Goal: Book appointment/travel/reservation

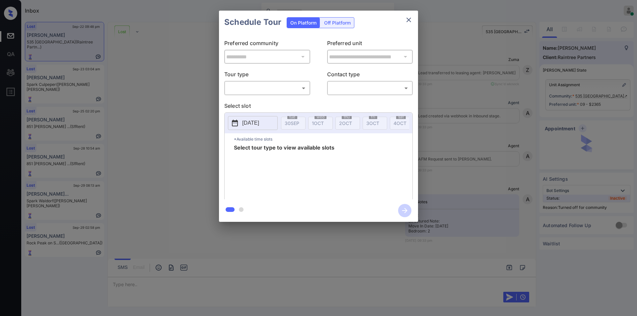
scroll to position [1310, 0]
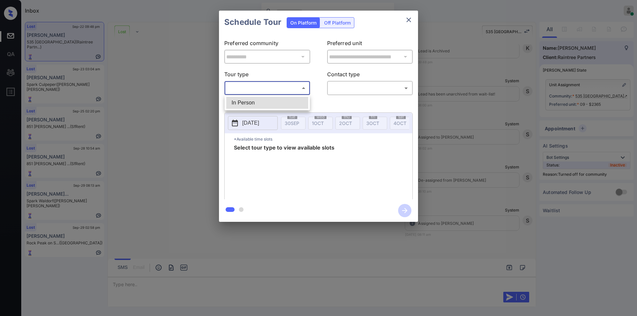
click at [251, 87] on body "Inbox Jiro Alonzo Online Set yourself offline Set yourself on break Profile Swi…" at bounding box center [318, 158] width 637 height 316
click at [245, 96] on ul "In Person" at bounding box center [267, 102] width 85 height 15
drag, startPoint x: 241, startPoint y: 101, endPoint x: 371, endPoint y: 103, distance: 130.1
click at [245, 101] on li "In Person" at bounding box center [267, 103] width 82 height 12
type input "********"
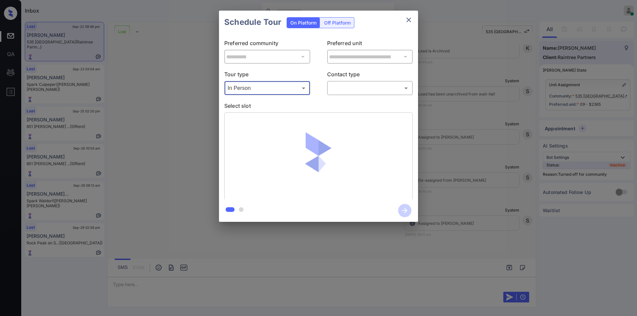
click at [341, 90] on body "Inbox Jiro Alonzo Online Set yourself offline Set yourself on break Profile Swi…" at bounding box center [318, 158] width 637 height 316
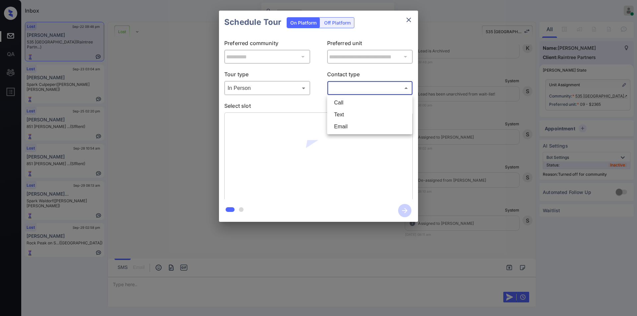
click at [343, 111] on li "Text" at bounding box center [370, 115] width 82 height 12
type input "****"
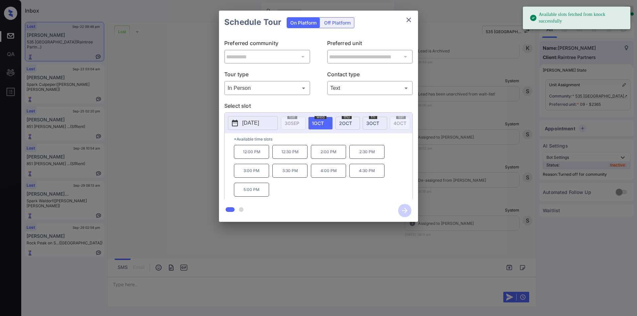
click at [245, 125] on p "2025-10-01" at bounding box center [250, 123] width 17 height 8
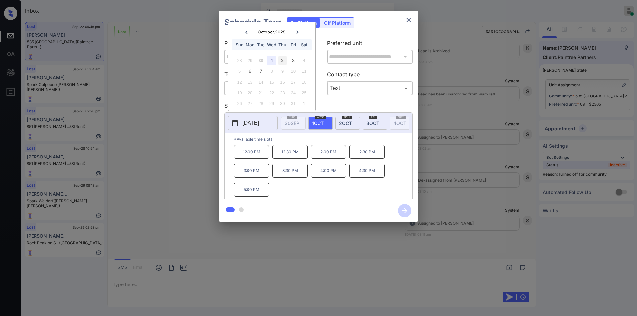
click at [280, 60] on div "2" at bounding box center [282, 60] width 9 height 9
click at [272, 62] on div "1" at bounding box center [271, 60] width 9 height 9
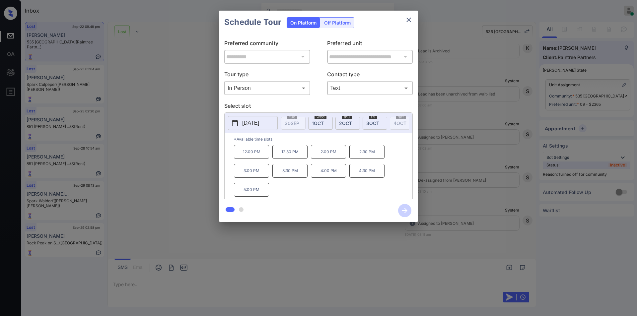
click at [202, 104] on div "**********" at bounding box center [318, 116] width 637 height 233
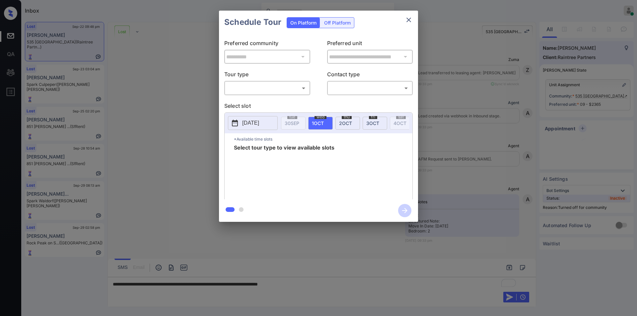
scroll to position [1310, 0]
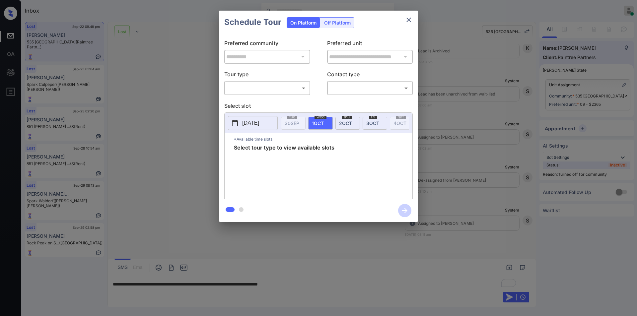
click at [243, 87] on body "Inbox Jiro Alonzo Online Set yourself offline Set yourself on break Profile Swi…" at bounding box center [318, 158] width 637 height 316
drag, startPoint x: 243, startPoint y: 103, endPoint x: 334, endPoint y: 93, distance: 92.0
click at [243, 103] on li "In Person" at bounding box center [267, 103] width 82 height 12
type input "********"
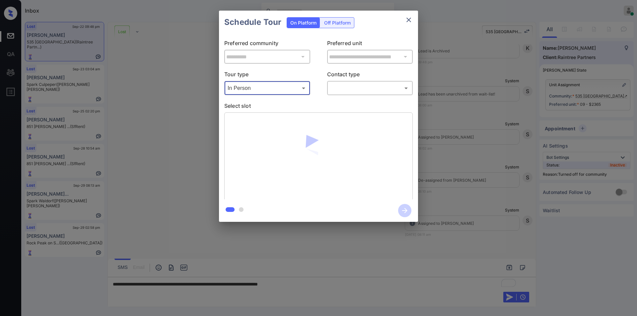
click at [354, 88] on body "Inbox Jiro Alonzo Online Set yourself offline Set yourself on break Profile Swi…" at bounding box center [318, 158] width 637 height 316
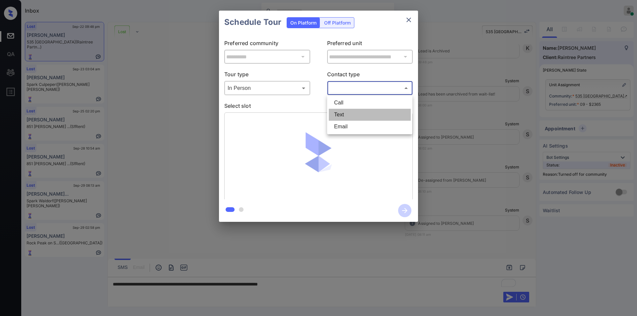
click at [344, 113] on li "Text" at bounding box center [370, 115] width 82 height 12
type input "****"
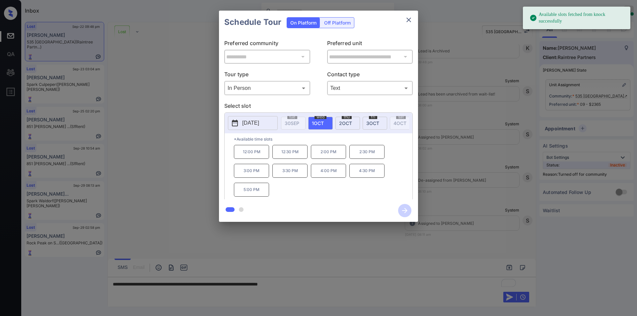
click at [197, 177] on div "**********" at bounding box center [318, 116] width 637 height 233
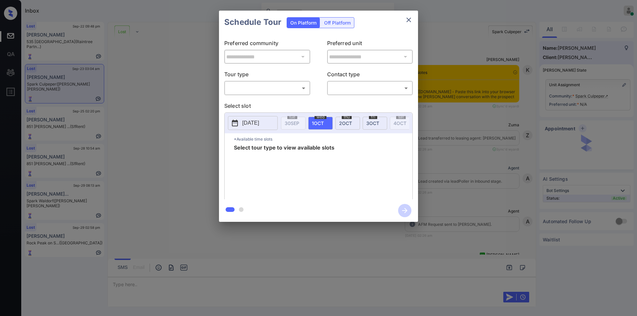
scroll to position [2173, 0]
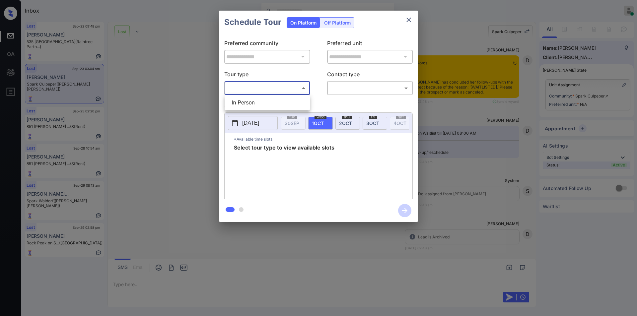
click at [254, 83] on body "Inbox [PERSON_NAME] Online Set yourself offline Set yourself on break Profile S…" at bounding box center [318, 158] width 637 height 316
drag, startPoint x: 249, startPoint y: 103, endPoint x: 360, endPoint y: 94, distance: 111.5
click at [252, 104] on li "In Person" at bounding box center [267, 103] width 82 height 12
type input "********"
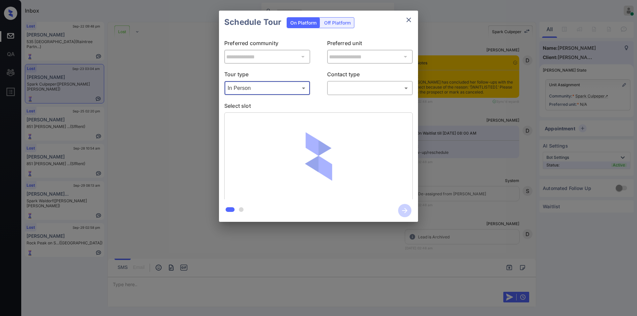
click at [365, 89] on body "Inbox [PERSON_NAME] Online Set yourself offline Set yourself on break Profile S…" at bounding box center [318, 158] width 637 height 316
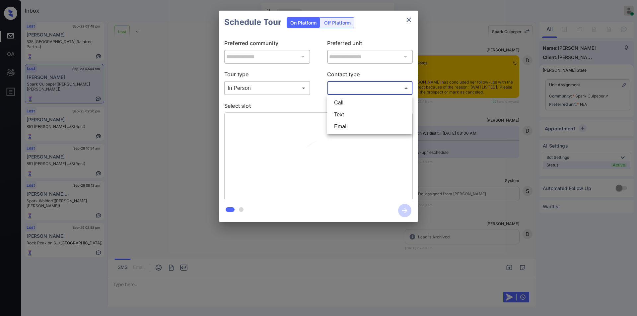
click at [347, 114] on li "Text" at bounding box center [370, 115] width 82 height 12
type input "****"
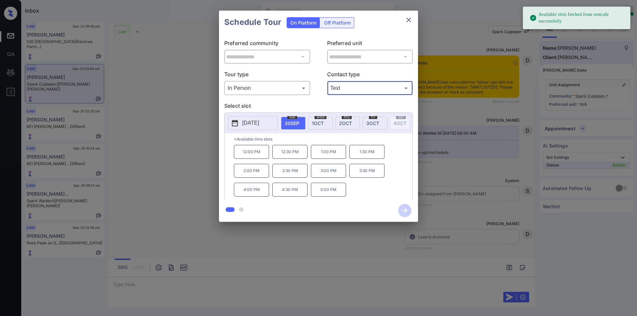
click at [255, 122] on p "2025-09-30" at bounding box center [250, 123] width 17 height 8
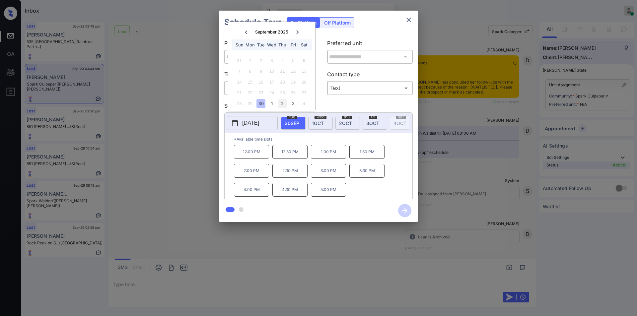
click at [281, 105] on div "2" at bounding box center [282, 103] width 9 height 9
click at [291, 59] on div "3" at bounding box center [293, 60] width 9 height 9
click at [157, 108] on div "**********" at bounding box center [318, 116] width 637 height 233
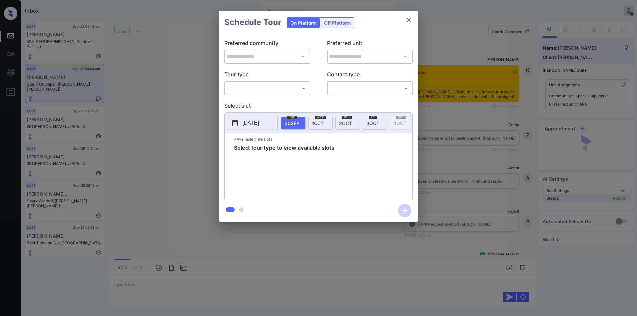
scroll to position [2173, 0]
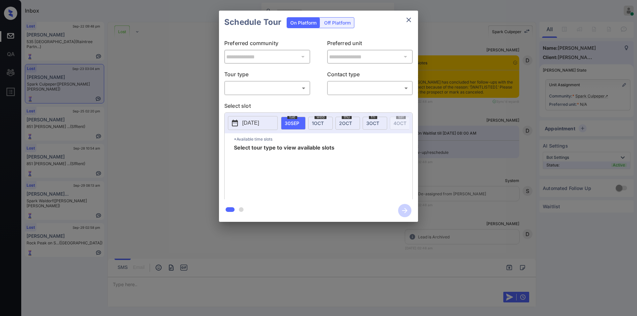
click at [246, 90] on body "Inbox [PERSON_NAME] Online Set yourself offline Set yourself on break Profile S…" at bounding box center [318, 158] width 637 height 316
click at [242, 101] on li "In Person" at bounding box center [267, 103] width 82 height 12
type input "********"
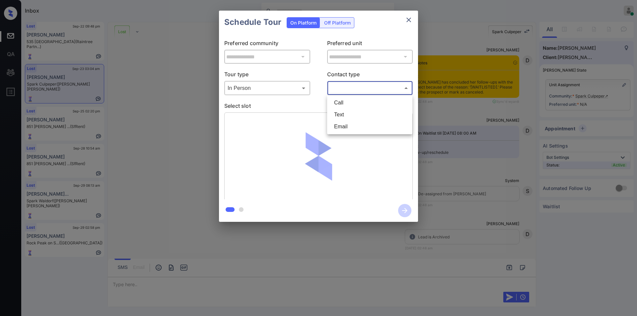
click at [359, 85] on body "Inbox [PERSON_NAME] Online Set yourself offline Set yourself on break Profile S…" at bounding box center [318, 158] width 637 height 316
click at [338, 117] on li "Text" at bounding box center [370, 115] width 82 height 12
type input "****"
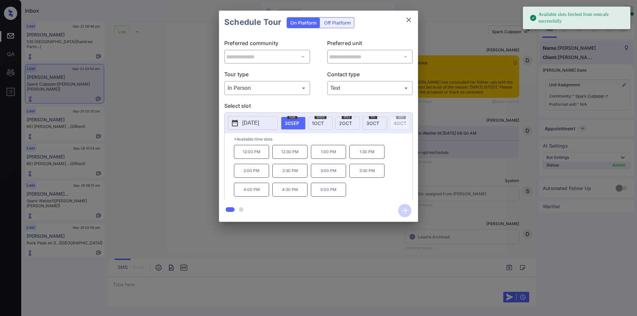
click at [199, 145] on div "**********" at bounding box center [318, 116] width 637 height 233
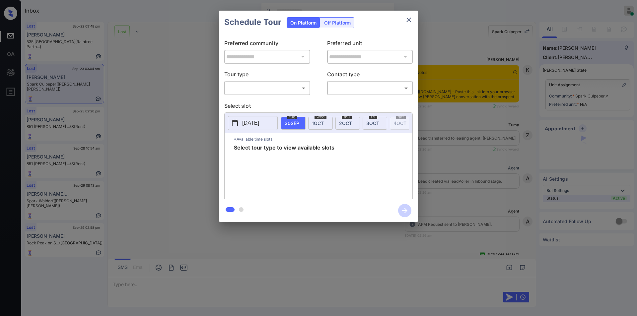
scroll to position [2835, 0]
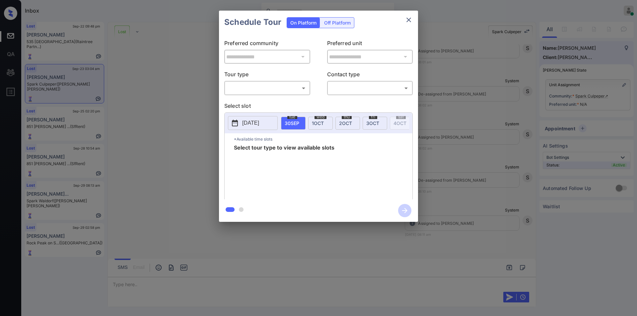
click at [252, 86] on body "Inbox [PERSON_NAME] Online Set yourself offline Set yourself on break Profile S…" at bounding box center [318, 158] width 637 height 316
click at [249, 100] on li "In Person" at bounding box center [267, 103] width 82 height 12
type input "********"
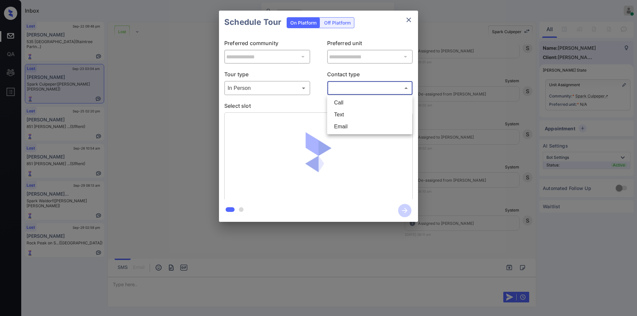
click at [338, 89] on body "Inbox [PERSON_NAME] Online Set yourself offline Set yourself on break Profile S…" at bounding box center [318, 158] width 637 height 316
click at [341, 112] on li "Text" at bounding box center [370, 115] width 82 height 12
type input "****"
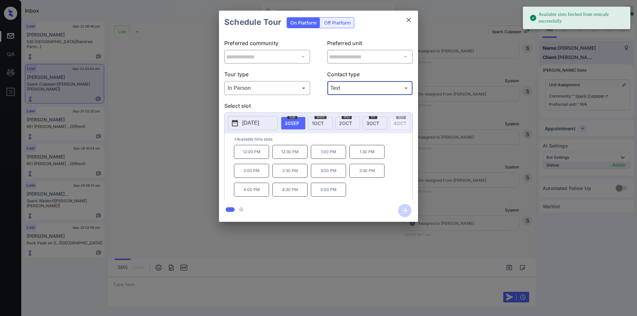
click at [325, 119] on div "wed 1 OCT" at bounding box center [320, 123] width 25 height 13
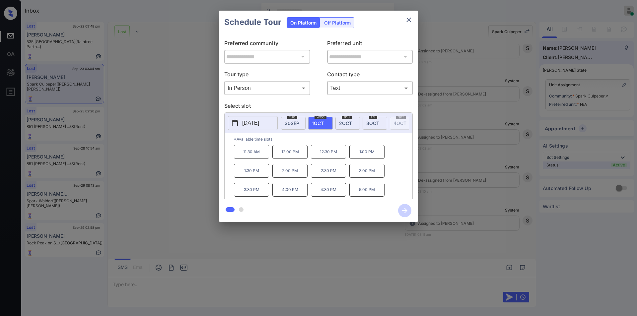
click at [185, 165] on div "**********" at bounding box center [318, 116] width 637 height 233
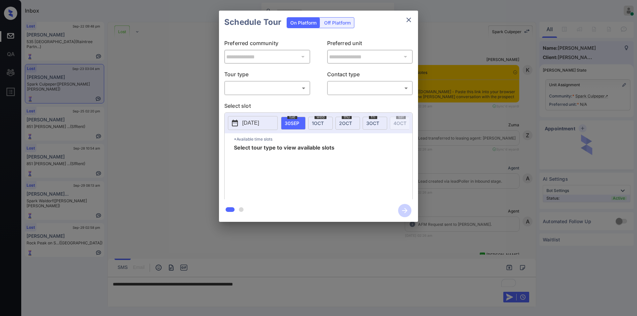
scroll to position [2835, 0]
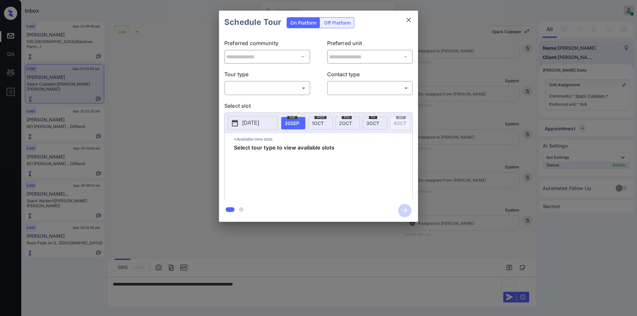
click at [265, 88] on body "Inbox [PERSON_NAME] Online Set yourself offline Set yourself on break Profile S…" at bounding box center [318, 158] width 637 height 316
click at [253, 98] on li "In Person" at bounding box center [267, 103] width 82 height 12
type input "********"
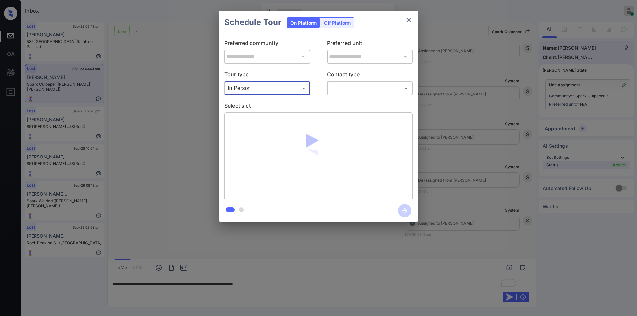
click at [360, 89] on body "Inbox [PERSON_NAME] Online Set yourself offline Set yourself on break Profile S…" at bounding box center [318, 158] width 637 height 316
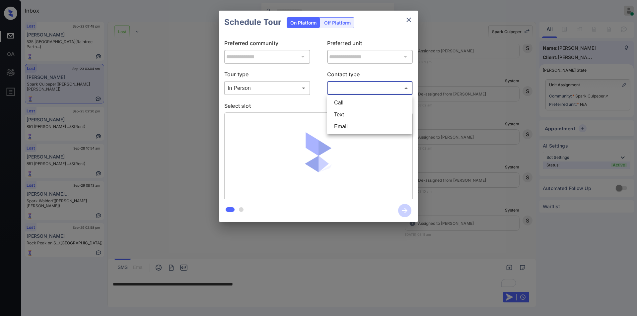
click at [343, 117] on li "Text" at bounding box center [370, 115] width 82 height 12
type input "****"
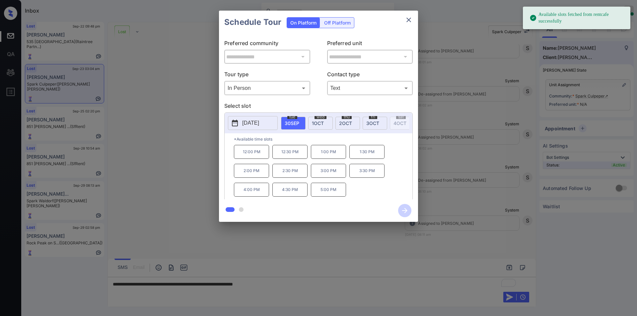
click at [319, 120] on span "1 OCT" at bounding box center [318, 123] width 12 height 6
click at [102, 165] on div "**********" at bounding box center [318, 116] width 637 height 233
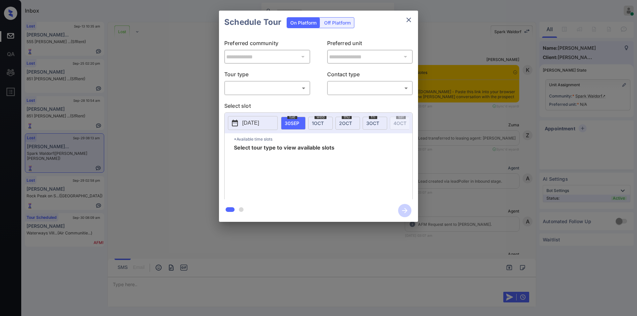
scroll to position [1905, 0]
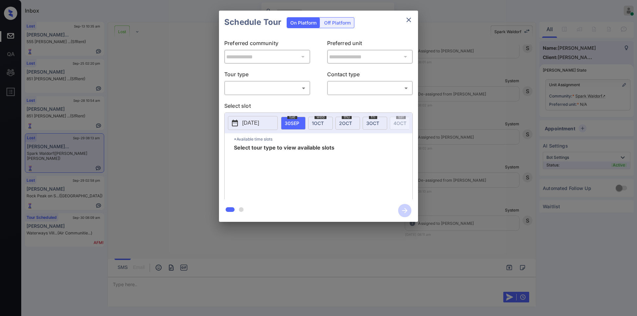
click at [250, 90] on body "Inbox Jiro Alonzo Online Set yourself offline Set yourself on break Profile Swi…" at bounding box center [318, 158] width 637 height 316
drag, startPoint x: 244, startPoint y: 102, endPoint x: 294, endPoint y: 102, distance: 50.4
click at [244, 102] on li "In Person" at bounding box center [267, 103] width 82 height 12
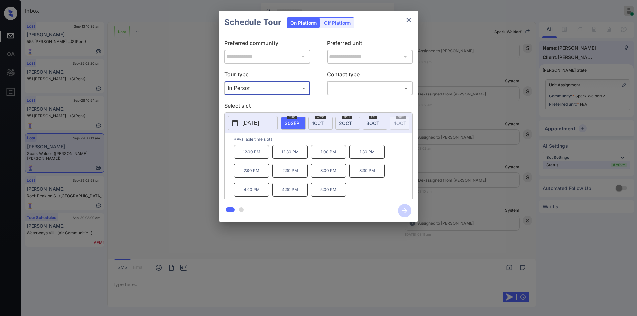
type input "********"
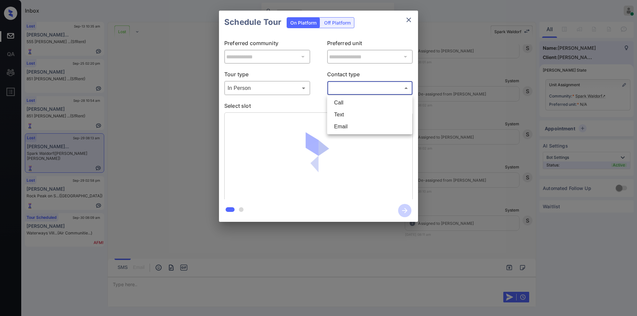
click at [364, 89] on body "Inbox Jiro Alonzo Online Set yourself offline Set yourself on break Profile Swi…" at bounding box center [318, 158] width 637 height 316
click at [346, 115] on li "Text" at bounding box center [370, 115] width 82 height 12
type input "****"
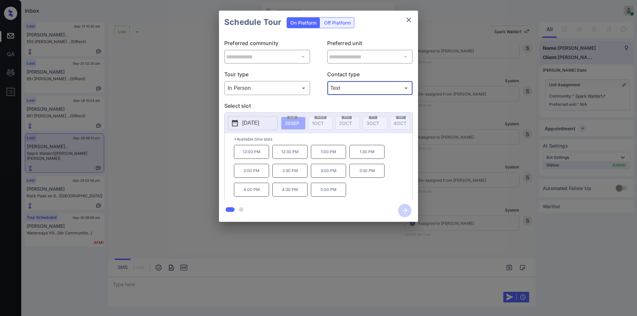
click at [259, 124] on p "2025-09-30" at bounding box center [250, 123] width 17 height 8
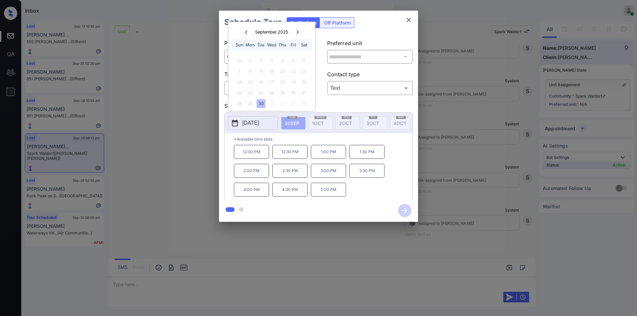
click at [178, 118] on div "**********" at bounding box center [318, 116] width 637 height 233
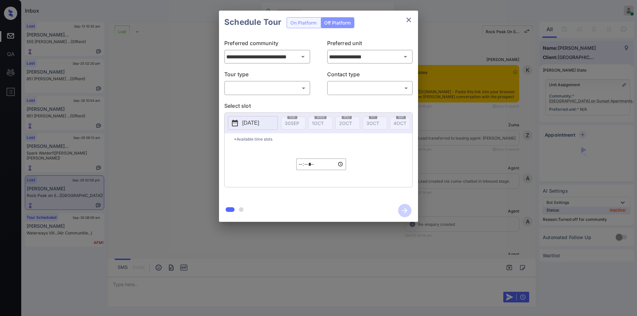
scroll to position [5549, 0]
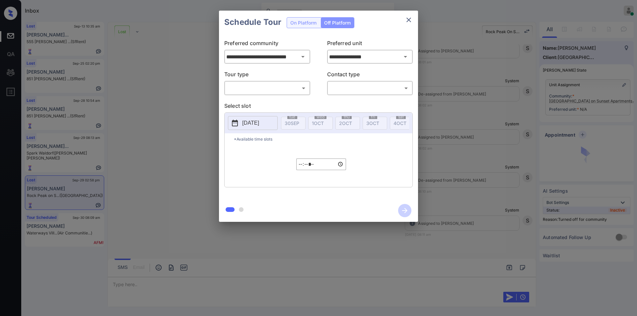
click at [256, 87] on body "Inbox [PERSON_NAME] Online Set yourself offline Set yourself on break Profile S…" at bounding box center [318, 158] width 637 height 316
click at [246, 103] on li "In Person" at bounding box center [267, 103] width 82 height 12
type input "********"
click at [412, 18] on icon "close" at bounding box center [409, 20] width 8 height 8
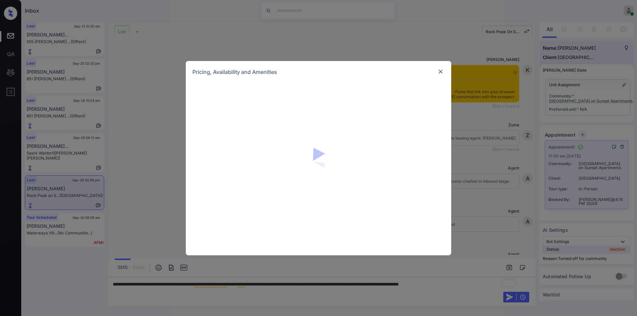
scroll to position [5549, 0]
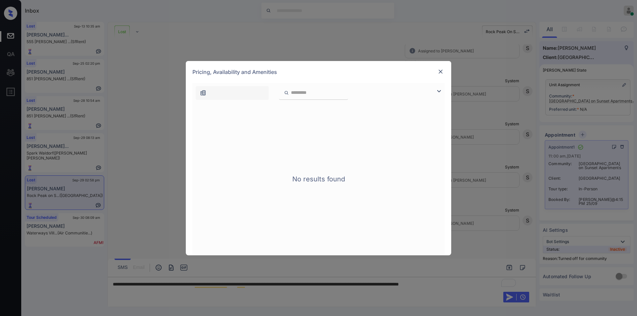
click at [441, 73] on img at bounding box center [440, 71] width 7 height 7
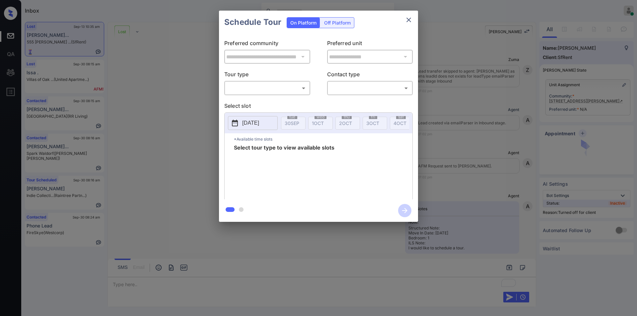
scroll to position [2142, 0]
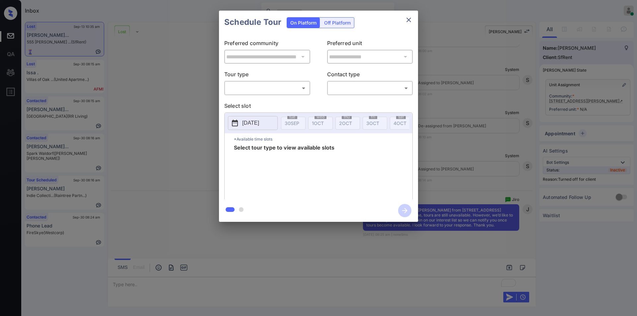
click at [476, 33] on div "**********" at bounding box center [318, 116] width 637 height 233
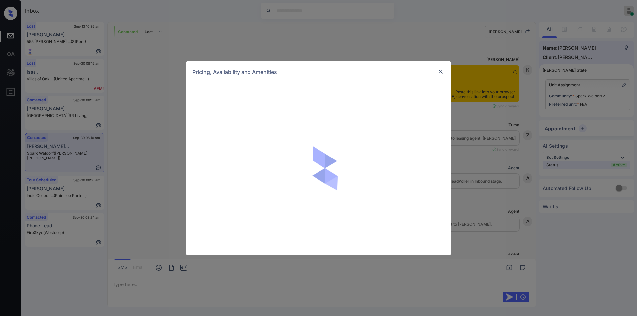
scroll to position [338, 0]
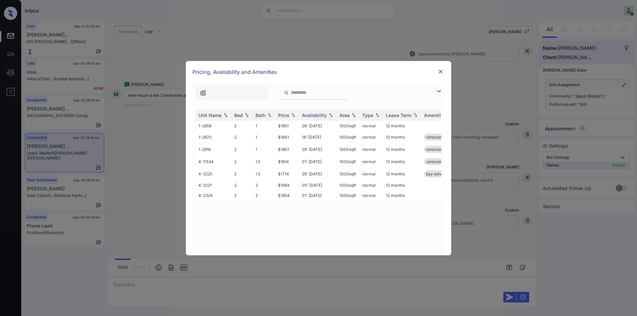
click at [436, 93] on img at bounding box center [439, 91] width 8 height 8
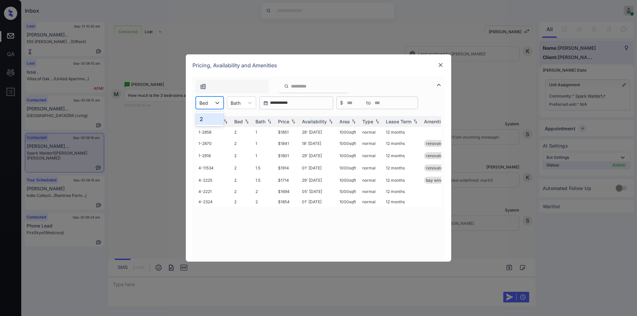
click at [200, 105] on input "text" at bounding box center [199, 103] width 1 height 6
click at [207, 121] on div "2" at bounding box center [210, 119] width 28 height 12
drag, startPoint x: 275, startPoint y: 145, endPoint x: 297, endPoint y: 142, distance: 21.7
click at [297, 142] on td "$1841" at bounding box center [287, 143] width 24 height 12
drag, startPoint x: 274, startPoint y: 193, endPoint x: 295, endPoint y: 194, distance: 21.2
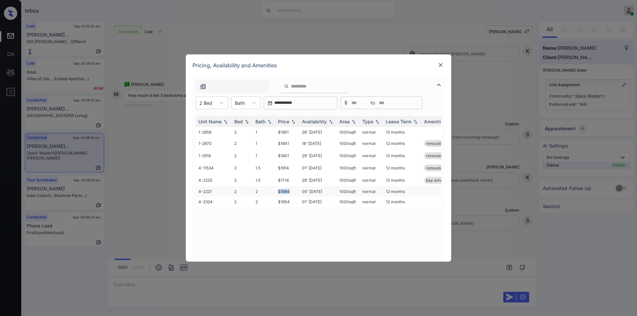
click at [295, 194] on tr "4-2221 2 2 $1694 05' [DATE] sqft normal 12 months" at bounding box center [369, 191] width 347 height 10
copy tr "$1694"
click at [443, 63] on img at bounding box center [440, 65] width 7 height 7
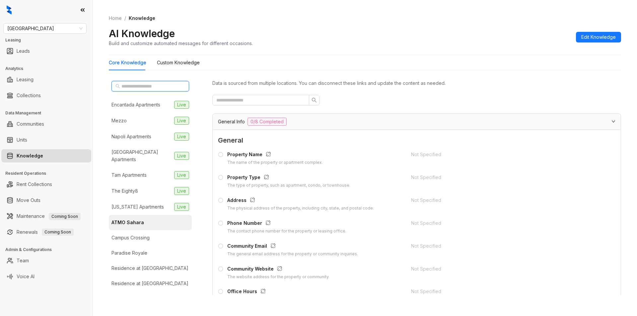
click at [149, 84] on input "text" at bounding box center [150, 86] width 58 height 7
click at [46, 32] on span "Fairfield" at bounding box center [44, 29] width 75 height 10
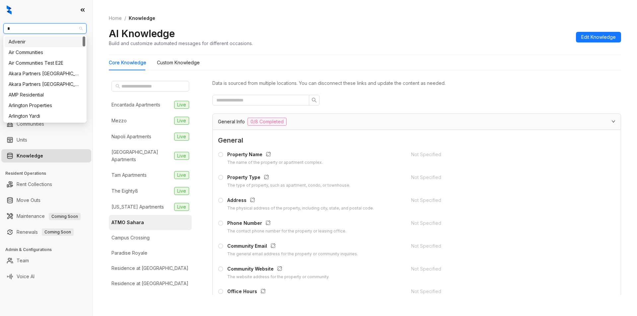
type input "**"
click at [26, 51] on div "RR Living" at bounding box center [45, 52] width 73 height 7
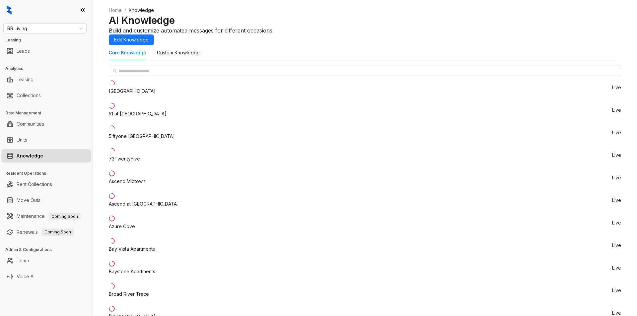
click at [47, 22] on div "RR Living Leasing Leads Analytics Leasing Collections Data Management Communiti…" at bounding box center [46, 158] width 93 height 316
click at [43, 32] on span "RR Living" at bounding box center [44, 29] width 75 height 10
type input "*****"
click at [35, 45] on div "[PERSON_NAME] [PERSON_NAME]" at bounding box center [45, 41] width 73 height 7
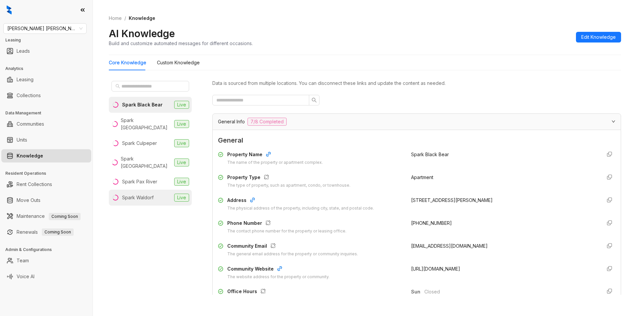
click at [133, 194] on div "Spark Waldorf" at bounding box center [138, 197] width 32 height 7
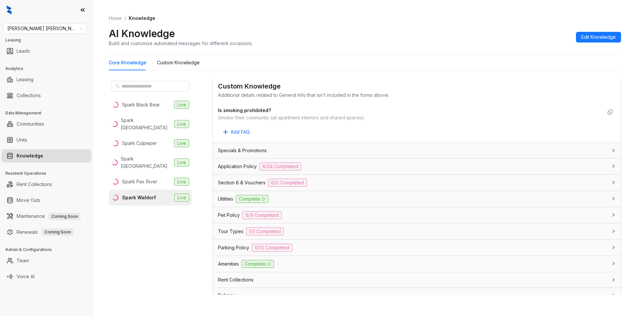
scroll to position [335, 0]
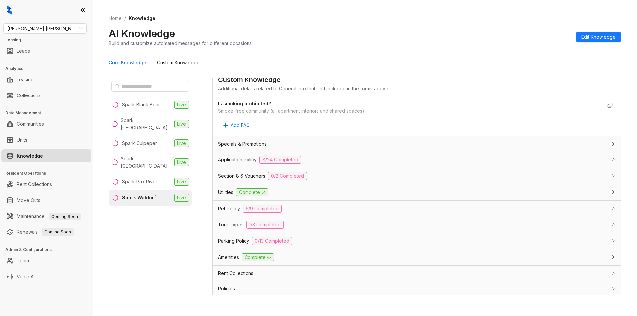
click at [305, 190] on div "Utilities Complete" at bounding box center [413, 192] width 390 height 8
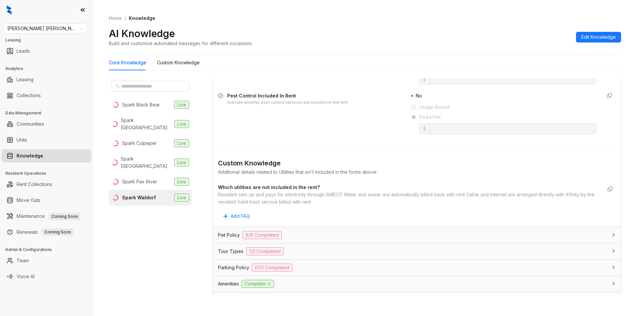
scroll to position [637, 0]
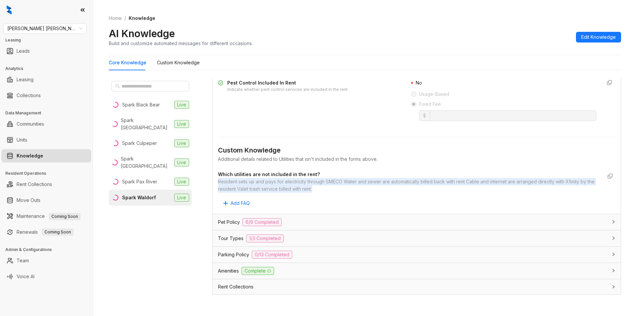
drag, startPoint x: 225, startPoint y: 185, endPoint x: 326, endPoint y: 195, distance: 101.7
click at [326, 195] on div "General Electricity Included In Rent No Usage-Based Fixed Fee Water Included In…" at bounding box center [417, 56] width 408 height 315
copy div "Resident sets up and pays for electricity through SMECO Water and sewer are aut…"
click at [50, 27] on span "Gates Hudson" at bounding box center [44, 29] width 75 height 10
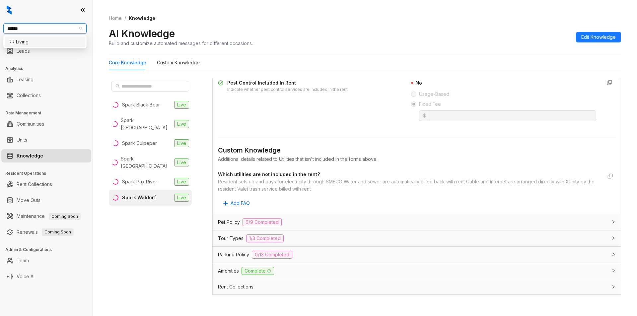
type input "*******"
click at [32, 42] on div "RR Living" at bounding box center [45, 41] width 73 height 7
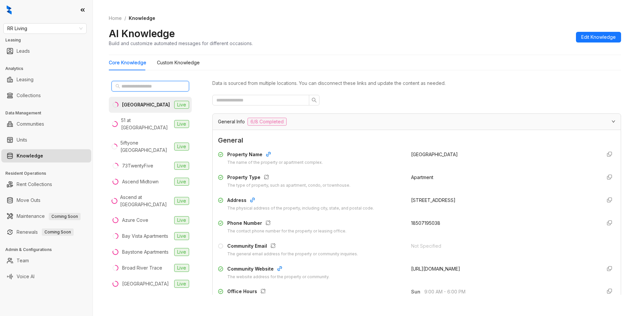
click at [149, 89] on input "text" at bounding box center [150, 86] width 58 height 7
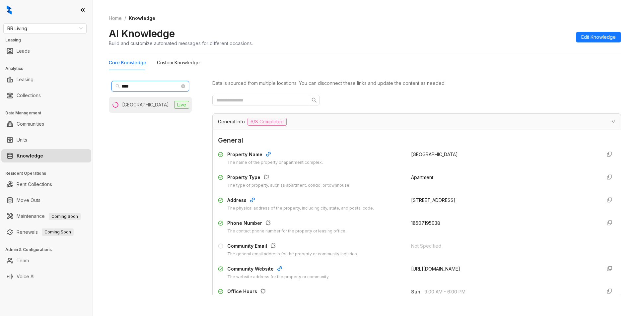
type input "****"
click at [141, 102] on div "Indian Hills" at bounding box center [145, 104] width 47 height 7
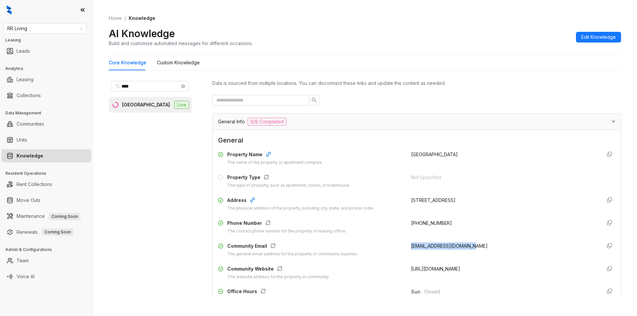
drag, startPoint x: 405, startPoint y: 245, endPoint x: 468, endPoint y: 239, distance: 63.4
click at [468, 239] on div "Property Name The name of the property or apartment complex. Indian Hills Prope…" at bounding box center [416, 215] width 397 height 134
copy span "indianhills@rrliving.com"
click at [55, 34] on div "RR Living" at bounding box center [44, 28] width 83 height 11
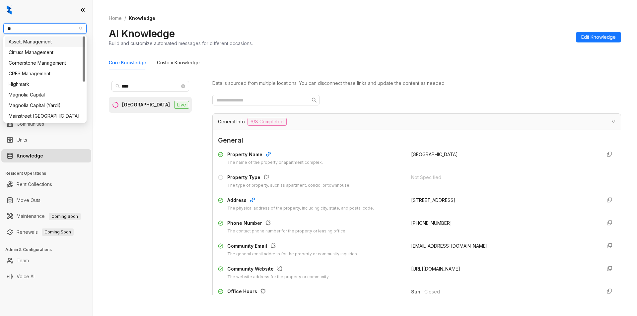
type input "***"
click at [32, 41] on div "Magnolia Capital" at bounding box center [45, 41] width 73 height 7
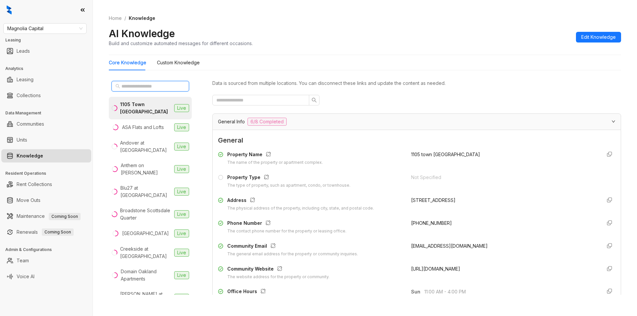
click at [140, 87] on input "text" at bounding box center [150, 86] width 58 height 7
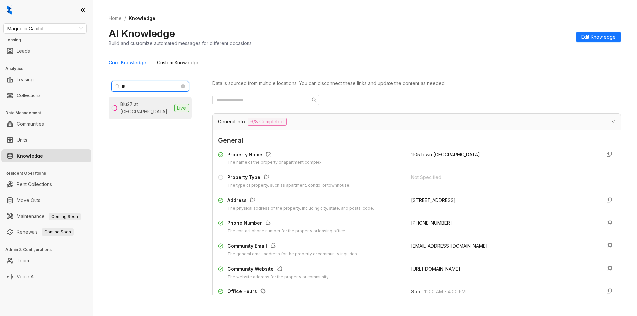
type input "**"
click at [136, 104] on div "Blu27 at Edgewater" at bounding box center [145, 108] width 51 height 15
click at [253, 98] on input "text" at bounding box center [258, 100] width 84 height 7
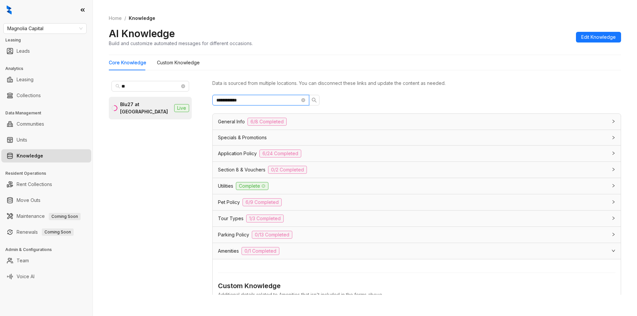
type input "**********"
click at [343, 118] on div "General Info 6/8 Completed" at bounding box center [413, 122] width 390 height 8
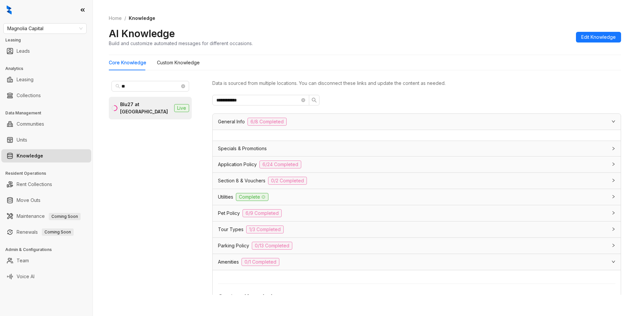
click at [607, 124] on div at bounding box center [611, 121] width 8 height 7
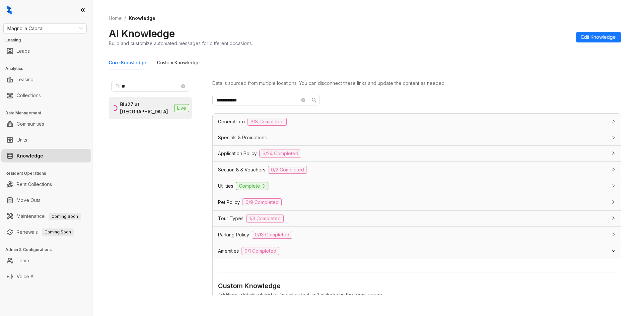
click at [607, 123] on div at bounding box center [611, 121] width 8 height 7
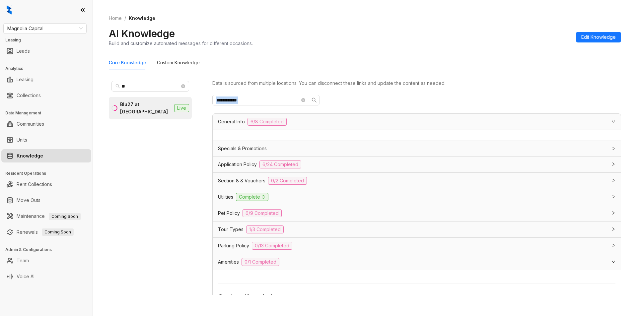
drag, startPoint x: 611, startPoint y: 124, endPoint x: 610, endPoint y: 95, distance: 29.2
click at [610, 95] on div "**********" at bounding box center [416, 186] width 409 height 217
click at [302, 100] on icon "close-circle" at bounding box center [303, 100] width 4 height 4
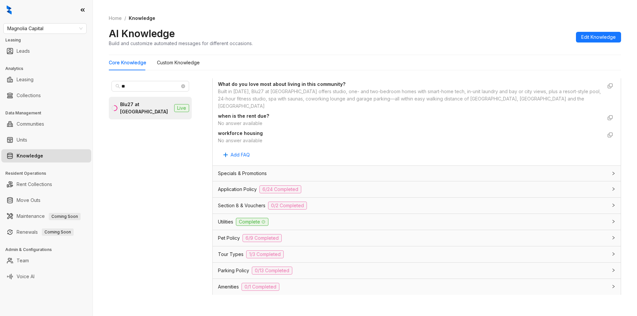
scroll to position [452, 0]
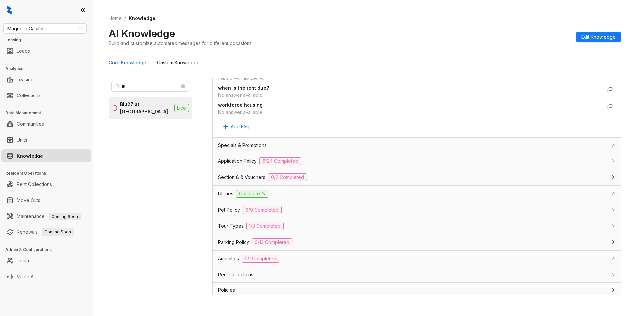
click at [340, 159] on div "Application Policy 6/24 Completed" at bounding box center [417, 161] width 408 height 16
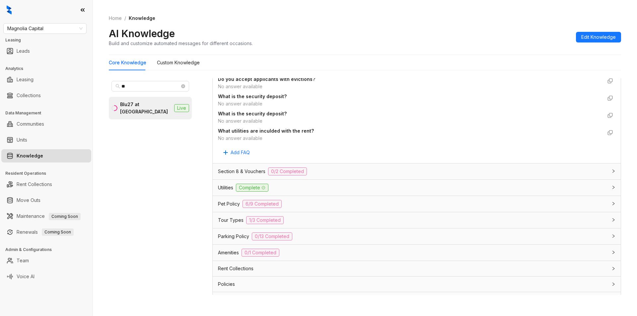
scroll to position [1312, 0]
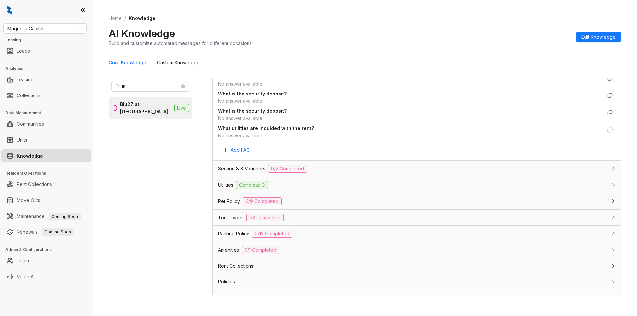
click at [395, 294] on div "Leasing Options" at bounding box center [413, 297] width 390 height 7
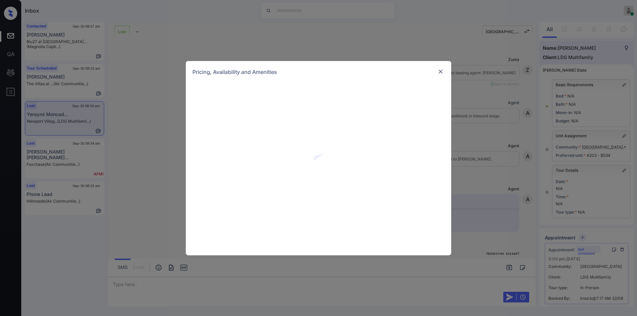
scroll to position [1898, 0]
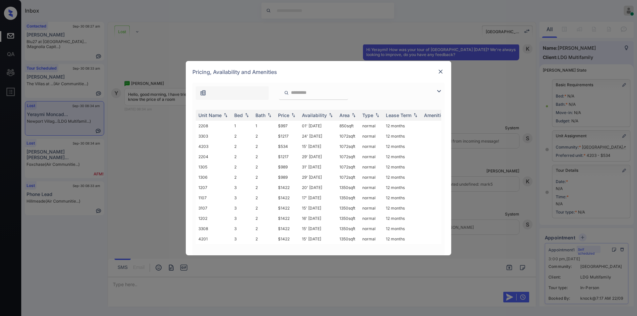
click at [438, 88] on img at bounding box center [439, 91] width 8 height 8
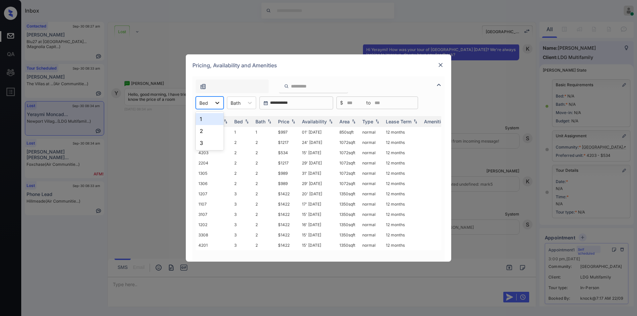
click at [216, 102] on icon at bounding box center [217, 103] width 7 height 7
click at [199, 128] on div "2" at bounding box center [210, 131] width 28 height 12
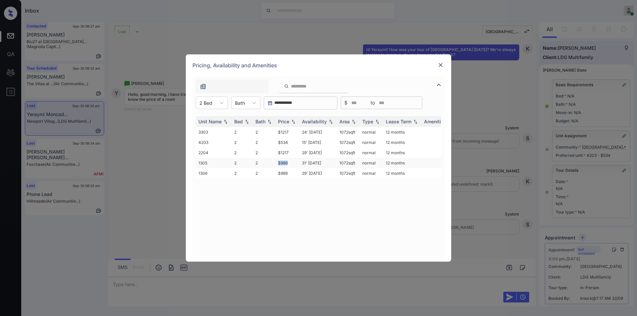
drag, startPoint x: 275, startPoint y: 163, endPoint x: 292, endPoint y: 164, distance: 17.3
click at [292, 164] on tr "1305 2 2 $989 31' Oct 25 1072 sqft normal 12 months" at bounding box center [369, 163] width 347 height 10
copy tr "$989"
click at [440, 63] on img at bounding box center [440, 65] width 7 height 7
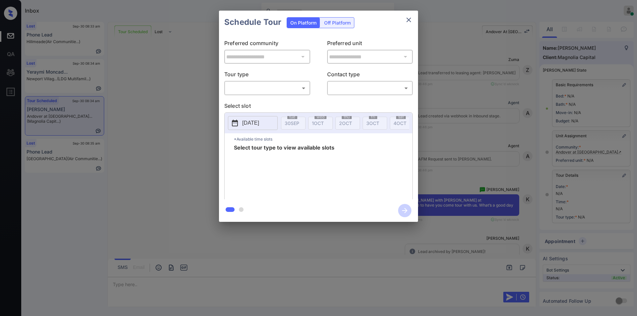
scroll to position [2609, 0]
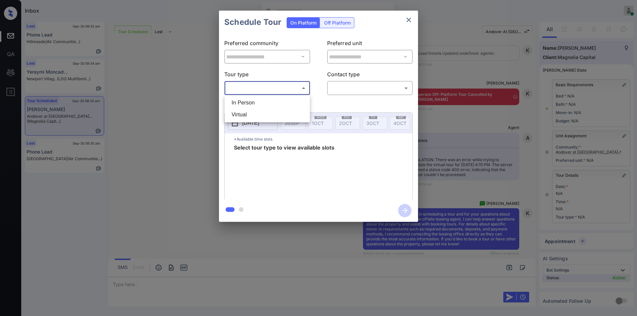
click at [256, 88] on body "Inbox [PERSON_NAME] Online Set yourself offline Set yourself on break Profile S…" at bounding box center [318, 158] width 637 height 316
click at [179, 136] on div at bounding box center [318, 158] width 637 height 316
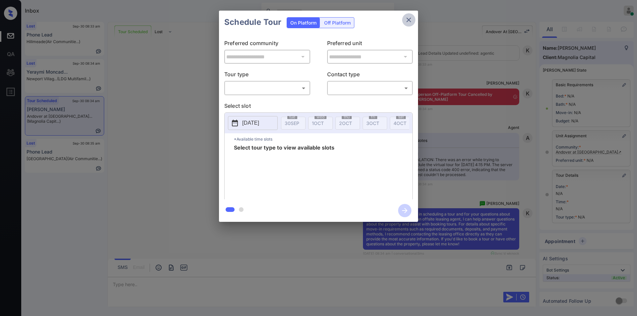
click at [407, 20] on icon "close" at bounding box center [409, 20] width 8 height 8
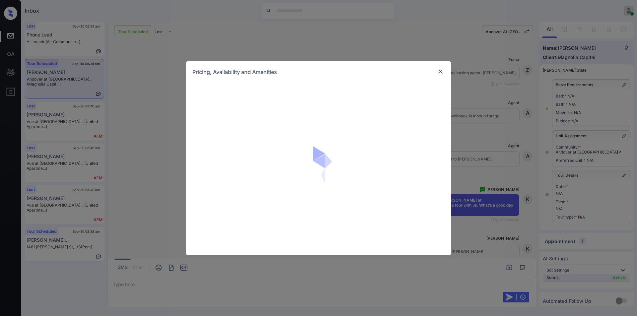
scroll to position [2834, 0]
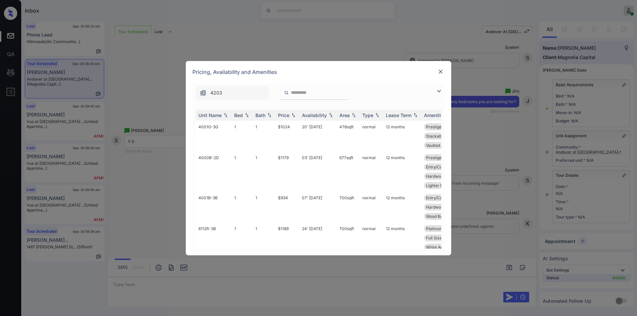
click at [439, 91] on img at bounding box center [439, 91] width 8 height 8
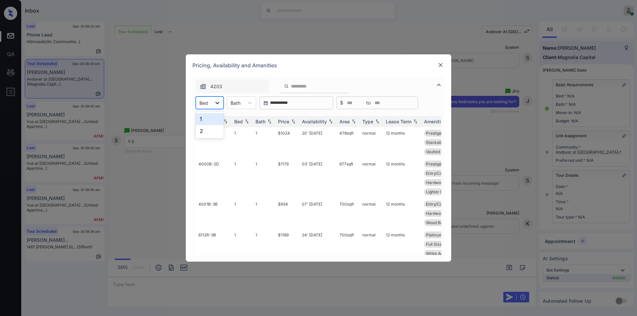
click at [220, 104] on icon at bounding box center [217, 103] width 7 height 7
click at [207, 122] on div "1" at bounding box center [210, 119] width 28 height 12
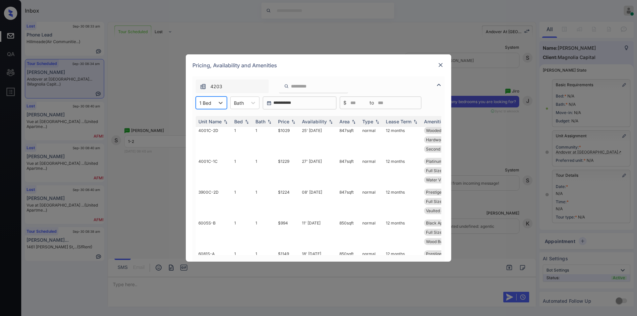
scroll to position [303, 0]
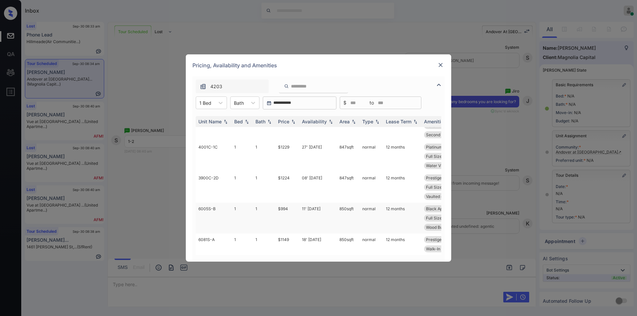
click at [284, 203] on td "$994" at bounding box center [287, 218] width 24 height 31
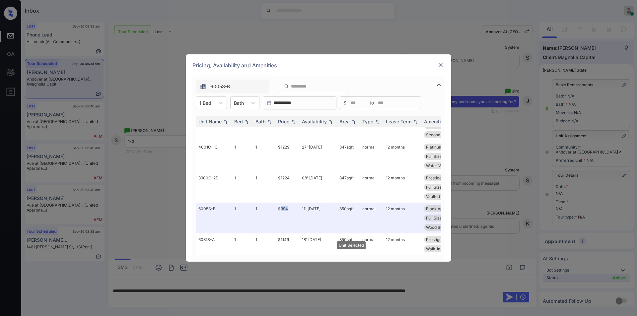
click at [441, 64] on img at bounding box center [440, 65] width 7 height 7
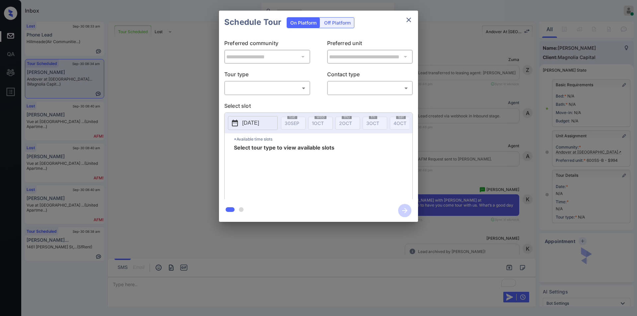
scroll to position [2878, 0]
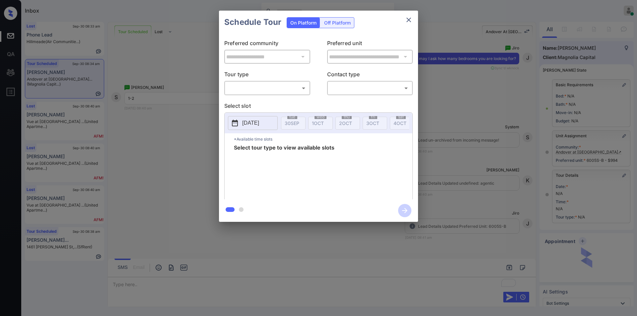
click at [263, 89] on body "Inbox Jiro Alonzo Online Set yourself offline Set yourself on break Profile Swi…" at bounding box center [318, 158] width 637 height 316
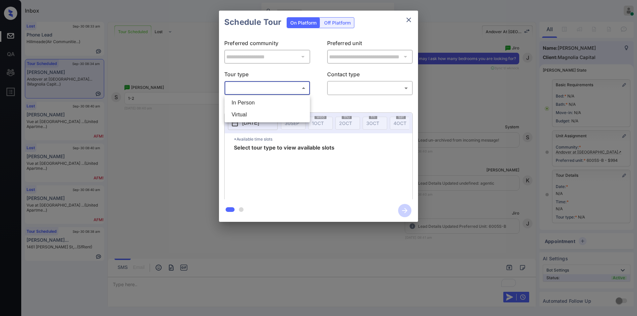
click at [249, 114] on li "Virtual" at bounding box center [267, 115] width 82 height 12
type input "*******"
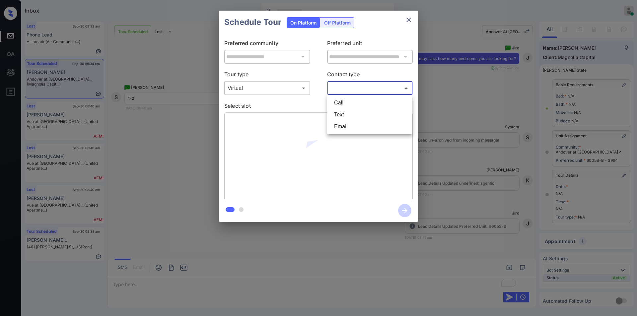
click at [344, 86] on body "Inbox Jiro Alonzo Online Set yourself offline Set yourself on break Profile Swi…" at bounding box center [318, 158] width 637 height 316
click at [346, 117] on li "Text" at bounding box center [370, 115] width 82 height 12
type input "****"
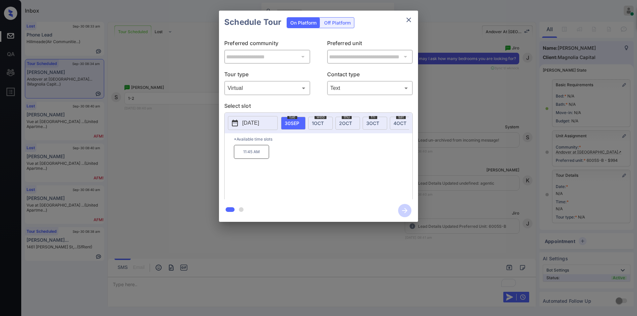
click at [128, 147] on div "**********" at bounding box center [318, 116] width 637 height 233
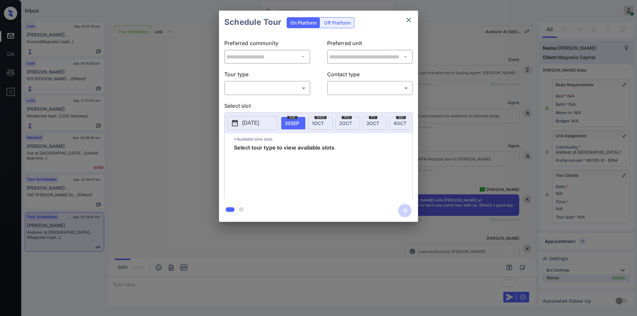
scroll to position [3022, 0]
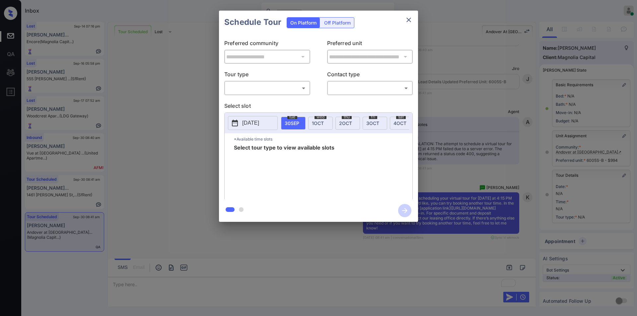
click at [240, 87] on body "Inbox [PERSON_NAME] Online Set yourself offline Set yourself on break Profile S…" at bounding box center [318, 158] width 637 height 316
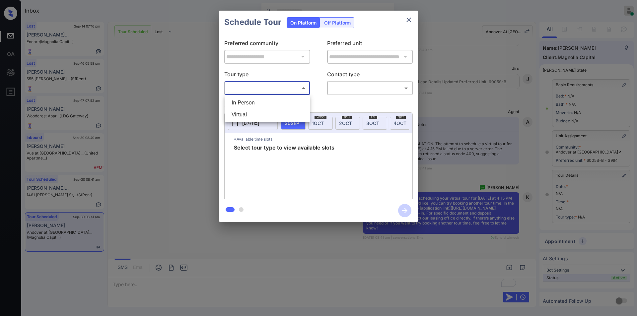
drag, startPoint x: 248, startPoint y: 112, endPoint x: 348, endPoint y: 104, distance: 100.5
click at [248, 113] on li "Virtual" at bounding box center [267, 115] width 82 height 12
type input "*******"
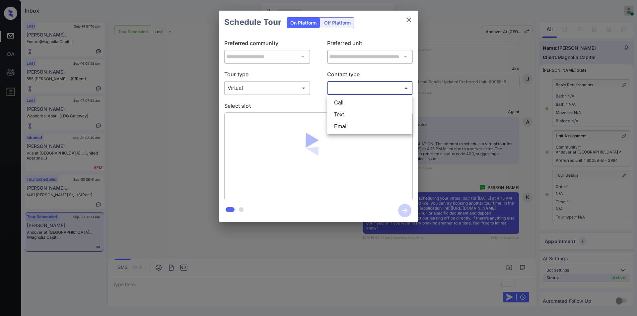
click at [364, 88] on body "Inbox [PERSON_NAME] Online Set yourself offline Set yourself on break Profile S…" at bounding box center [318, 158] width 637 height 316
click at [343, 114] on li "Text" at bounding box center [370, 115] width 82 height 12
type input "****"
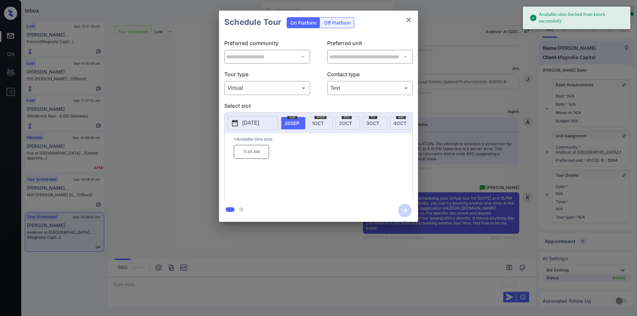
click at [250, 121] on p "2025-09-30" at bounding box center [250, 123] width 17 height 8
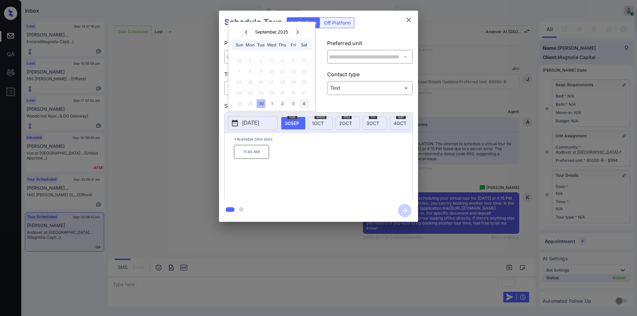
click at [305, 105] on div "4" at bounding box center [304, 103] width 9 height 9
click at [184, 177] on div "**********" at bounding box center [318, 116] width 637 height 233
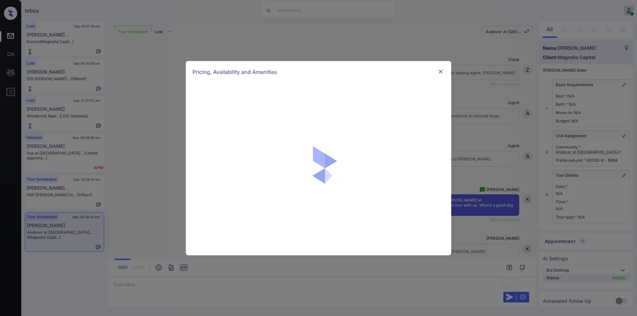
scroll to position [3067, 0]
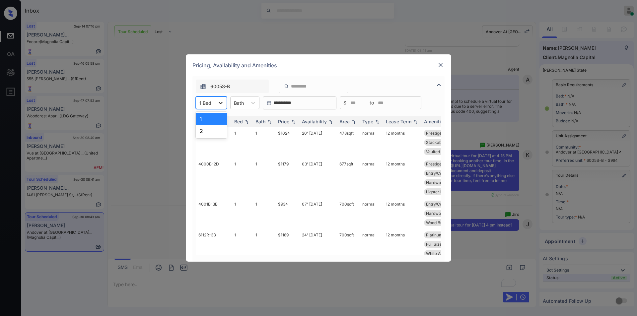
click at [217, 104] on icon at bounding box center [220, 103] width 7 height 7
click at [252, 103] on icon at bounding box center [253, 103] width 4 height 2
click at [247, 116] on div "1" at bounding box center [244, 119] width 29 height 12
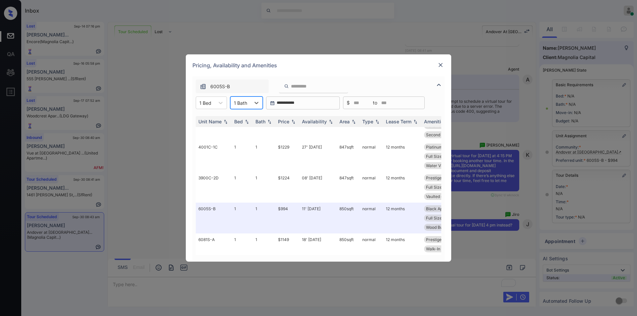
scroll to position [303, 0]
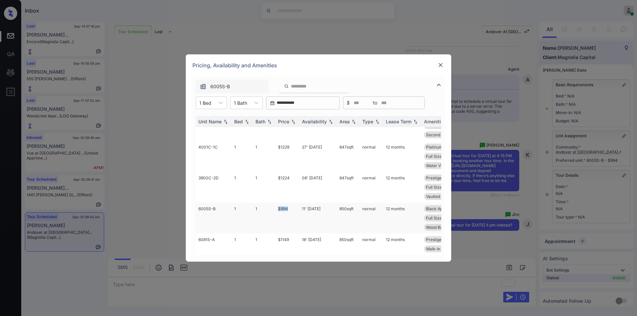
drag, startPoint x: 276, startPoint y: 202, endPoint x: 304, endPoint y: 200, distance: 28.3
click at [290, 203] on td "$994" at bounding box center [287, 218] width 24 height 31
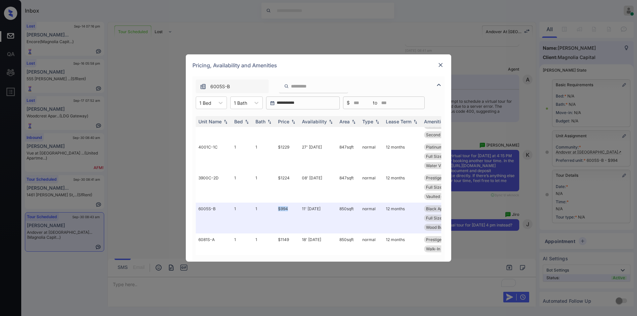
copy td "$994"
click at [440, 65] on img at bounding box center [440, 65] width 7 height 7
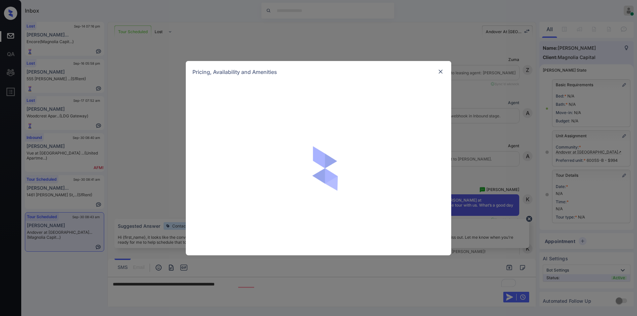
scroll to position [3067, 0]
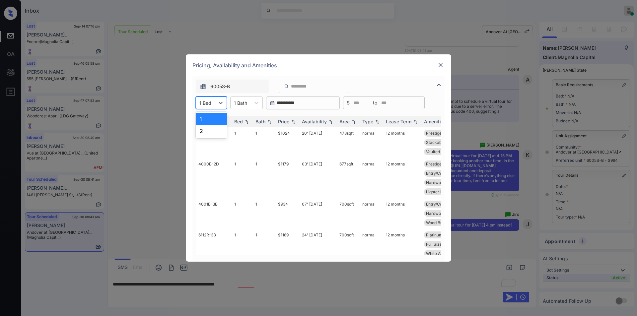
click at [211, 104] on div at bounding box center [205, 103] width 12 height 7
click at [207, 132] on div "2" at bounding box center [211, 131] width 31 height 12
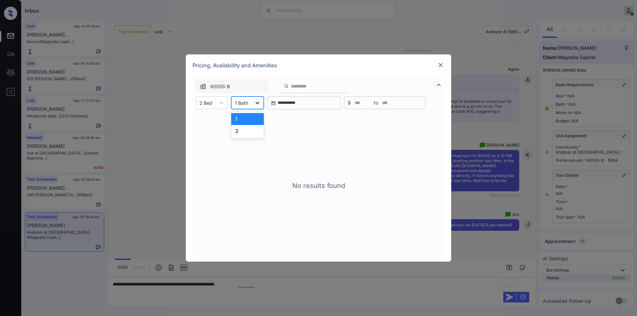
click at [257, 105] on icon at bounding box center [257, 103] width 7 height 7
click at [241, 128] on div "2" at bounding box center [247, 131] width 33 height 12
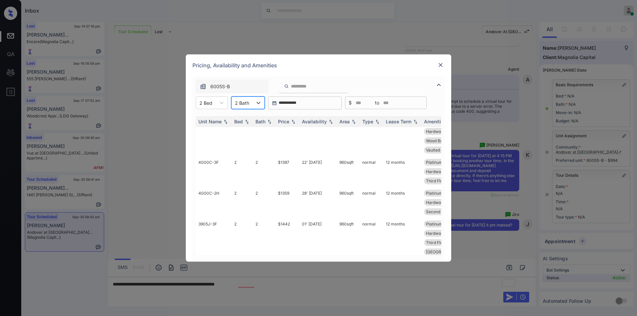
scroll to position [0, 0]
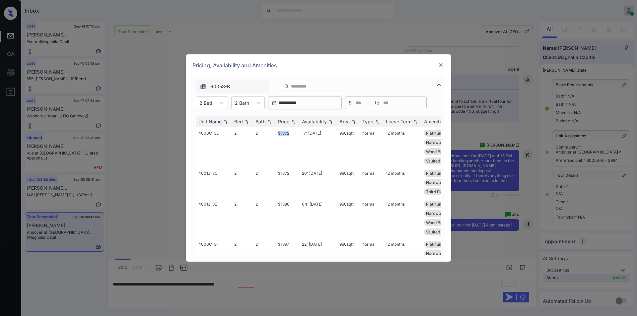
drag, startPoint x: 278, startPoint y: 133, endPoint x: 391, endPoint y: 110, distance: 115.1
click at [293, 132] on td "$1372" at bounding box center [287, 147] width 24 height 40
copy td "$1372"
click at [440, 65] on img at bounding box center [440, 65] width 7 height 7
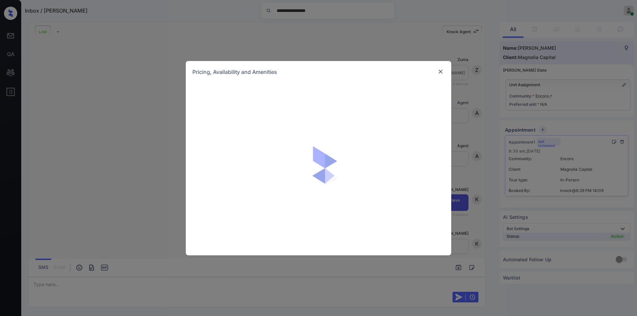
scroll to position [2773, 0]
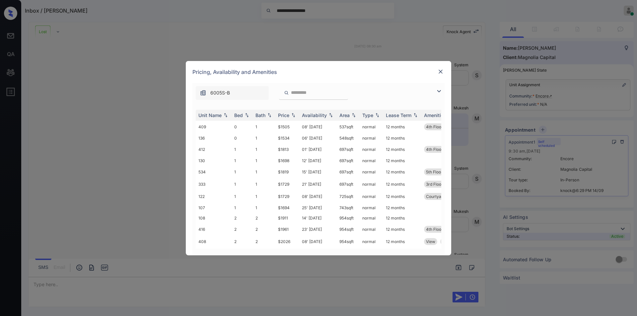
click at [436, 90] on img at bounding box center [439, 91] width 8 height 8
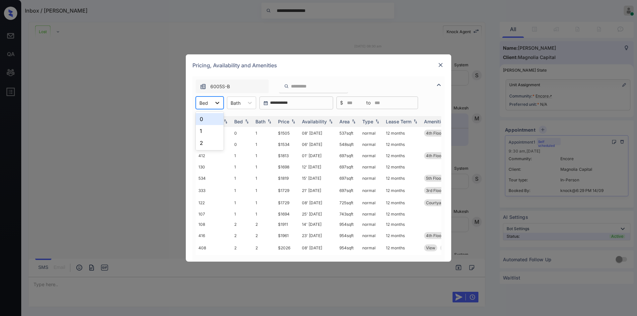
click at [214, 103] on icon at bounding box center [217, 103] width 7 height 7
click at [439, 65] on img at bounding box center [440, 65] width 7 height 7
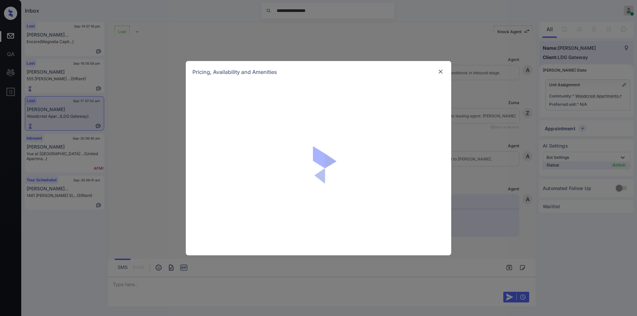
scroll to position [2077, 0]
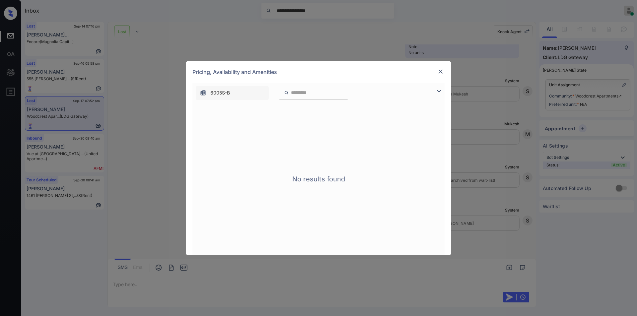
click at [443, 70] on img at bounding box center [440, 71] width 7 height 7
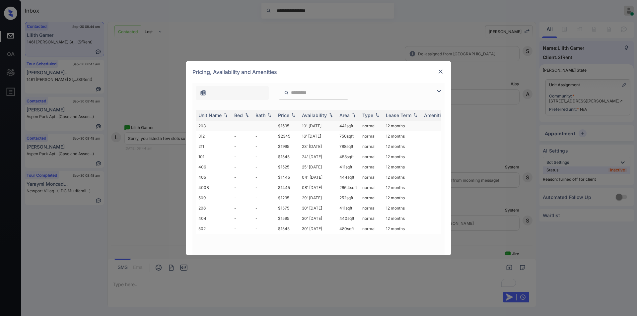
scroll to position [2031, 0]
click at [283, 123] on td "$1595" at bounding box center [287, 126] width 24 height 10
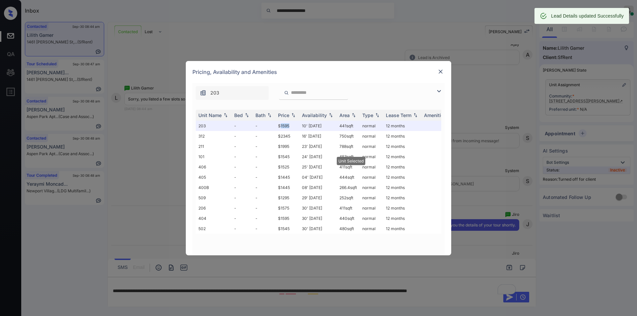
scroll to position [2072, 0]
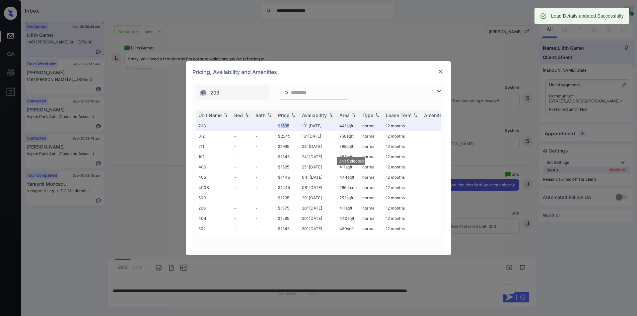
click at [440, 69] on img at bounding box center [440, 71] width 7 height 7
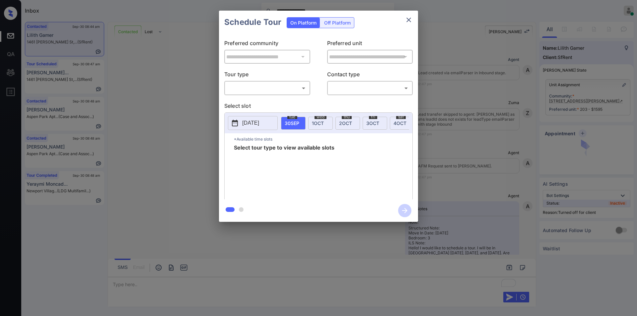
scroll to position [2075, 0]
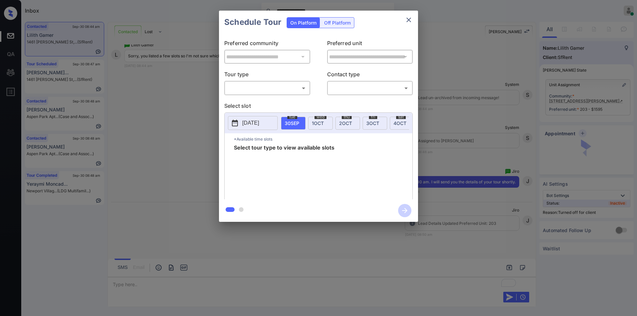
drag, startPoint x: 336, startPoint y: 24, endPoint x: 330, endPoint y: 26, distance: 6.5
click at [336, 23] on div "Off Platform" at bounding box center [337, 23] width 33 height 10
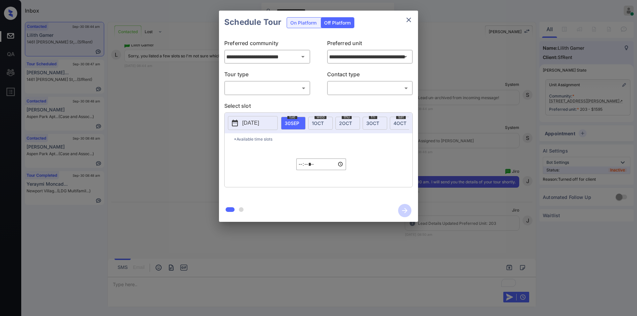
click at [257, 84] on body "**********" at bounding box center [318, 158] width 637 height 316
drag, startPoint x: 245, startPoint y: 104, endPoint x: 370, endPoint y: 95, distance: 125.4
click at [247, 104] on li "In Person" at bounding box center [267, 103] width 82 height 12
type input "********"
click at [371, 89] on body "**********" at bounding box center [318, 158] width 637 height 316
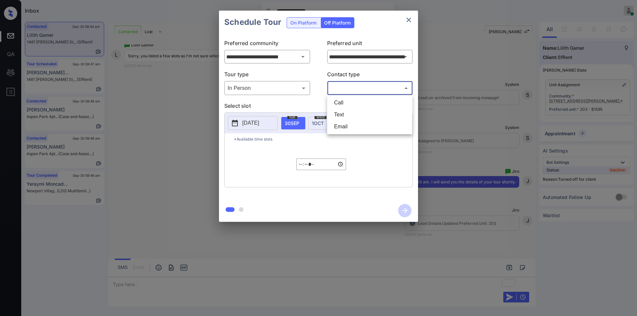
click at [332, 114] on li "Text" at bounding box center [370, 115] width 82 height 12
type input "****"
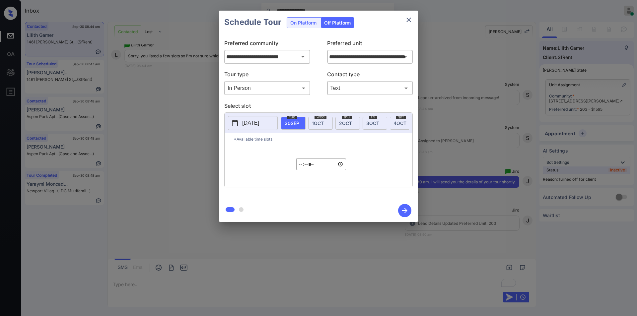
click at [254, 121] on p "[DATE]" at bounding box center [250, 123] width 17 height 8
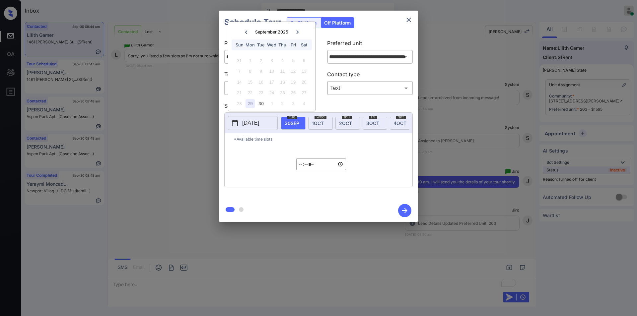
click at [299, 32] on icon at bounding box center [298, 32] width 4 height 4
click at [306, 59] on div "4" at bounding box center [304, 60] width 9 height 9
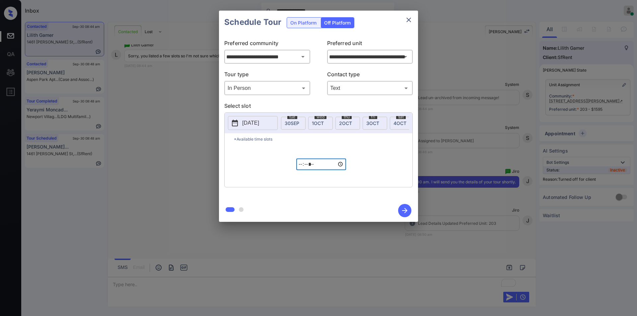
click at [297, 170] on input "*****" at bounding box center [321, 165] width 50 height 12
type input "*****"
click at [404, 210] on icon "button" at bounding box center [404, 210] width 5 height 5
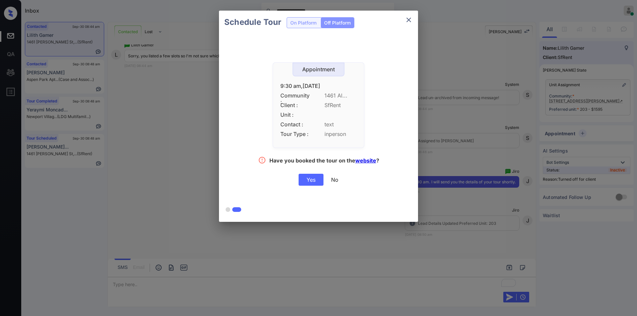
click at [313, 178] on div "Yes" at bounding box center [311, 180] width 25 height 12
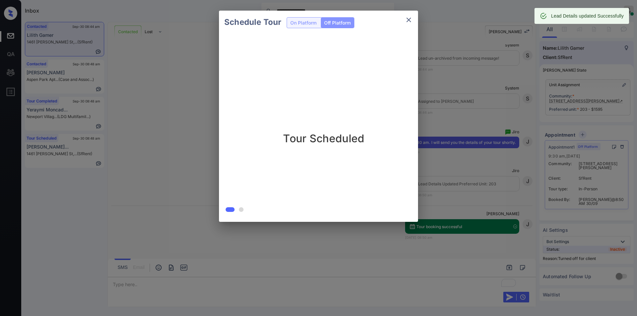
scroll to position [2117, 0]
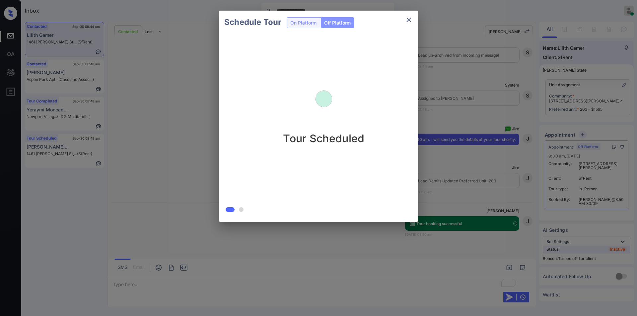
click at [411, 21] on icon "close" at bounding box center [409, 20] width 8 height 8
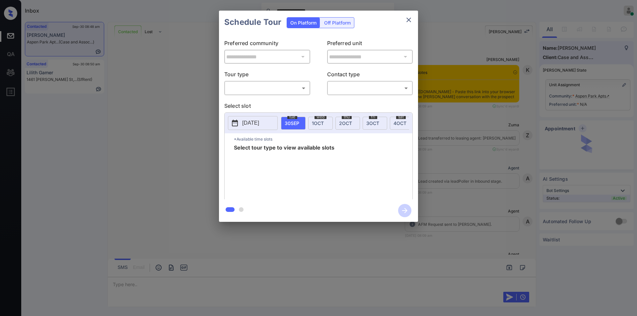
scroll to position [1231, 0]
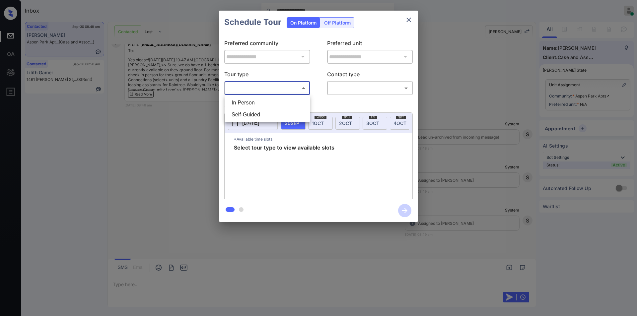
click at [249, 87] on body "**********" at bounding box center [318, 158] width 637 height 316
click at [241, 104] on li "In Person" at bounding box center [267, 103] width 82 height 12
type input "********"
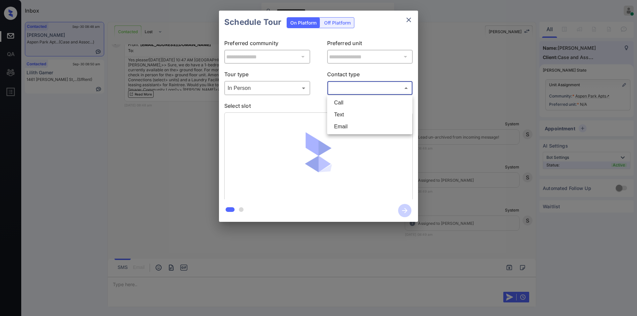
click at [356, 87] on body "**********" at bounding box center [318, 158] width 637 height 316
click at [342, 120] on li "Text" at bounding box center [370, 115] width 82 height 12
type input "****"
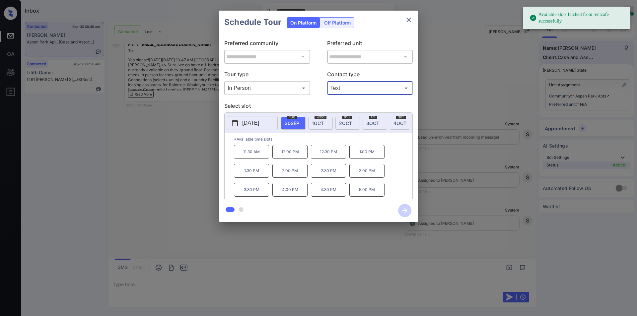
click at [322, 120] on span "1 OCT" at bounding box center [318, 123] width 12 height 6
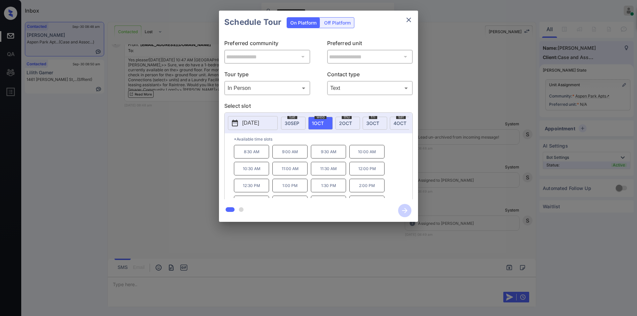
scroll to position [28, 0]
click at [155, 175] on div "**********" at bounding box center [318, 116] width 637 height 233
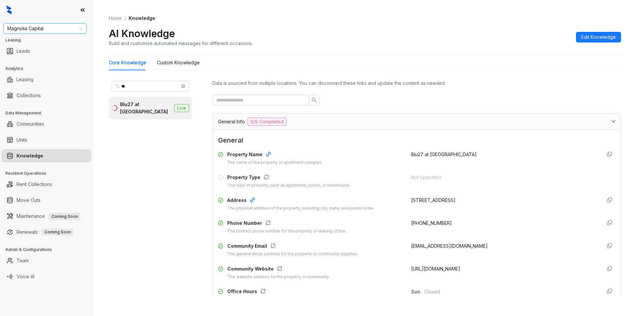
scroll to position [1456, 0]
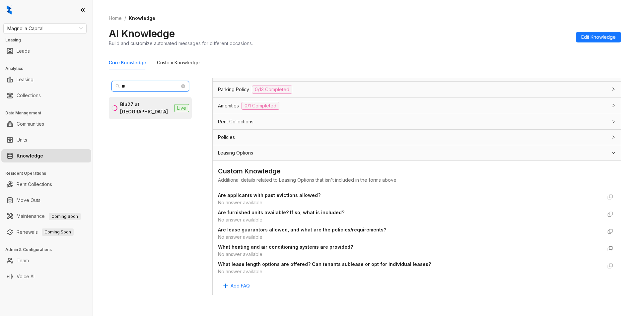
click at [131, 86] on input "**" at bounding box center [150, 86] width 58 height 7
drag, startPoint x: 131, startPoint y: 86, endPoint x: 103, endPoint y: 89, distance: 28.7
click at [103, 89] on div "Home / Knowledge AI Knowledge Build and customize automated messages for differ…" at bounding box center [365, 158] width 544 height 316
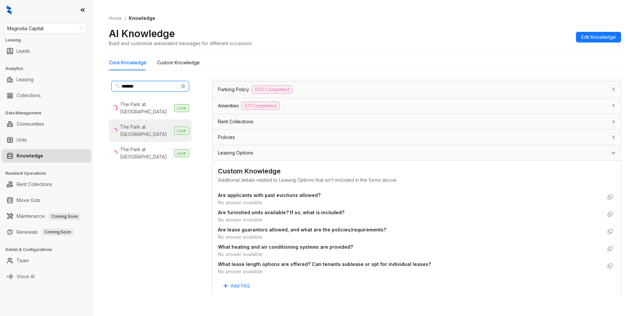
type input "*******"
click at [147, 123] on div "The Park at Positano" at bounding box center [145, 130] width 51 height 15
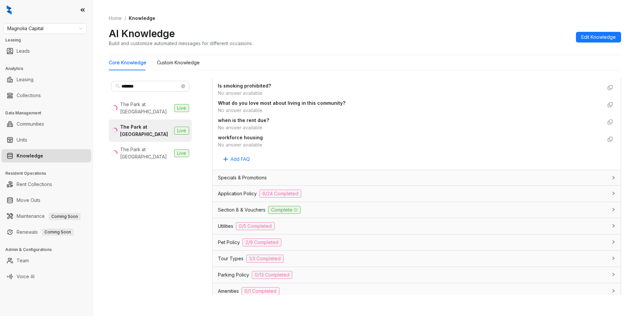
scroll to position [434, 0]
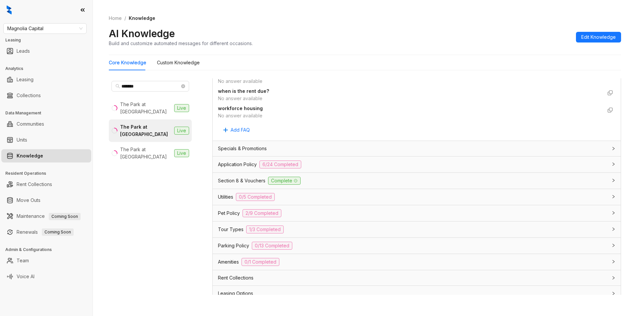
click at [320, 173] on div "Section 8 & Vouchers Complete" at bounding box center [417, 181] width 408 height 16
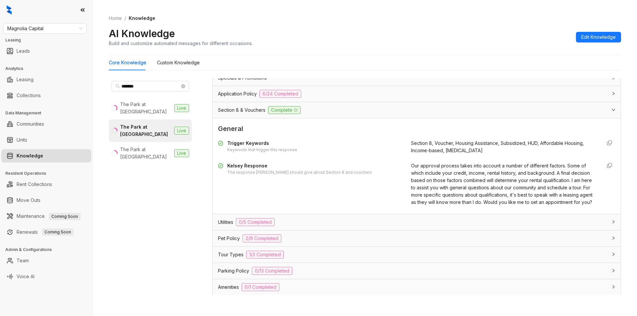
scroll to position [489, 0]
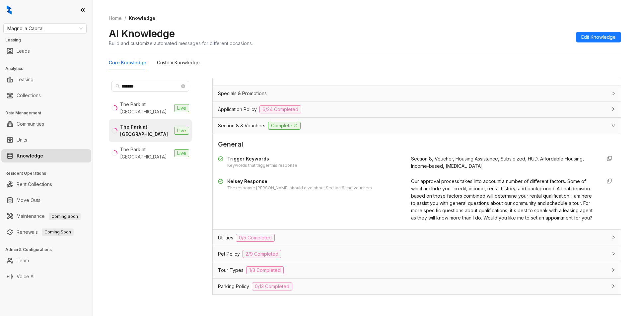
click at [360, 110] on div "Application Policy 6/24 Completed" at bounding box center [413, 110] width 390 height 8
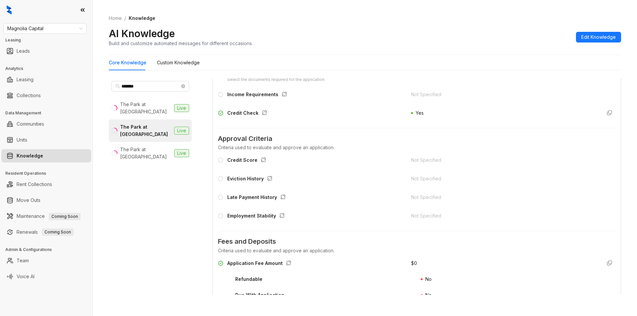
scroll to position [567, 0]
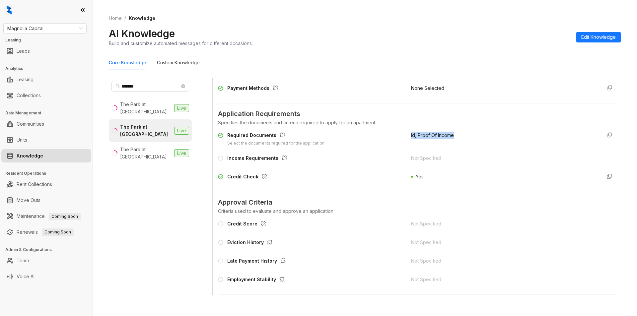
drag, startPoint x: 406, startPoint y: 134, endPoint x: 450, endPoint y: 135, distance: 43.5
click at [450, 135] on div "Id, Proof Of Income" at bounding box center [503, 139] width 185 height 15
copy span "Id, Proof Of Income"
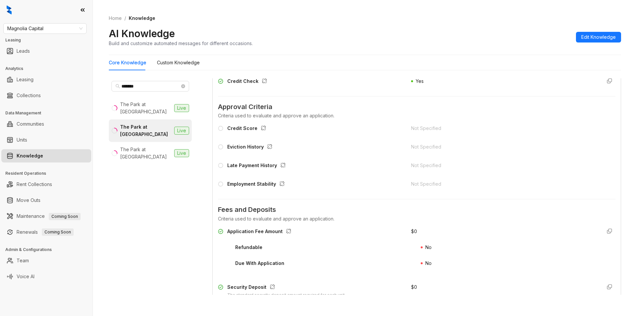
scroll to position [705, 0]
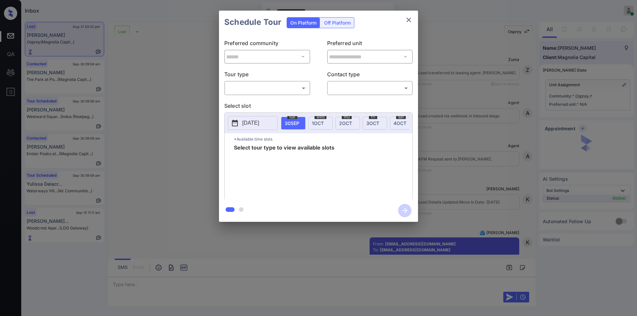
scroll to position [1359, 0]
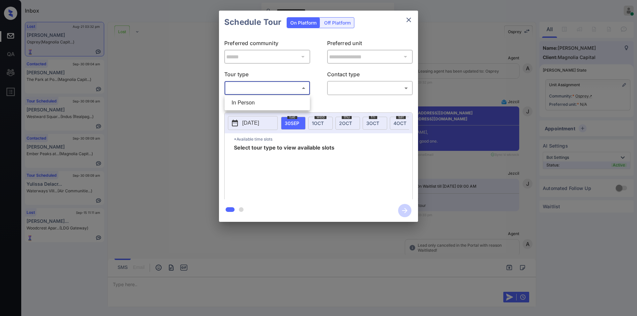
click at [249, 91] on body "**********" at bounding box center [318, 158] width 637 height 316
drag, startPoint x: 245, startPoint y: 102, endPoint x: 343, endPoint y: 100, distance: 97.9
click at [248, 103] on li "In Person" at bounding box center [267, 103] width 82 height 12
type input "********"
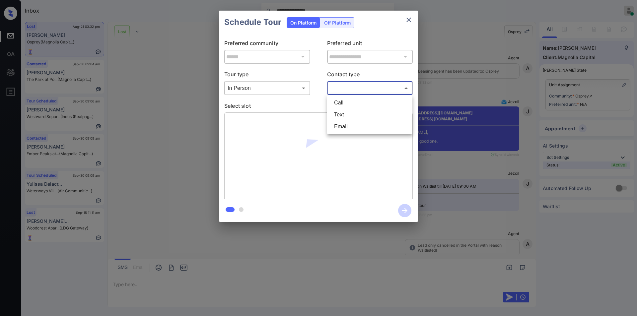
click at [357, 85] on body "**********" at bounding box center [318, 158] width 637 height 316
click at [346, 114] on li "Text" at bounding box center [370, 115] width 82 height 12
type input "****"
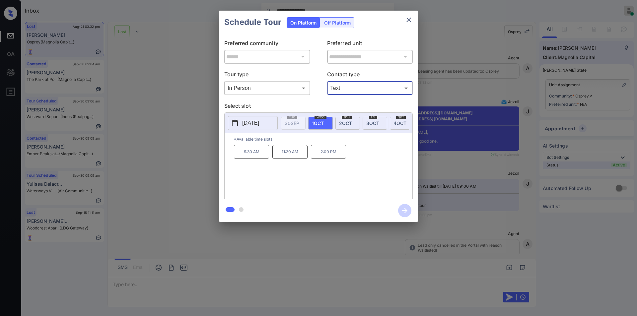
click at [259, 119] on p "[DATE]" at bounding box center [250, 123] width 17 height 8
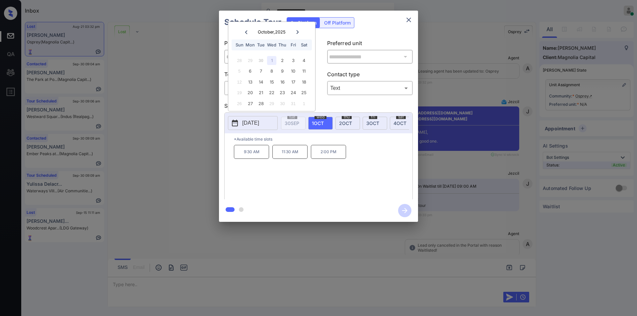
click at [212, 139] on div "**********" at bounding box center [318, 116] width 637 height 233
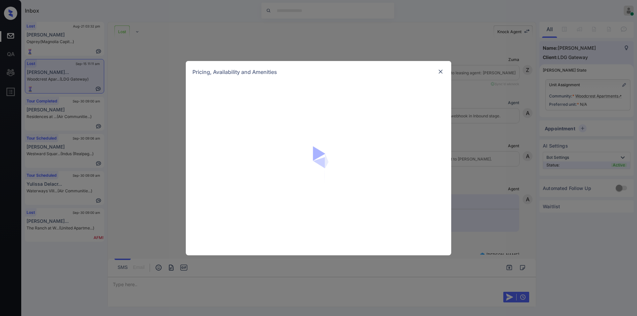
scroll to position [2099, 0]
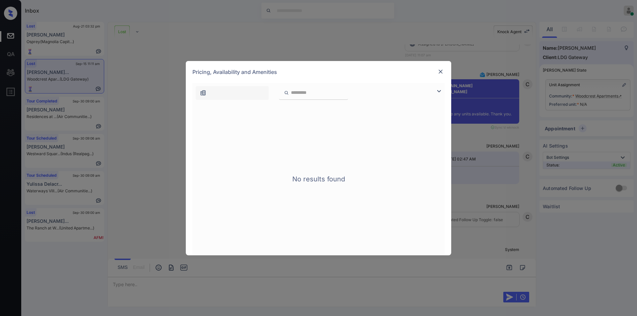
click at [442, 72] on img at bounding box center [440, 71] width 7 height 7
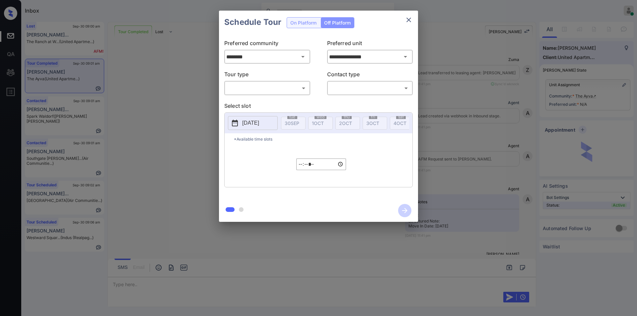
scroll to position [5982, 0]
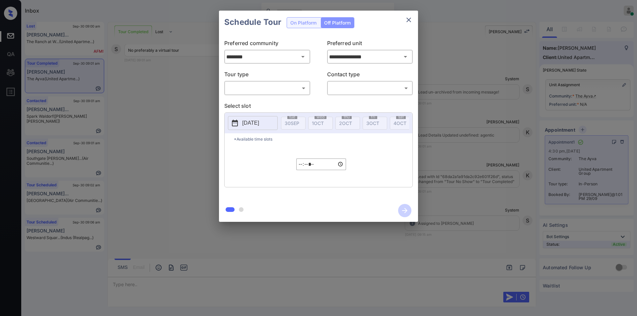
click at [270, 90] on body "Inbox Jiro Alonzo Online Set yourself offline Set yourself on break Profile Swi…" at bounding box center [318, 158] width 637 height 316
click at [408, 18] on div at bounding box center [318, 158] width 637 height 316
click at [408, 18] on icon "close" at bounding box center [409, 20] width 8 height 8
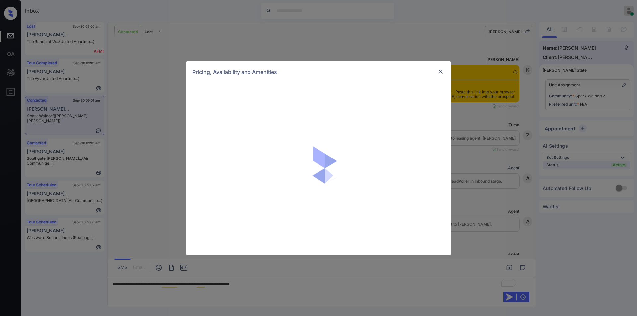
scroll to position [698, 0]
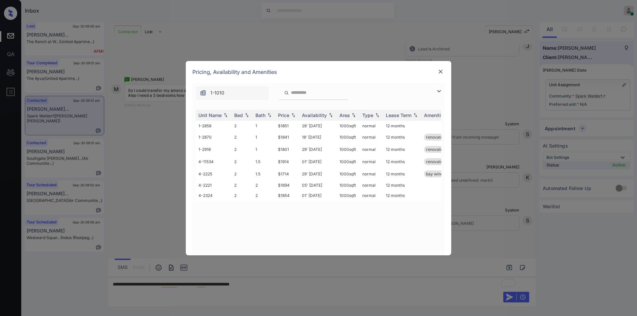
click at [441, 90] on img at bounding box center [439, 91] width 8 height 8
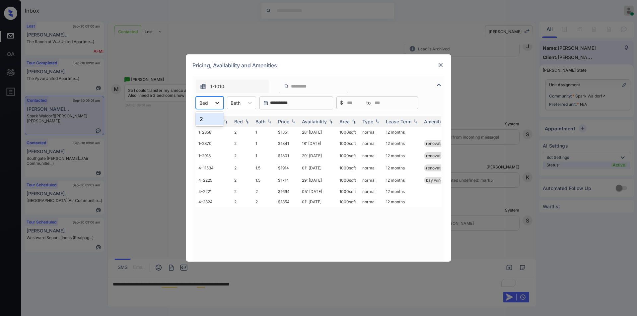
click at [216, 101] on icon at bounding box center [217, 103] width 7 height 7
click at [213, 118] on div "2" at bounding box center [210, 119] width 28 height 12
click at [441, 64] on img at bounding box center [440, 65] width 7 height 7
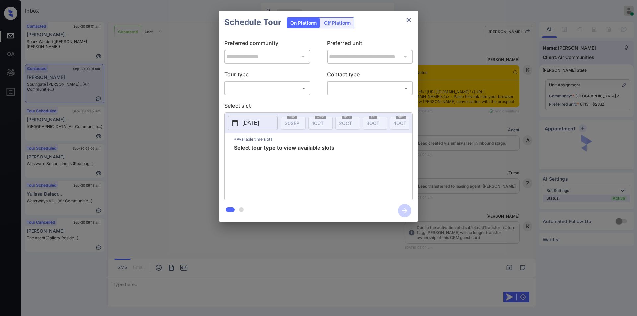
scroll to position [1007, 0]
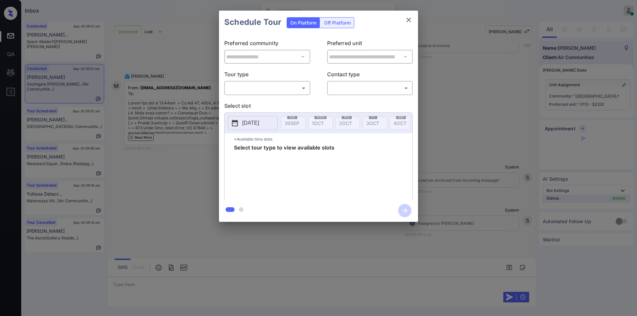
click at [246, 86] on body "Inbox [PERSON_NAME] Online Set yourself offline Set yourself on break Profile S…" at bounding box center [318, 158] width 637 height 316
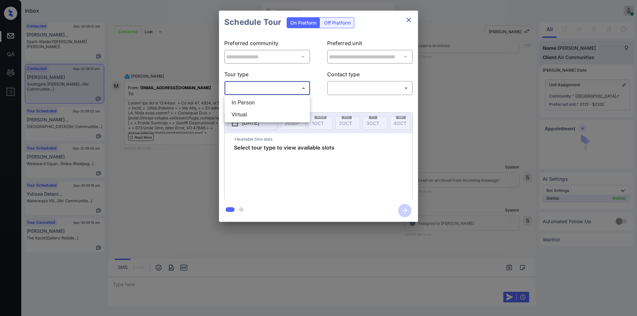
click at [241, 101] on li "In Person" at bounding box center [267, 103] width 82 height 12
type input "********"
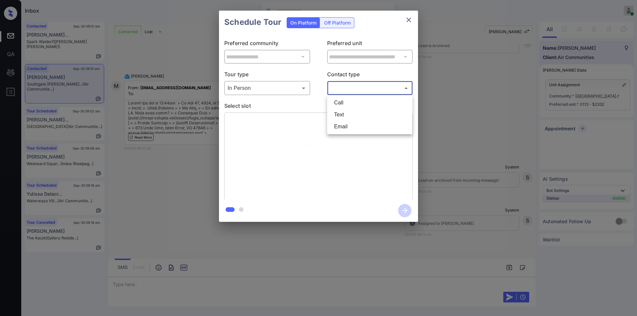
click at [363, 88] on body "Inbox [PERSON_NAME] Online Set yourself offline Set yourself on break Profile S…" at bounding box center [318, 158] width 637 height 316
click at [348, 127] on li "Email" at bounding box center [370, 127] width 82 height 12
type input "*****"
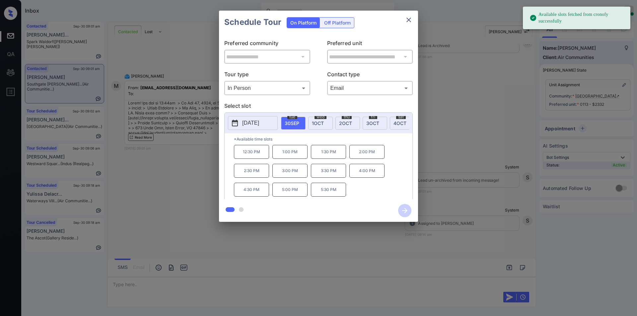
click at [241, 157] on p "12:30 PM" at bounding box center [251, 152] width 35 height 14
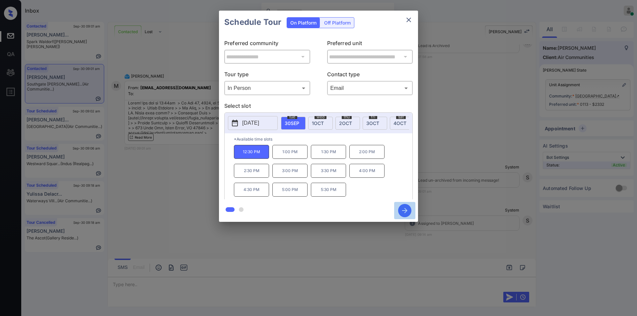
click at [405, 211] on icon "button" at bounding box center [404, 210] width 5 height 5
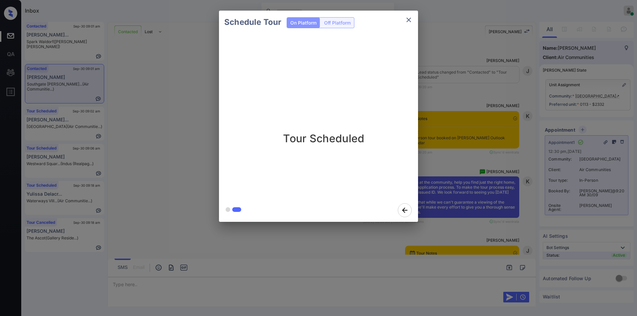
scroll to position [1229, 0]
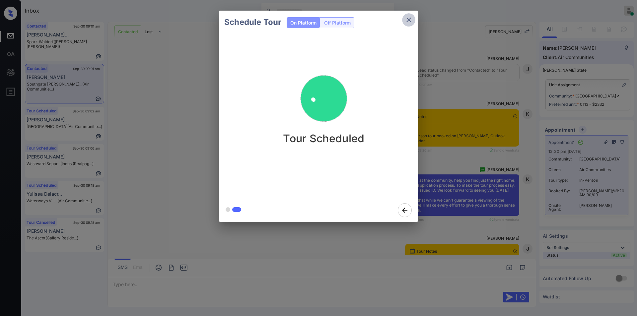
click at [409, 20] on icon "close" at bounding box center [408, 20] width 5 height 5
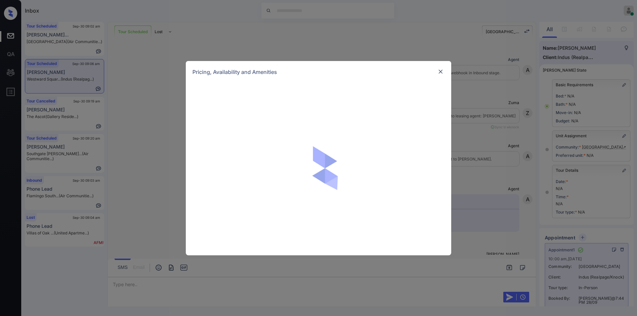
scroll to position [281, 0]
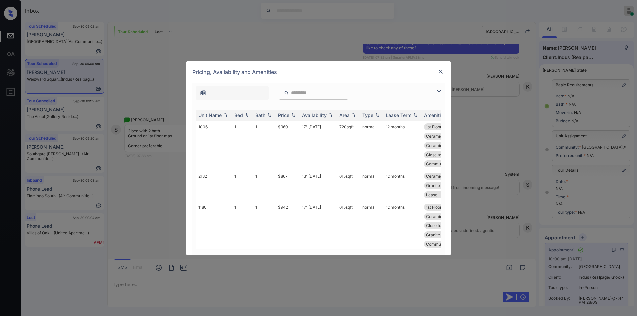
click at [440, 91] on img at bounding box center [439, 91] width 8 height 8
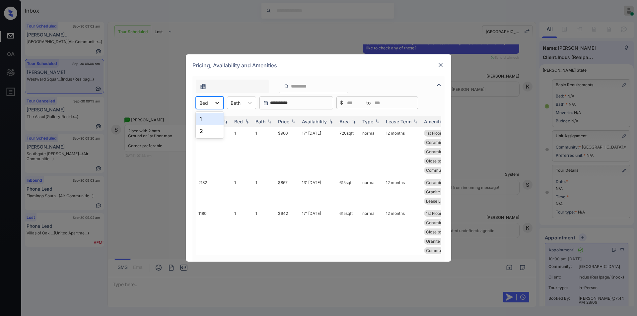
click at [217, 103] on icon at bounding box center [217, 103] width 7 height 7
click at [209, 132] on div "2" at bounding box center [210, 131] width 28 height 12
click at [285, 184] on td "$1122" at bounding box center [287, 197] width 24 height 40
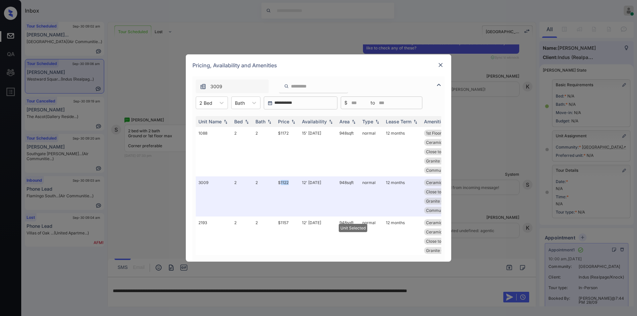
click at [438, 63] on img at bounding box center [440, 65] width 7 height 7
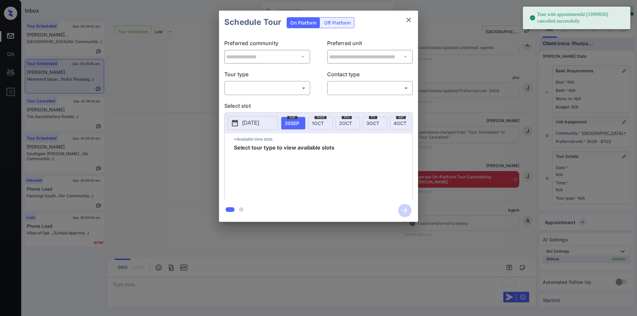
scroll to position [19, 0]
click at [270, 91] on body "Tour with appointmentId [33999926] cancelled successfully Inbox [PERSON_NAME] O…" at bounding box center [318, 158] width 637 height 316
click at [257, 100] on li "In Person" at bounding box center [267, 103] width 82 height 12
type input "********"
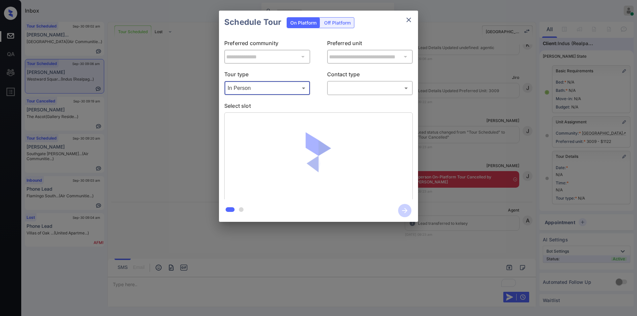
click at [353, 87] on body "Inbox [PERSON_NAME] Online Set yourself offline Set yourself on break Profile S…" at bounding box center [318, 158] width 637 height 316
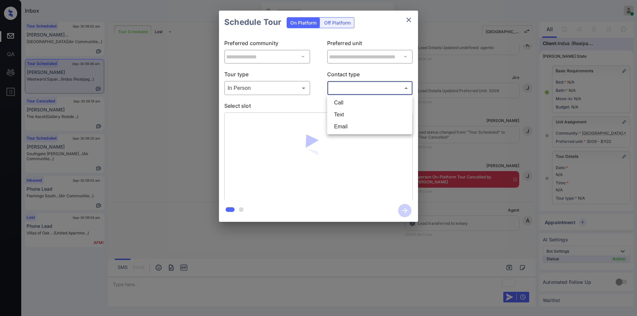
click at [345, 116] on li "Text" at bounding box center [370, 115] width 82 height 12
type input "****"
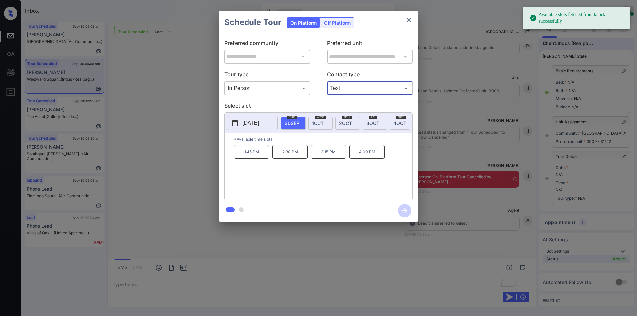
click at [327, 119] on div "[DATE]" at bounding box center [320, 123] width 25 height 13
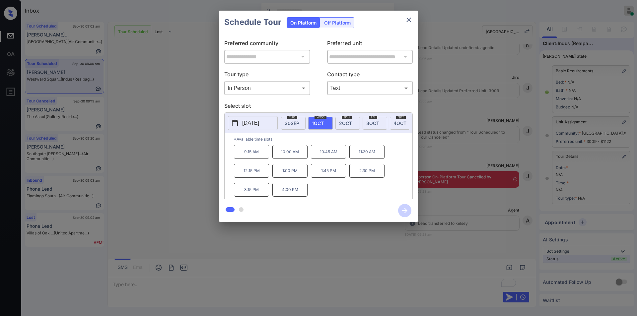
click at [154, 187] on div "**********" at bounding box center [318, 116] width 637 height 233
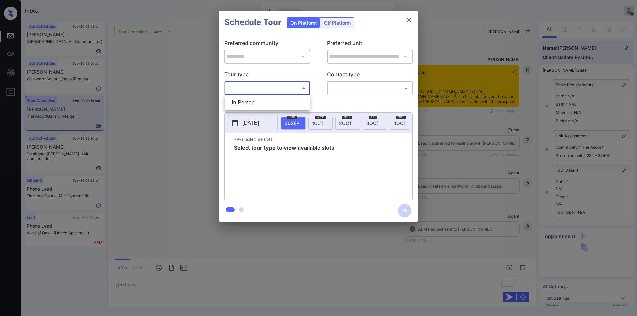
scroll to position [5333, 0]
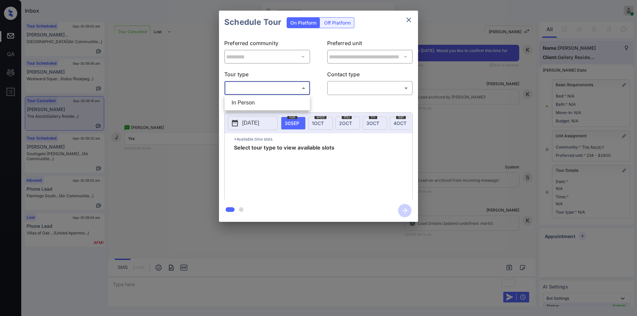
click at [255, 105] on li "In Person" at bounding box center [267, 103] width 82 height 12
type input "********"
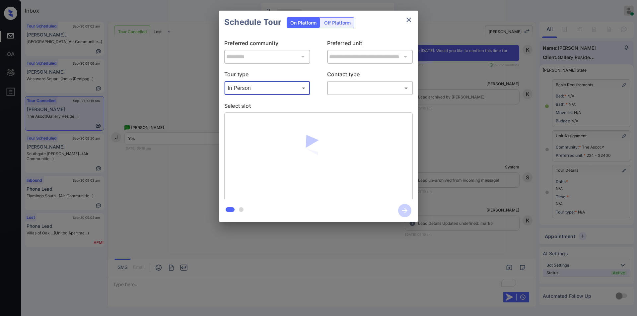
click at [354, 90] on body "Inbox [PERSON_NAME] Online Set yourself offline Set yourself on break Profile S…" at bounding box center [318, 158] width 637 height 316
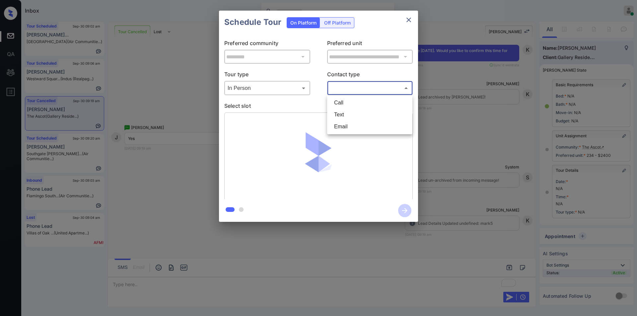
click at [355, 118] on li "Text" at bounding box center [370, 115] width 82 height 12
type input "****"
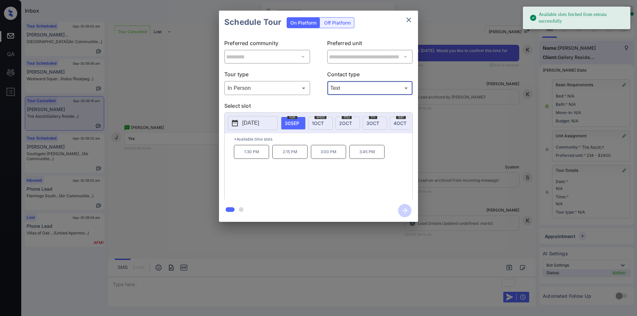
click at [237, 156] on p "1:30 PM" at bounding box center [251, 152] width 35 height 14
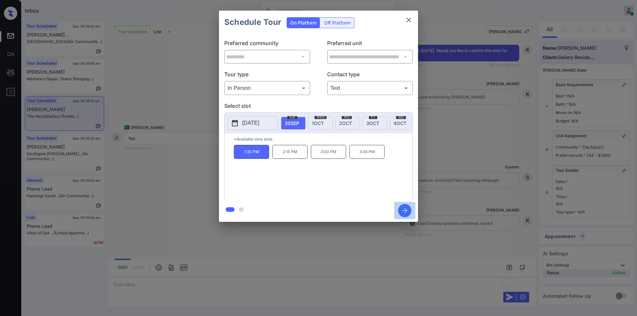
click at [405, 212] on icon "button" at bounding box center [404, 210] width 13 height 13
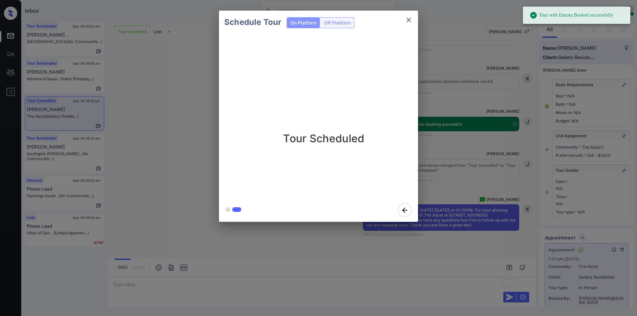
scroll to position [5475, 0]
click at [412, 21] on icon "close" at bounding box center [409, 20] width 8 height 8
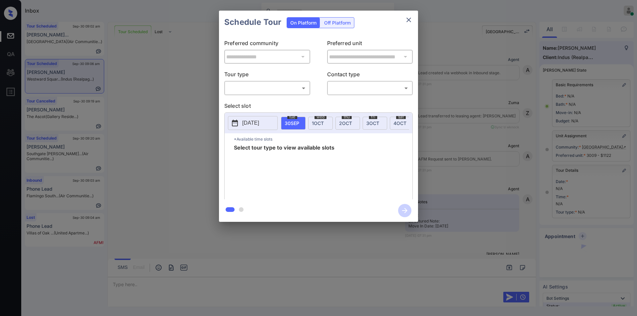
scroll to position [4033, 0]
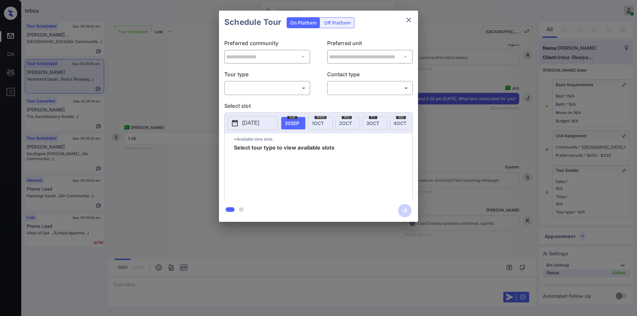
click at [250, 85] on body "Inbox [PERSON_NAME] Online Set yourself offline Set yourself on break Profile S…" at bounding box center [318, 158] width 637 height 316
click at [245, 101] on li "In Person" at bounding box center [267, 103] width 82 height 12
type input "********"
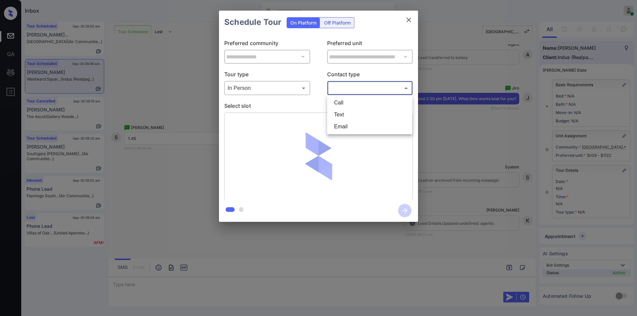
click at [352, 90] on body "Inbox Jiro Alonzo Online Set yourself offline Set yourself on break Profile Swi…" at bounding box center [318, 158] width 637 height 316
click at [344, 116] on li "Text" at bounding box center [370, 115] width 82 height 12
type input "****"
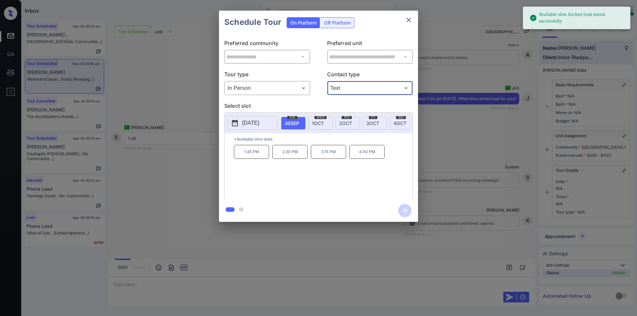
click at [317, 120] on span "1 OCT" at bounding box center [318, 123] width 12 height 6
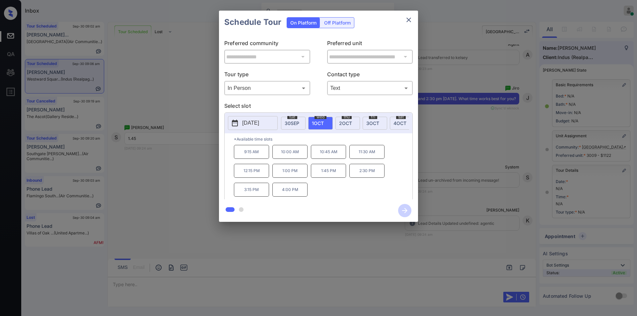
click at [326, 176] on p "1:45 PM" at bounding box center [328, 171] width 35 height 14
click at [409, 210] on icon "button" at bounding box center [404, 210] width 13 height 13
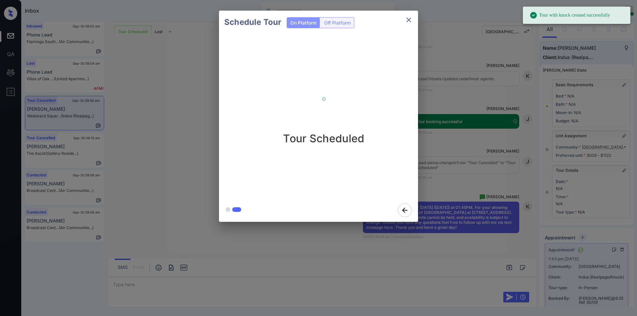
scroll to position [4180, 0]
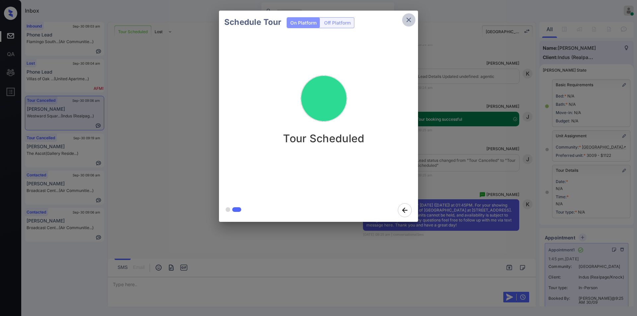
click at [407, 20] on icon "close" at bounding box center [409, 20] width 8 height 8
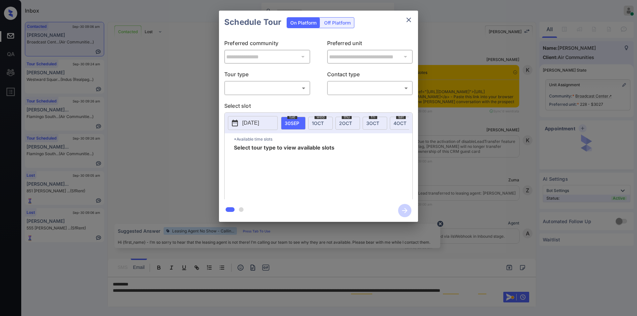
scroll to position [767, 0]
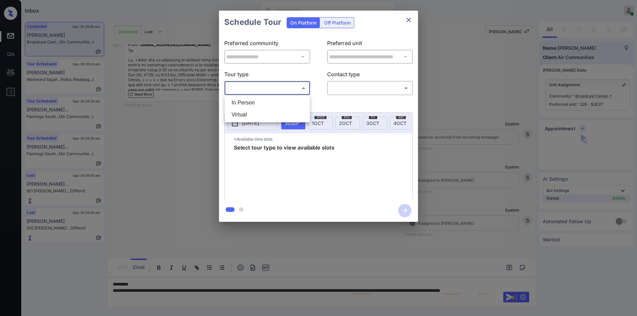
click at [246, 85] on body "Inbox [PERSON_NAME] Online Set yourself offline Set yourself on break Profile S…" at bounding box center [318, 158] width 637 height 316
click at [239, 100] on li "In Person" at bounding box center [267, 103] width 82 height 12
type input "********"
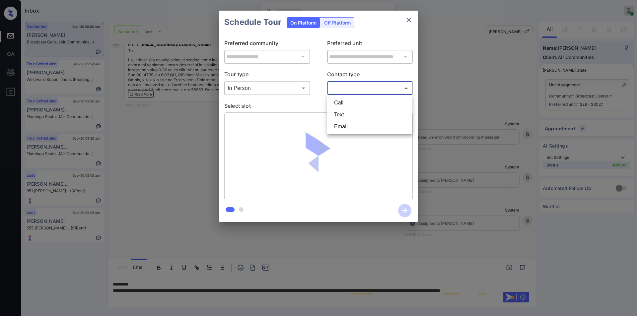
click at [340, 87] on body "Inbox Jiro Alonzo Online Set yourself offline Set yourself on break Profile Swi…" at bounding box center [318, 158] width 637 height 316
click at [351, 117] on li "Text" at bounding box center [370, 115] width 82 height 12
type input "****"
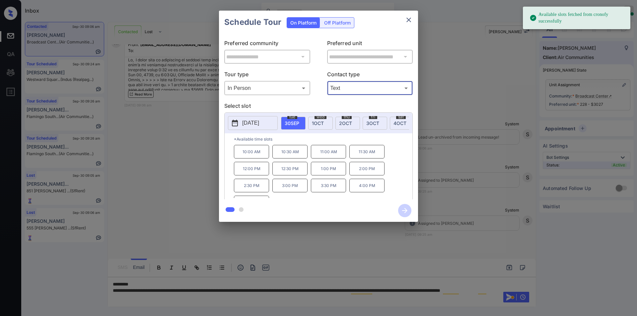
click at [257, 124] on p "[DATE]" at bounding box center [250, 123] width 17 height 8
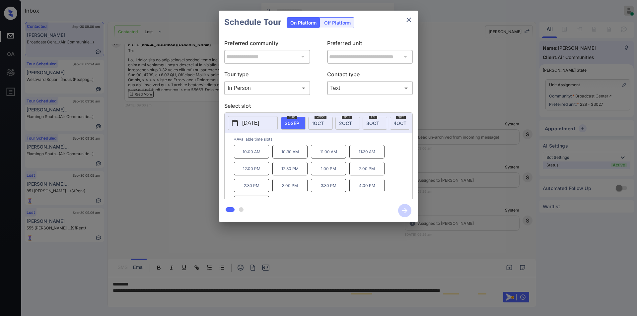
scroll to position [11, 0]
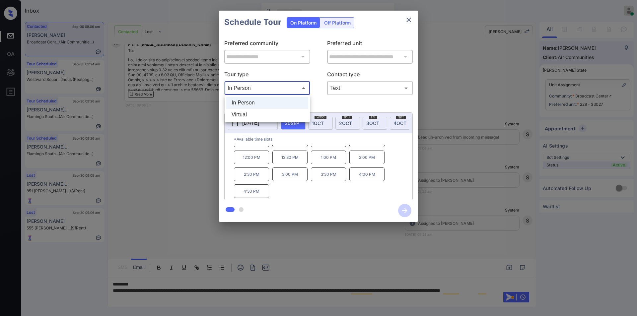
click at [256, 86] on body "Inbox Jiro Alonzo Online Set yourself offline Set yourself on break Profile Swi…" at bounding box center [318, 158] width 637 height 316
click at [277, 83] on div at bounding box center [318, 158] width 637 height 316
click at [348, 83] on body "Inbox Jiro Alonzo Online Set yourself offline Set yourself on break Profile Swi…" at bounding box center [318, 158] width 637 height 316
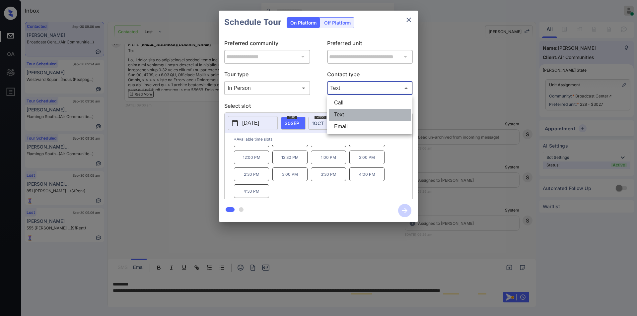
click at [346, 113] on li "Text" at bounding box center [370, 115] width 82 height 12
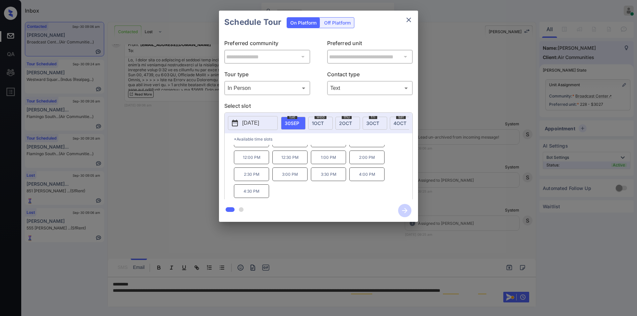
click at [259, 122] on p "[DATE]" at bounding box center [250, 123] width 17 height 8
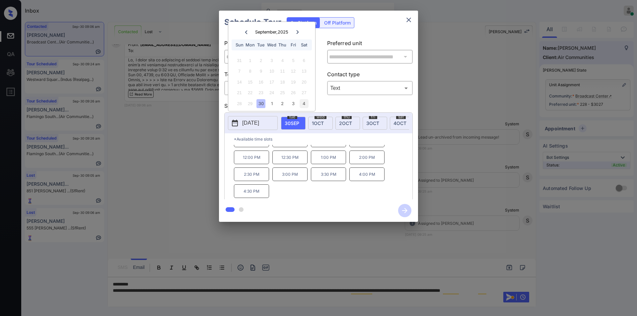
click at [306, 103] on div "4" at bounding box center [304, 103] width 9 height 9
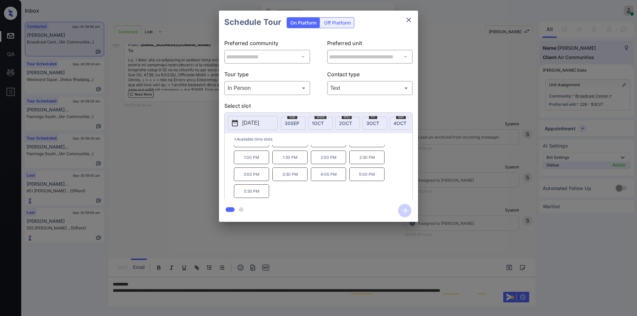
click at [188, 186] on div "**********" at bounding box center [318, 116] width 637 height 233
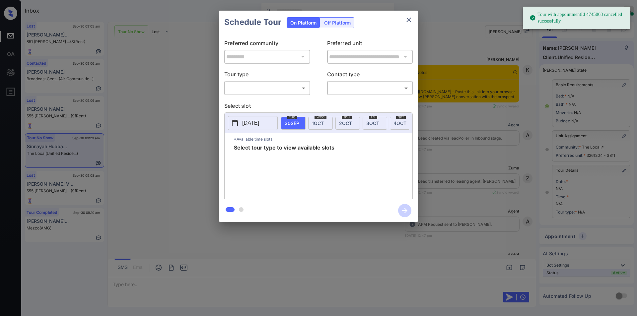
scroll to position [19, 0]
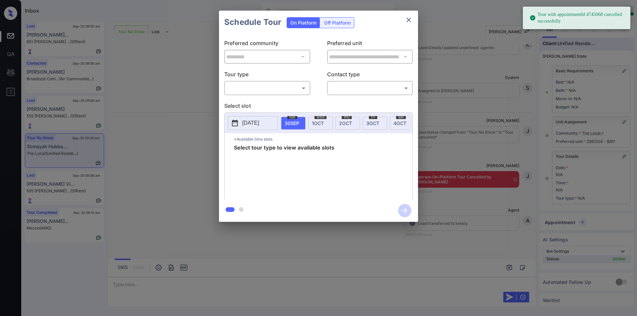
click at [256, 87] on body "Tour with appointmentId 4745068 cancelled successfully Inbox Jiro Alonzo Online…" at bounding box center [318, 158] width 637 height 316
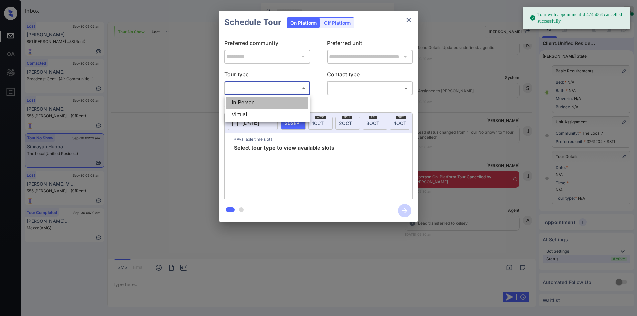
drag, startPoint x: 243, startPoint y: 103, endPoint x: 356, endPoint y: 91, distance: 113.8
click at [246, 104] on li "In Person" at bounding box center [267, 103] width 82 height 12
type input "********"
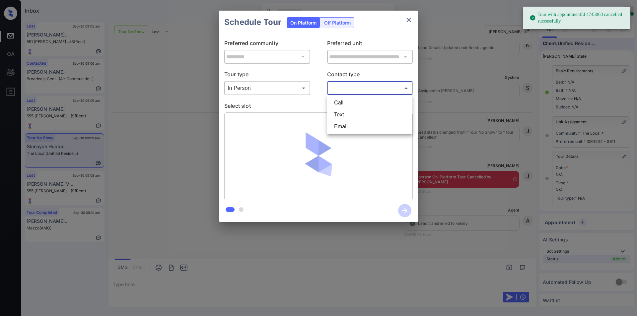
click at [357, 88] on body "Tour with appointmentId 4745068 cancelled successfully Inbox Jiro Alonzo Online…" at bounding box center [318, 158] width 637 height 316
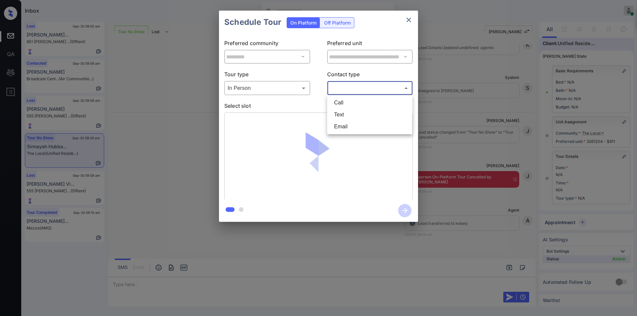
click at [349, 114] on li "Text" at bounding box center [370, 115] width 82 height 12
type input "****"
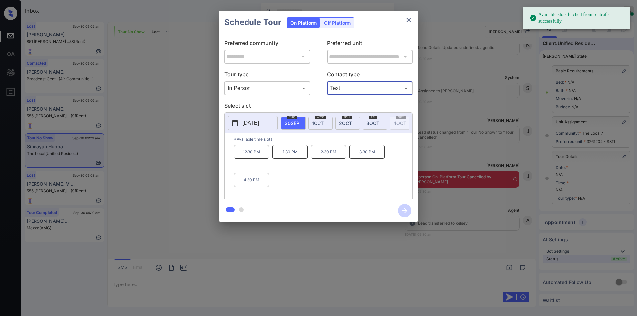
click at [315, 118] on span "wed" at bounding box center [321, 117] width 12 height 4
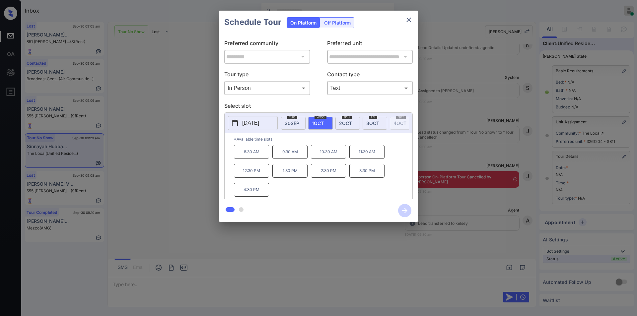
click at [173, 169] on div "**********" at bounding box center [318, 116] width 637 height 233
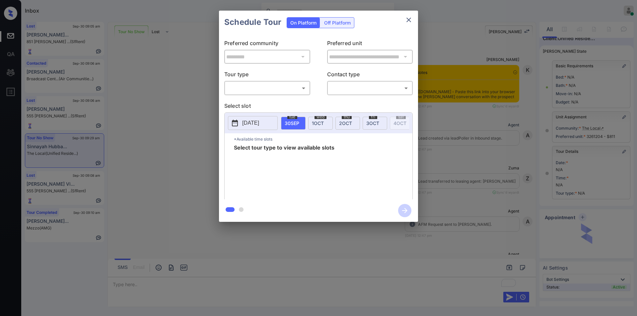
scroll to position [2168, 0]
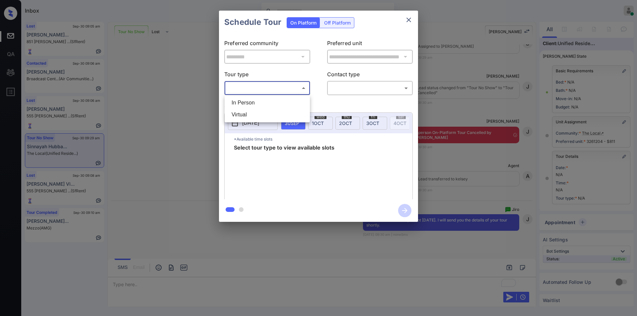
click at [268, 91] on body "Inbox [PERSON_NAME] Online Set yourself offline Set yourself on break Profile S…" at bounding box center [318, 158] width 637 height 316
drag, startPoint x: 248, startPoint y: 103, endPoint x: 301, endPoint y: 103, distance: 53.4
click at [250, 103] on li "In Person" at bounding box center [267, 103] width 82 height 12
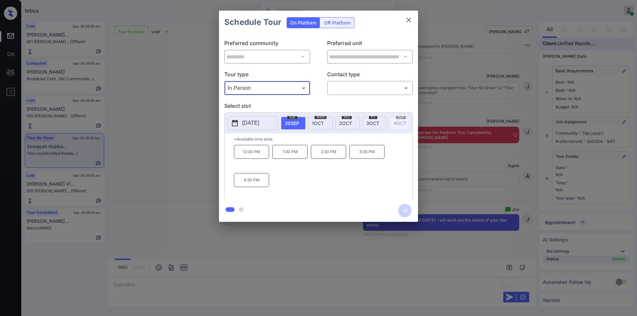
type input "********"
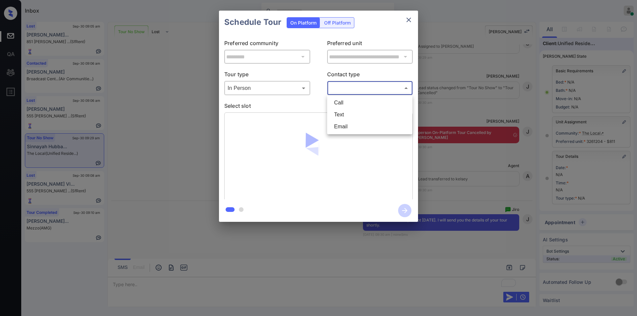
click at [351, 86] on body "Inbox [PERSON_NAME] Online Set yourself offline Set yourself on break Profile S…" at bounding box center [318, 158] width 637 height 316
click at [347, 115] on li "Text" at bounding box center [370, 115] width 82 height 12
type input "****"
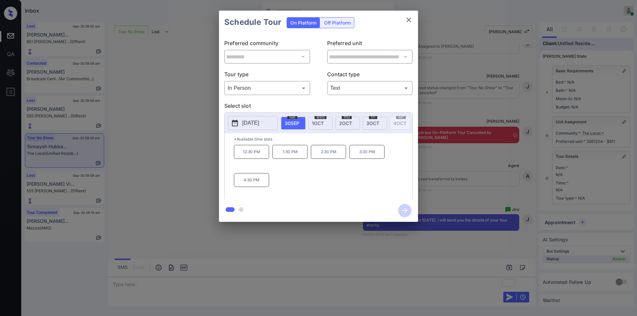
click at [150, 202] on div "**********" at bounding box center [318, 116] width 637 height 233
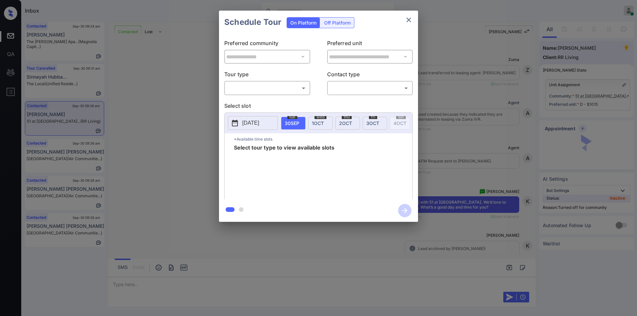
scroll to position [1105, 0]
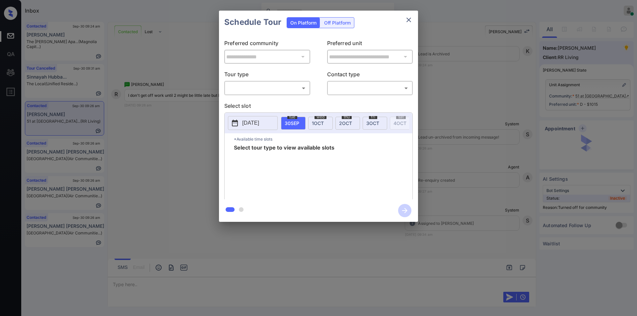
click at [238, 87] on body "Inbox Jiro Alonzo Online Set yourself offline Set yourself on break Profile Swi…" at bounding box center [318, 158] width 637 height 316
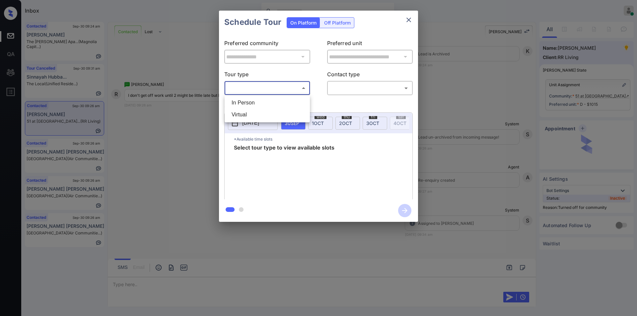
click at [238, 105] on li "In Person" at bounding box center [267, 103] width 82 height 12
type input "********"
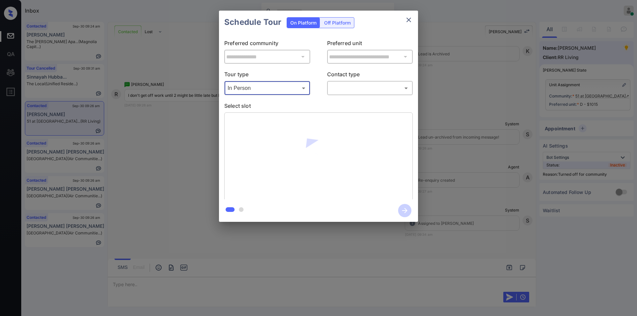
click at [351, 88] on body "Inbox Jiro Alonzo Online Set yourself offline Set yourself on break Profile Swi…" at bounding box center [318, 158] width 637 height 316
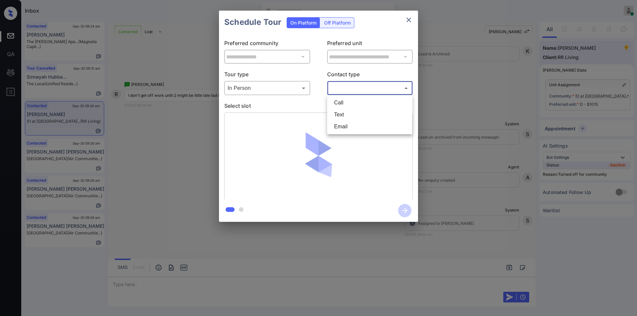
click at [344, 114] on li "Text" at bounding box center [370, 115] width 82 height 12
type input "****"
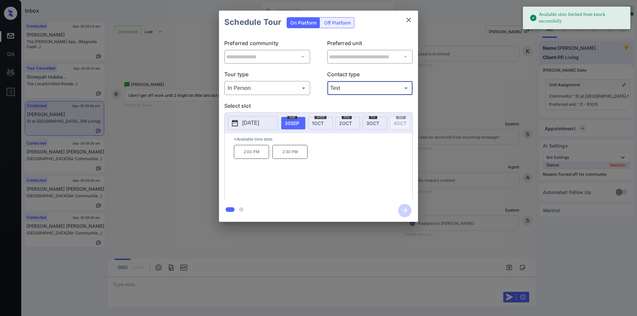
click at [188, 154] on div "**********" at bounding box center [318, 116] width 637 height 233
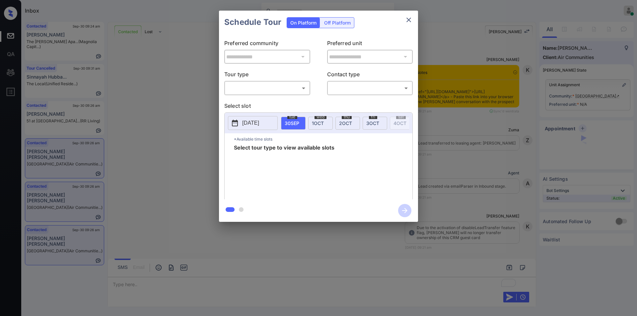
scroll to position [736, 0]
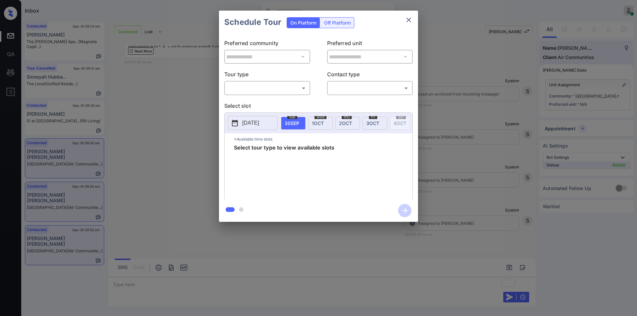
click at [251, 87] on body "Inbox Jiro Alonzo Online Set yourself offline Set yourself on break Profile Swi…" at bounding box center [318, 158] width 637 height 316
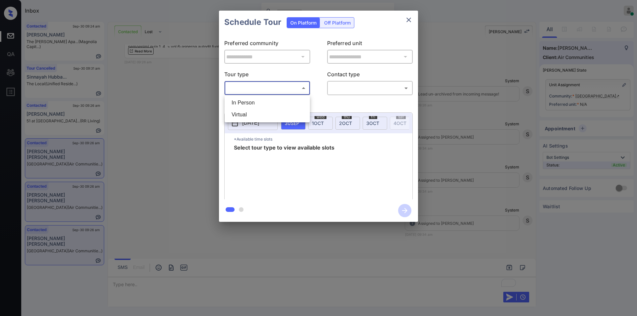
click at [246, 99] on li "In Person" at bounding box center [267, 103] width 82 height 12
type input "********"
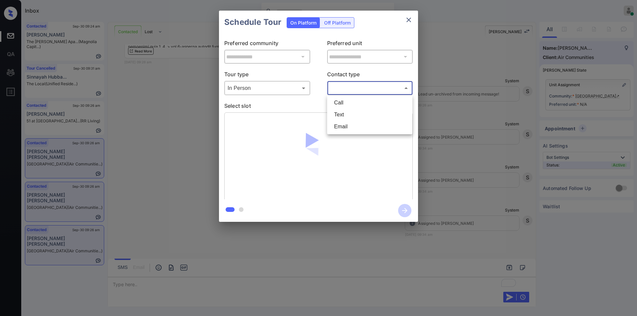
click at [364, 87] on body "Inbox [PERSON_NAME] Online Set yourself offline Set yourself on break Profile S…" at bounding box center [318, 158] width 637 height 316
click at [347, 116] on li "Text" at bounding box center [370, 115] width 82 height 12
type input "****"
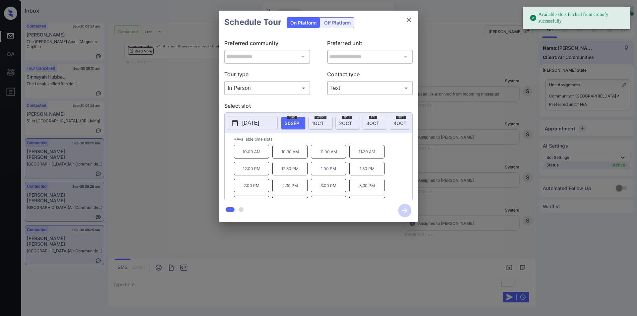
click at [199, 162] on div "**********" at bounding box center [318, 116] width 637 height 233
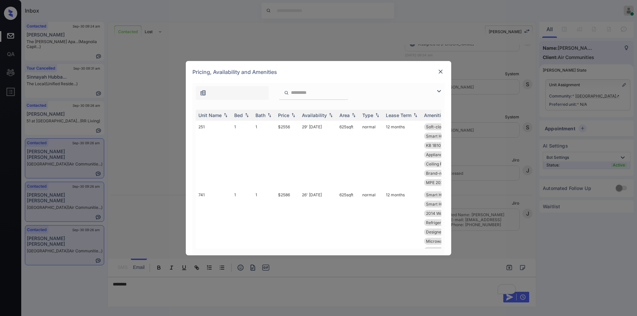
scroll to position [824, 0]
click at [440, 93] on img at bounding box center [439, 91] width 8 height 8
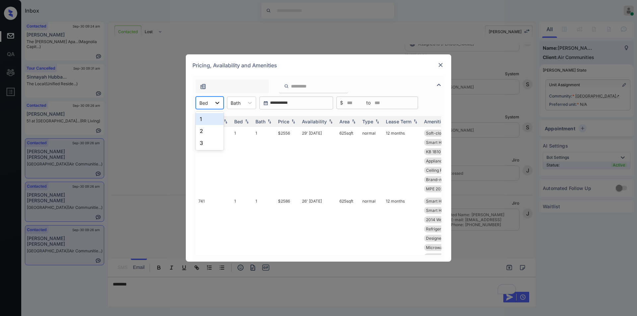
click at [213, 104] on div at bounding box center [217, 103] width 12 height 12
click at [205, 122] on div "1" at bounding box center [210, 119] width 28 height 12
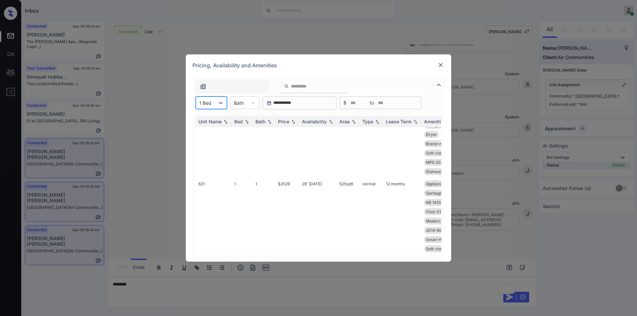
scroll to position [170, 0]
drag, startPoint x: 275, startPoint y: 176, endPoint x: 293, endPoint y: 174, distance: 17.7
click at [293, 174] on td "$2499" at bounding box center [287, 205] width 24 height 68
copy td "$2499"
click at [285, 177] on td "$2499" at bounding box center [287, 205] width 24 height 68
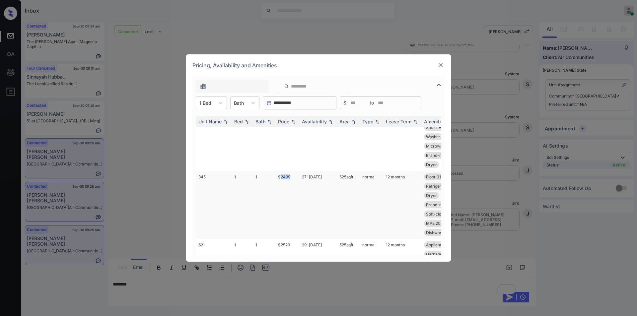
click at [285, 177] on td "$2499" at bounding box center [287, 205] width 24 height 68
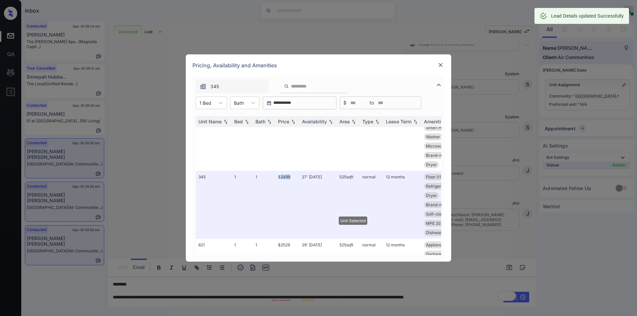
click at [441, 65] on img at bounding box center [440, 65] width 7 height 7
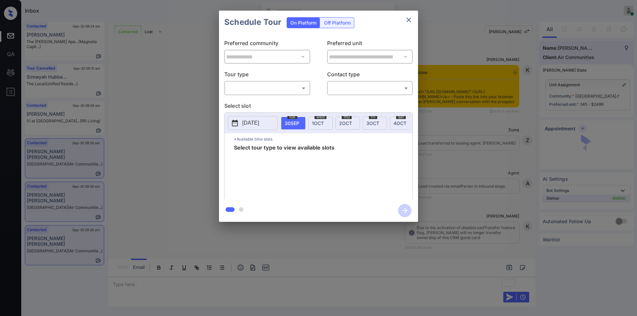
scroll to position [945, 0]
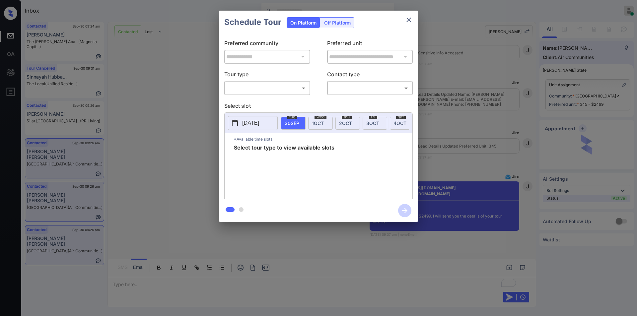
click at [229, 83] on body "Inbox [PERSON_NAME] Online Set yourself offline Set yourself on break Profile S…" at bounding box center [318, 158] width 637 height 316
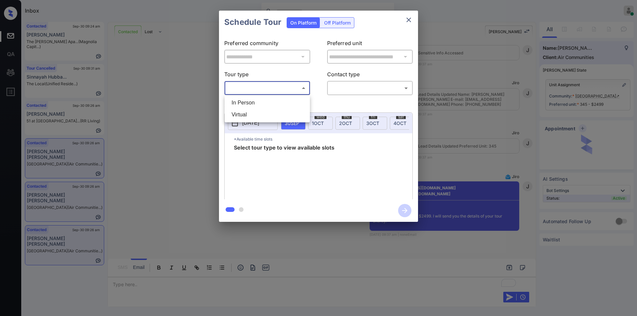
click at [233, 100] on li "In Person" at bounding box center [267, 103] width 82 height 12
type input "********"
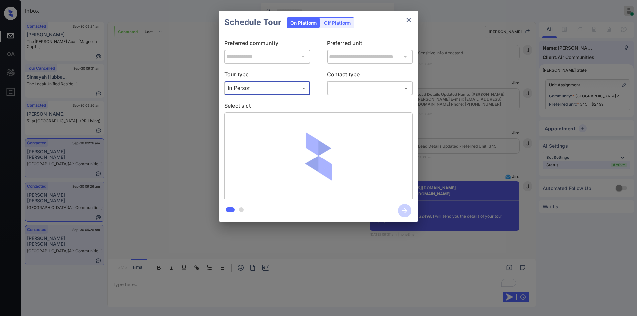
click at [351, 85] on body "Inbox [PERSON_NAME] Online Set yourself offline Set yourself on break Profile S…" at bounding box center [318, 158] width 637 height 316
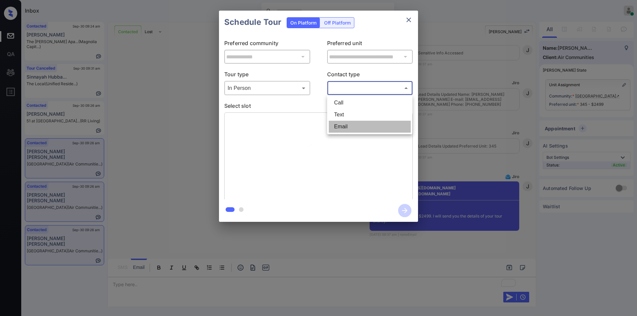
click at [342, 130] on li "Email" at bounding box center [370, 127] width 82 height 12
type input "*****"
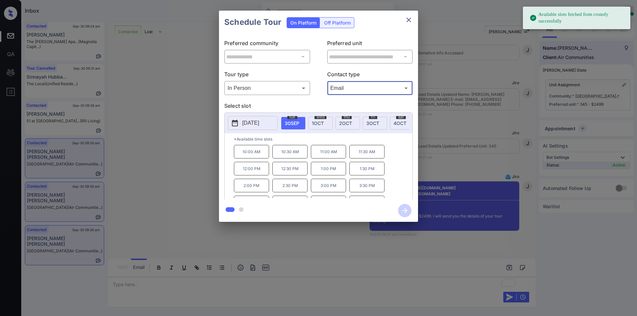
click at [327, 158] on p "11:00 AM" at bounding box center [328, 152] width 35 height 14
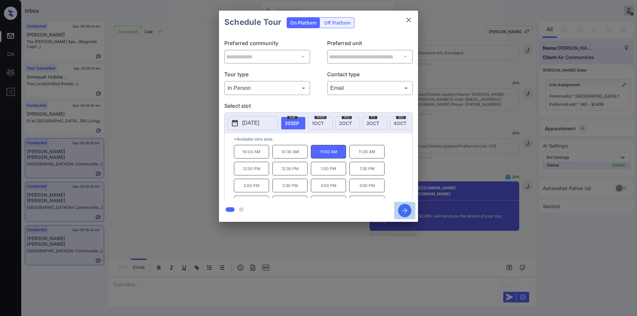
click at [404, 211] on icon "button" at bounding box center [404, 210] width 5 height 5
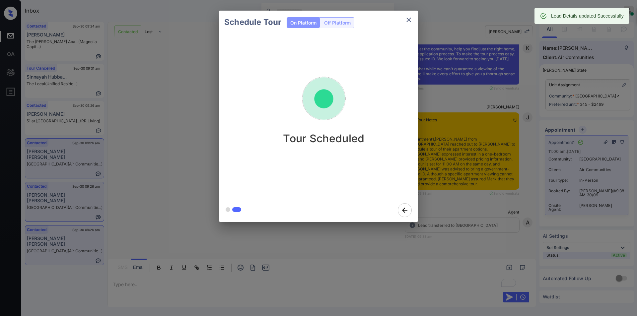
scroll to position [1306, 0]
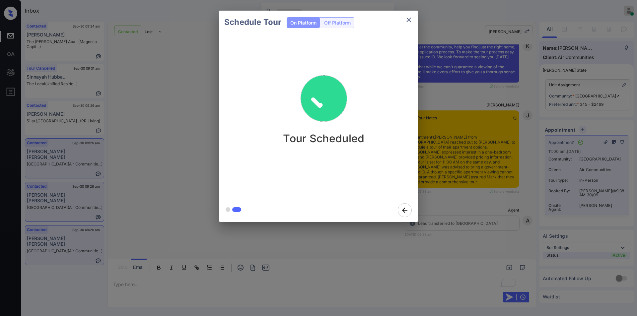
click at [411, 22] on icon "close" at bounding box center [409, 20] width 8 height 8
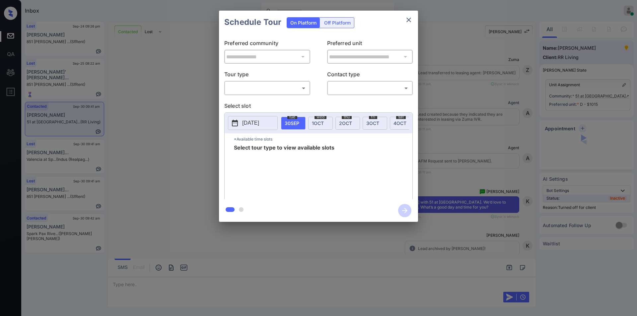
scroll to position [1228, 0]
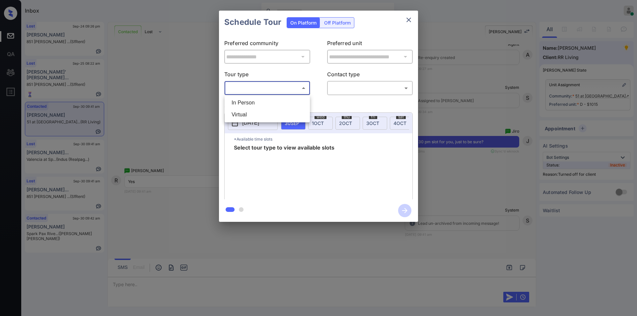
click at [266, 87] on body "Inbox [PERSON_NAME] Online Set yourself offline Set yourself on break Profile S…" at bounding box center [318, 158] width 637 height 316
click at [253, 98] on li "In Person" at bounding box center [267, 103] width 82 height 12
type input "********"
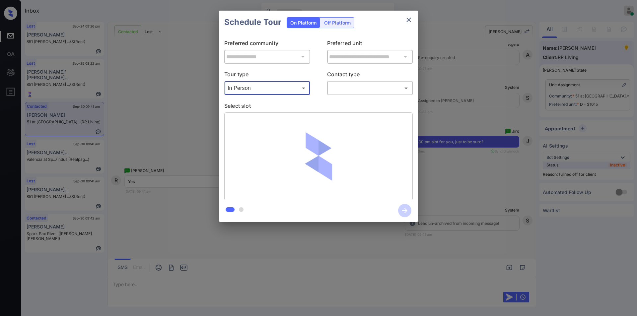
click at [353, 80] on p "Contact type" at bounding box center [370, 75] width 86 height 11
click at [345, 85] on body "Inbox [PERSON_NAME] Online Set yourself offline Set yourself on break Profile S…" at bounding box center [318, 158] width 637 height 316
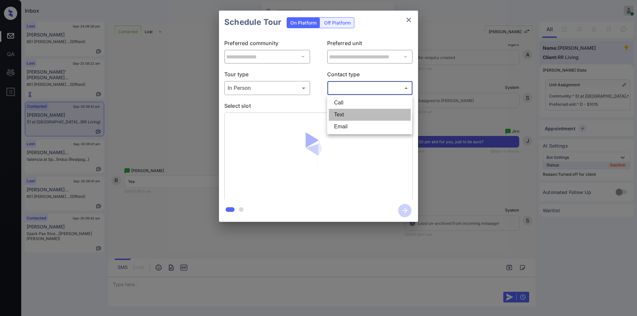
click at [340, 115] on li "Text" at bounding box center [370, 115] width 82 height 12
type input "****"
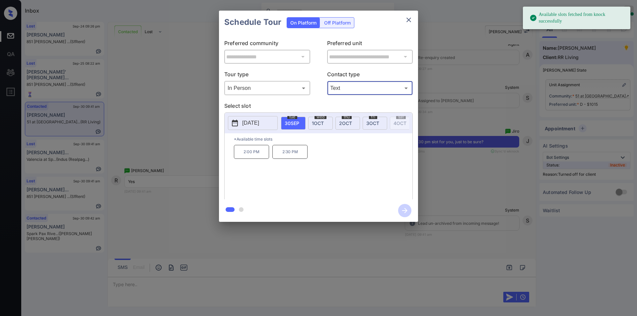
click at [289, 154] on p "2:30 PM" at bounding box center [289, 152] width 35 height 14
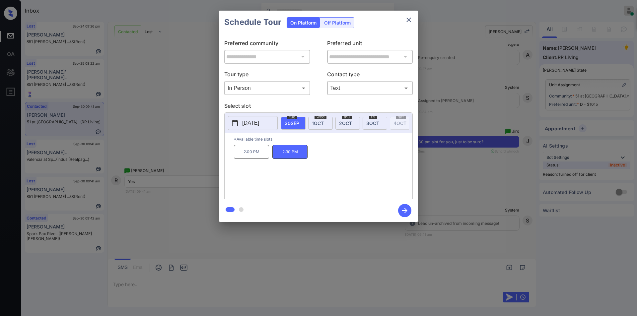
click at [406, 211] on icon "button" at bounding box center [404, 210] width 5 height 5
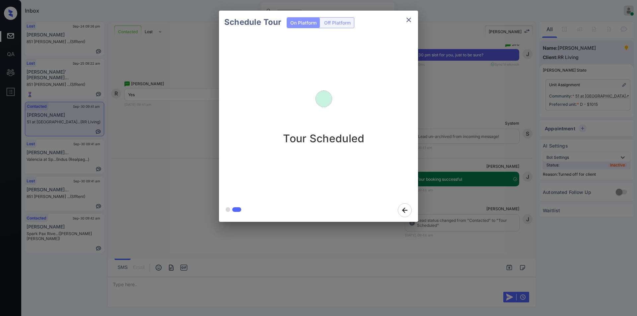
scroll to position [1315, 0]
click at [408, 22] on icon "close" at bounding box center [409, 20] width 8 height 8
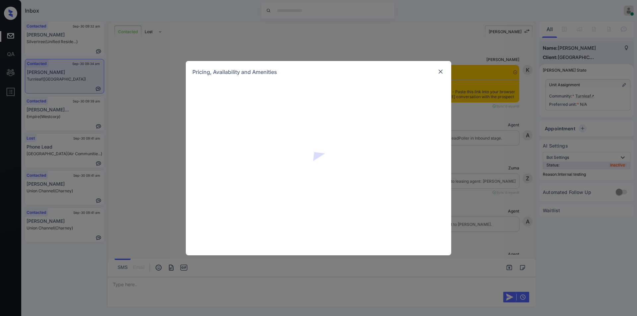
scroll to position [1583, 0]
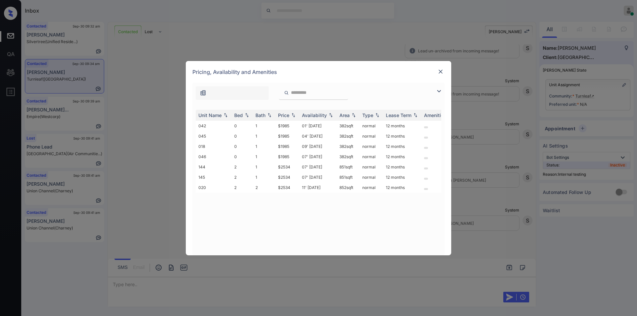
click at [439, 92] on img at bounding box center [439, 91] width 8 height 8
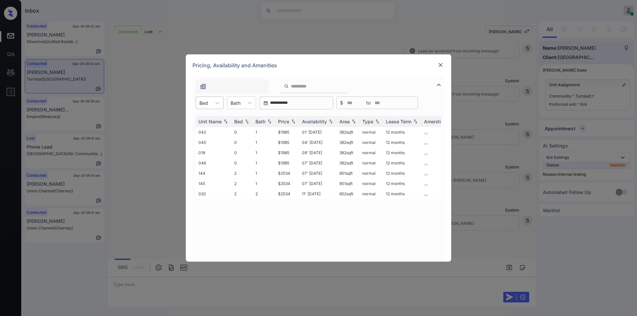
click at [206, 99] on div "Bed" at bounding box center [203, 103] width 15 height 10
click at [204, 119] on div "0" at bounding box center [210, 119] width 28 height 12
drag, startPoint x: 278, startPoint y: 131, endPoint x: 298, endPoint y: 134, distance: 19.7
click at [298, 134] on td "$1985" at bounding box center [287, 132] width 24 height 10
copy td "$1985"
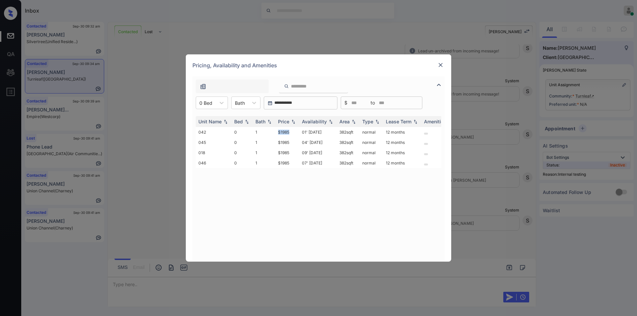
click at [439, 64] on img at bounding box center [440, 65] width 7 height 7
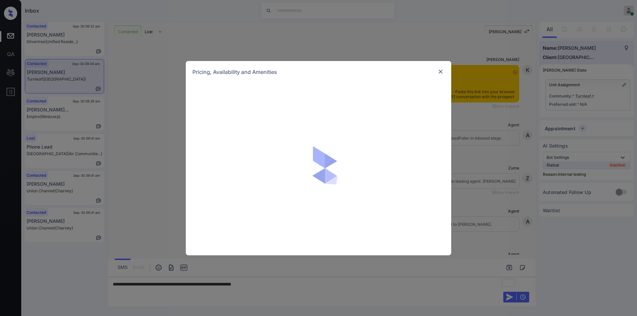
scroll to position [1583, 0]
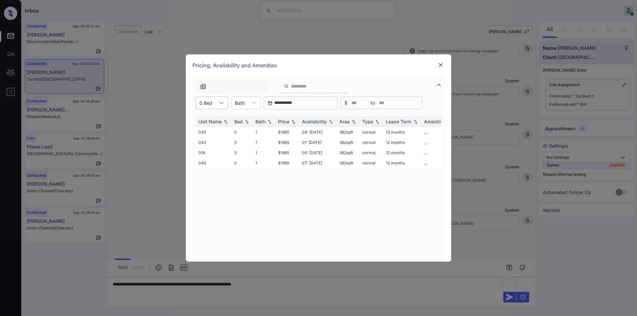
click at [220, 104] on icon at bounding box center [221, 103] width 7 height 7
click at [206, 130] on div "2" at bounding box center [212, 131] width 32 height 12
drag, startPoint x: 276, startPoint y: 131, endPoint x: 290, endPoint y: 130, distance: 14.0
click at [290, 130] on td "$2534" at bounding box center [287, 132] width 24 height 10
copy td "$2534"
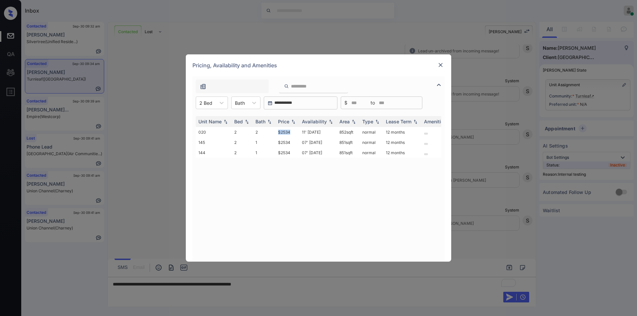
click at [442, 64] on img at bounding box center [440, 65] width 7 height 7
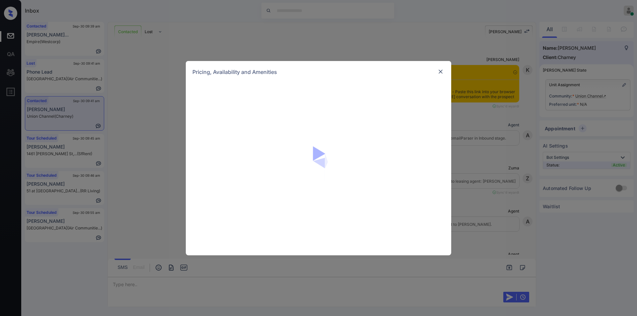
scroll to position [817, 0]
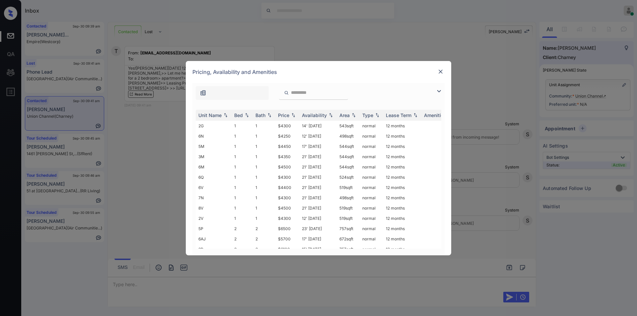
click at [439, 89] on img at bounding box center [439, 91] width 8 height 8
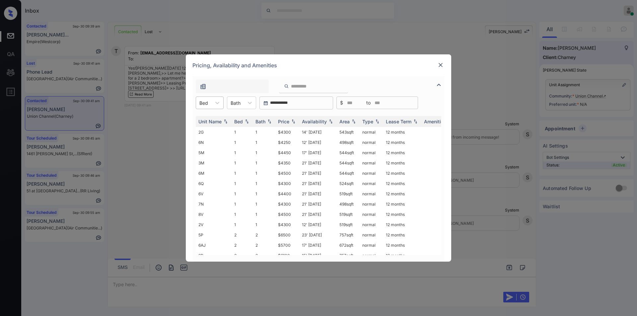
click at [211, 97] on div "Bed" at bounding box center [210, 103] width 28 height 13
click at [206, 133] on div "2" at bounding box center [210, 131] width 28 height 12
drag, startPoint x: 273, startPoint y: 142, endPoint x: 292, endPoint y: 141, distance: 18.9
click at [292, 141] on tr "6AJ 2 2 $5700 17' Jun 25 672 sqft normal 12 months" at bounding box center [369, 142] width 347 height 10
copy tr "$5700"
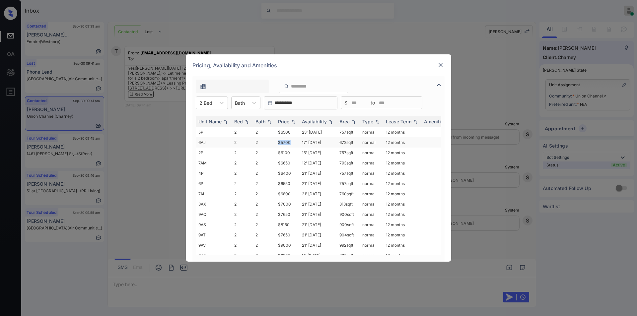
click at [285, 141] on td "$5700" at bounding box center [287, 142] width 24 height 10
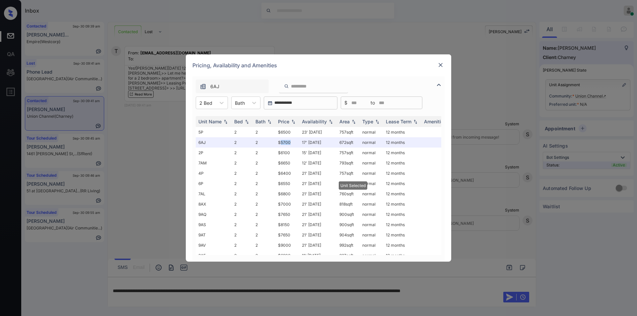
click at [440, 65] on img at bounding box center [440, 65] width 7 height 7
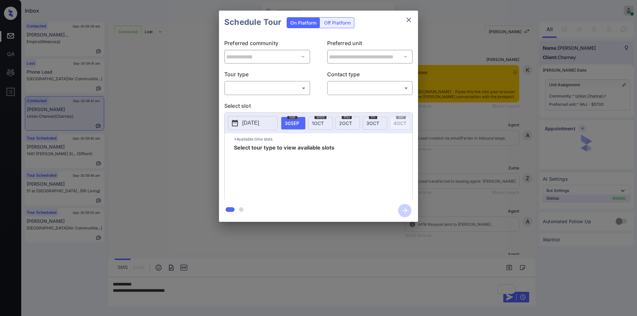
scroll to position [860, 0]
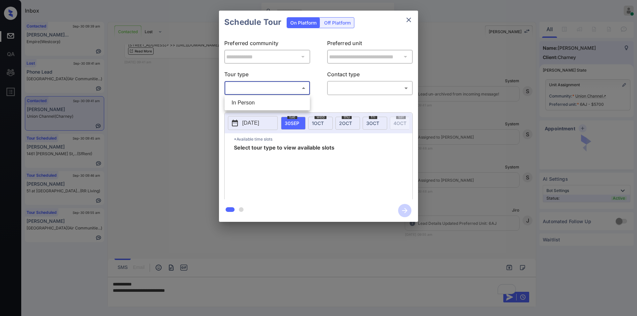
click at [266, 90] on body "Inbox [PERSON_NAME] Online Set yourself offline Set yourself on break Profile S…" at bounding box center [318, 158] width 637 height 316
click at [257, 102] on li "In Person" at bounding box center [267, 103] width 82 height 12
type input "********"
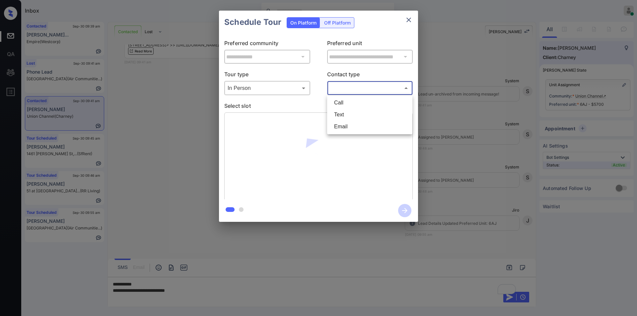
click at [341, 92] on body "Inbox [PERSON_NAME] Online Set yourself offline Set yourself on break Profile S…" at bounding box center [318, 158] width 637 height 316
click at [342, 114] on li "Text" at bounding box center [370, 115] width 82 height 12
type input "****"
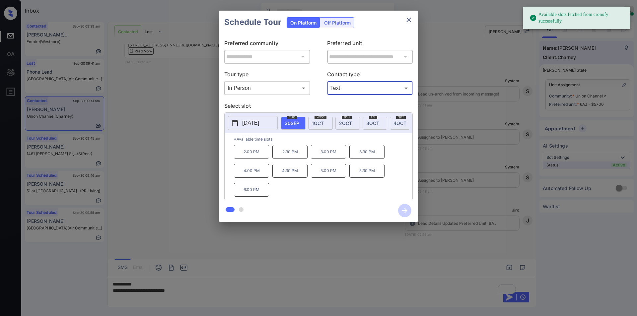
click at [259, 122] on p "[DATE]" at bounding box center [250, 123] width 17 height 8
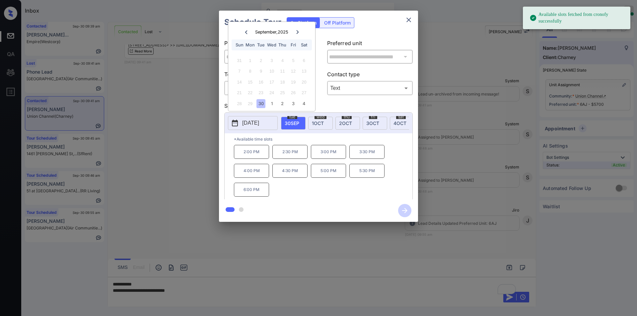
click at [298, 30] on icon at bounding box center [298, 32] width 4 height 4
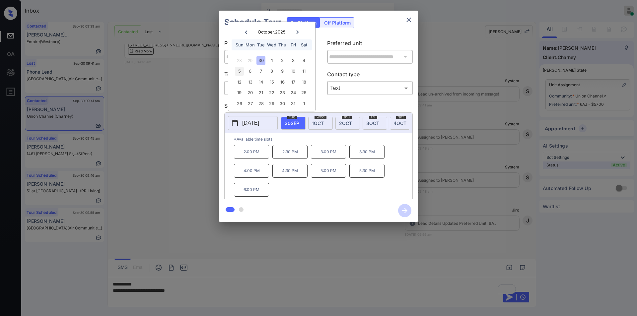
click at [236, 72] on div "5" at bounding box center [239, 71] width 9 height 9
click at [161, 179] on div "**********" at bounding box center [318, 116] width 637 height 233
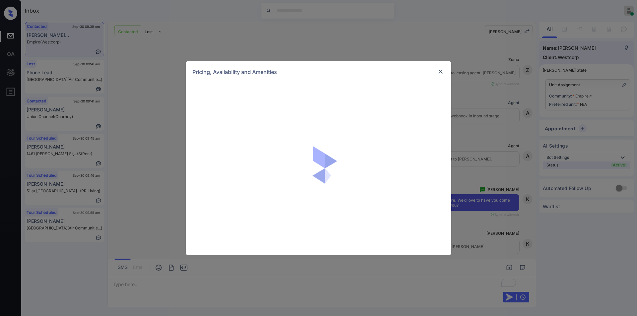
scroll to position [2005, 0]
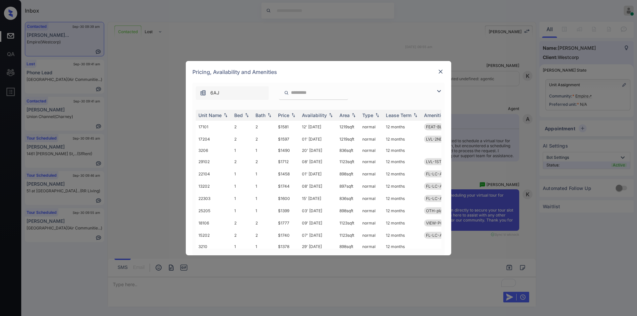
click at [439, 90] on img at bounding box center [439, 91] width 8 height 8
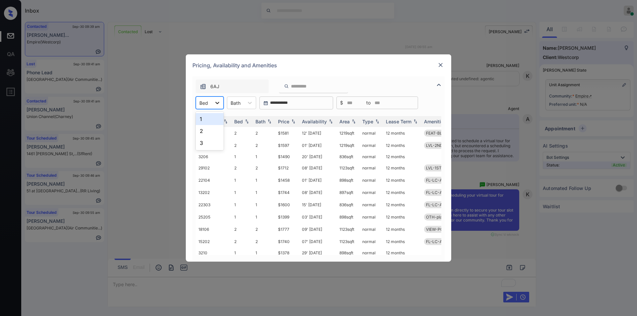
click at [216, 102] on icon at bounding box center [217, 103] width 4 height 2
click at [206, 131] on div "2" at bounding box center [210, 131] width 28 height 12
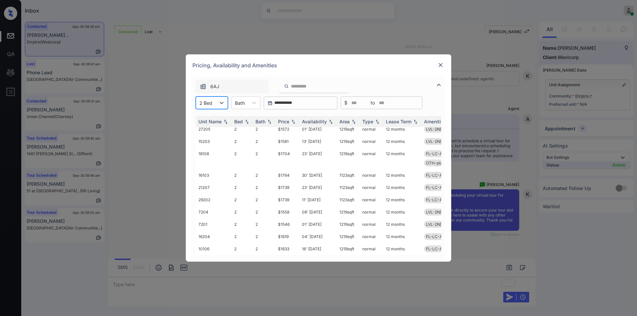
scroll to position [228, 0]
drag, startPoint x: 278, startPoint y: 205, endPoint x: 298, endPoint y: 203, distance: 20.0
click at [303, 200] on tbody "17101 2 2 $1581 12' Nov 25 1219 sqft normal 12 months FEAT-BLDG P 17204 2 2 $15…" at bounding box center [369, 79] width 347 height 351
click at [277, 218] on td "$1546" at bounding box center [287, 224] width 24 height 12
drag, startPoint x: 277, startPoint y: 209, endPoint x: 291, endPoint y: 205, distance: 14.3
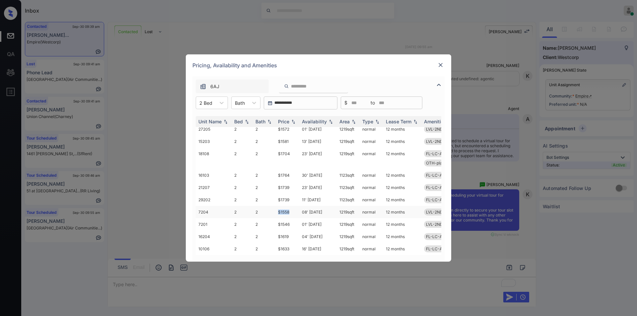
click at [291, 206] on td "$1558" at bounding box center [287, 212] width 24 height 12
copy td "$1558"
click at [285, 208] on td "$1558" at bounding box center [287, 212] width 24 height 12
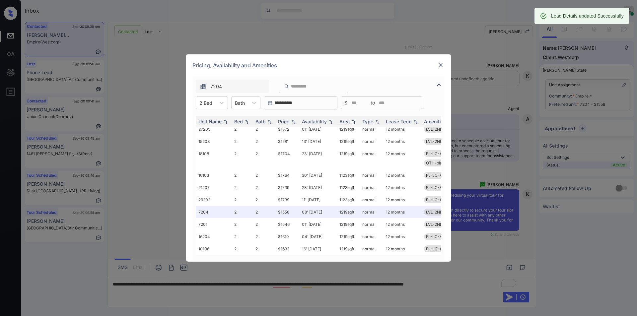
click at [436, 64] on div "Pricing, Availability and Amenities" at bounding box center [318, 65] width 265 height 22
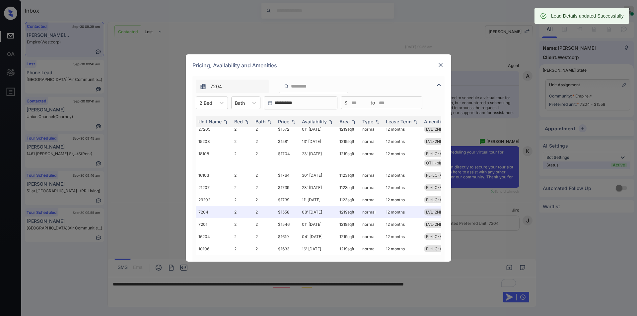
click at [442, 66] on img at bounding box center [440, 65] width 7 height 7
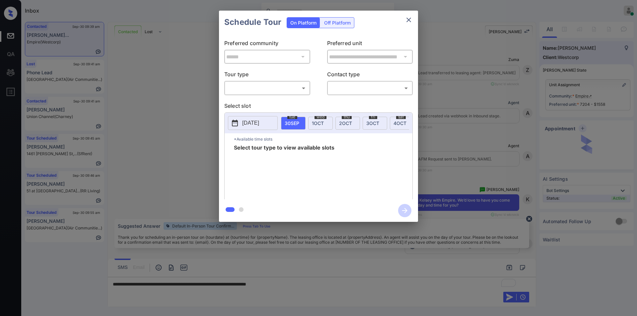
click at [239, 85] on body "Inbox [PERSON_NAME] Online Set yourself offline Set yourself on break Profile S…" at bounding box center [318, 158] width 637 height 316
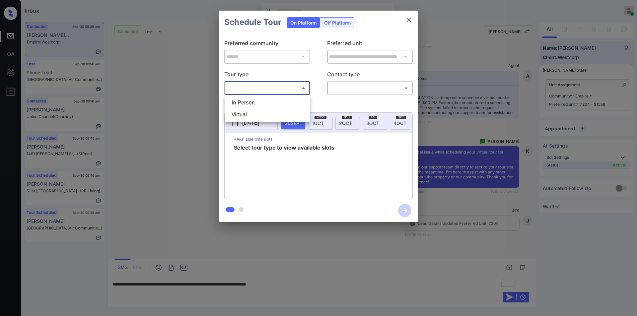
click at [155, 100] on div at bounding box center [318, 158] width 637 height 316
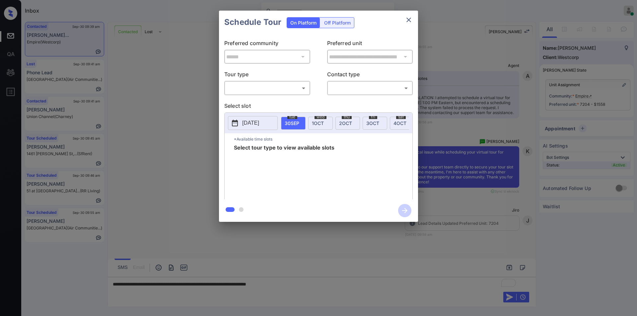
click at [442, 130] on div "**********" at bounding box center [318, 116] width 637 height 233
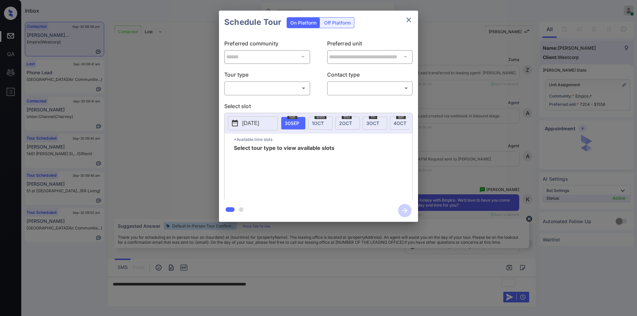
scroll to position [2048, 0]
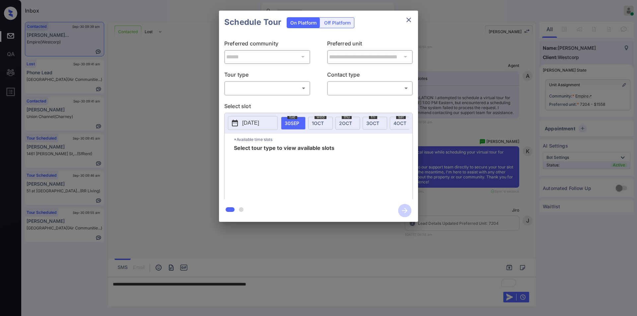
click at [253, 78] on p "Tour type" at bounding box center [267, 75] width 86 height 11
click at [250, 87] on body "Inbox [PERSON_NAME] Online Set yourself offline Set yourself on break Profile S…" at bounding box center [318, 158] width 637 height 316
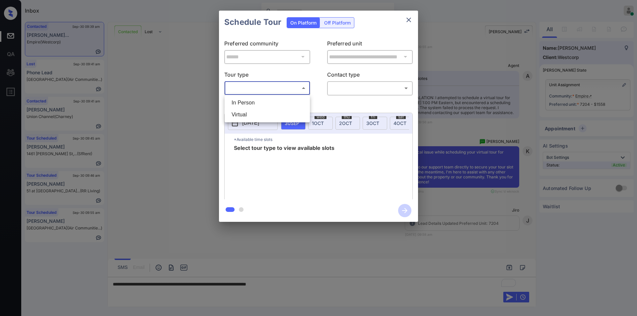
click at [246, 118] on li "Virtual" at bounding box center [267, 115] width 82 height 12
type input "*******"
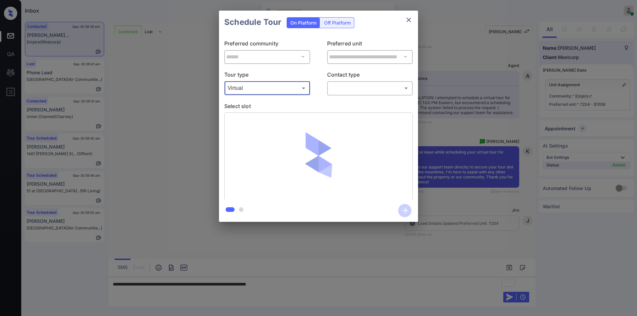
click at [348, 88] on body "Inbox [PERSON_NAME] Online Set yourself offline Set yourself on break Profile S…" at bounding box center [318, 158] width 637 height 316
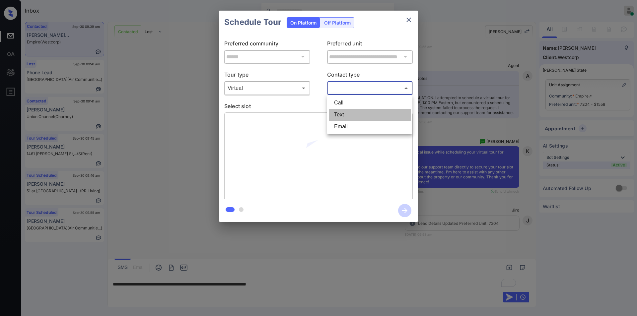
click at [344, 115] on li "Text" at bounding box center [370, 115] width 82 height 12
type input "****"
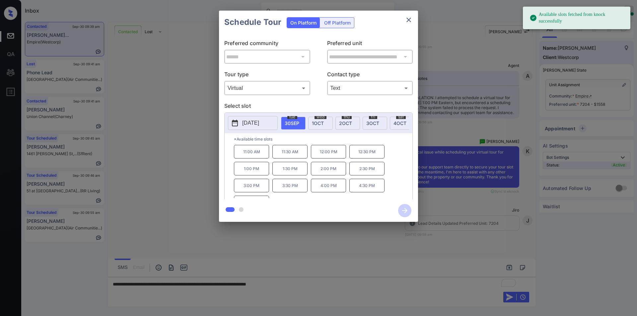
click at [326, 127] on div "wed 1 OCT" at bounding box center [320, 123] width 25 height 13
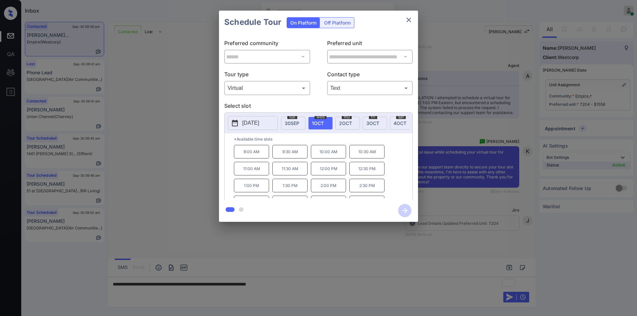
click at [177, 164] on div "**********" at bounding box center [318, 116] width 637 height 233
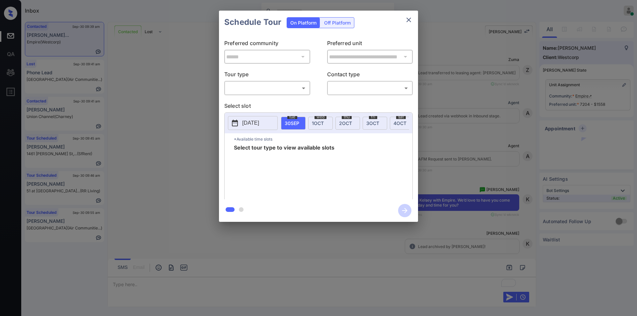
scroll to position [2088, 0]
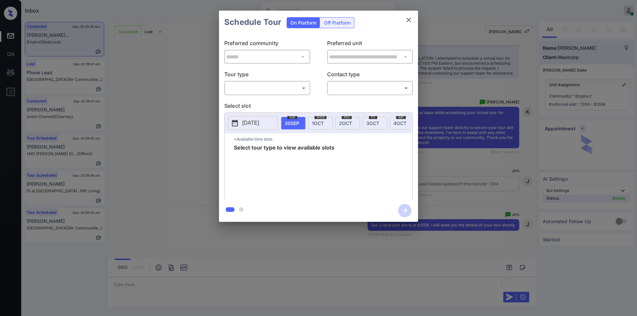
click at [254, 89] on body "Inbox [PERSON_NAME] Online Set yourself offline Set yourself on break Profile S…" at bounding box center [318, 158] width 637 height 316
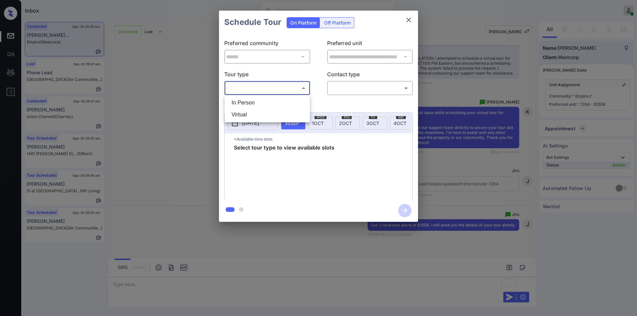
drag, startPoint x: 243, startPoint y: 116, endPoint x: 320, endPoint y: 99, distance: 78.7
click at [247, 114] on li "Virtual" at bounding box center [267, 115] width 82 height 12
type input "*******"
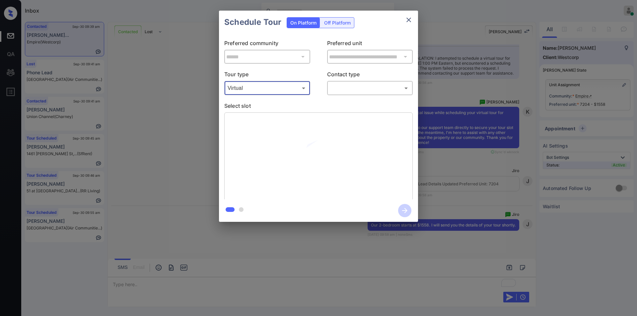
click at [334, 86] on body "Inbox [PERSON_NAME] Online Set yourself offline Set yourself on break Profile S…" at bounding box center [318, 158] width 637 height 316
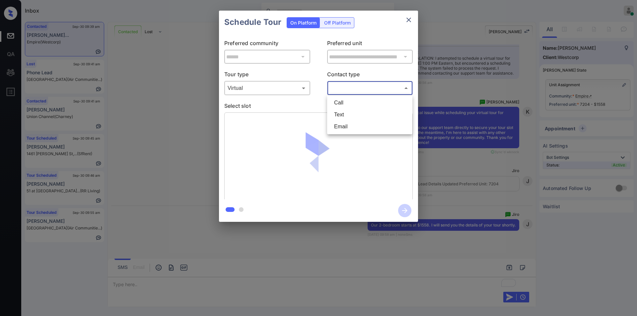
click at [343, 117] on li "Text" at bounding box center [370, 115] width 82 height 12
type input "****"
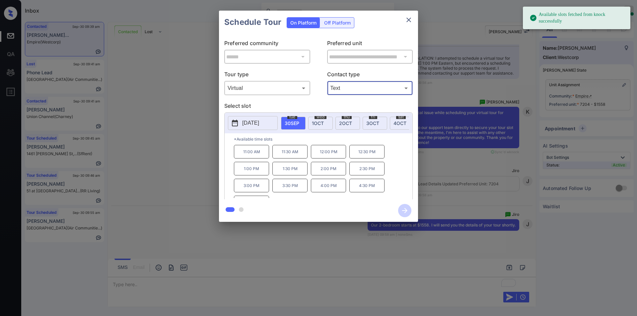
click at [323, 121] on span "[DATE]" at bounding box center [318, 123] width 12 height 6
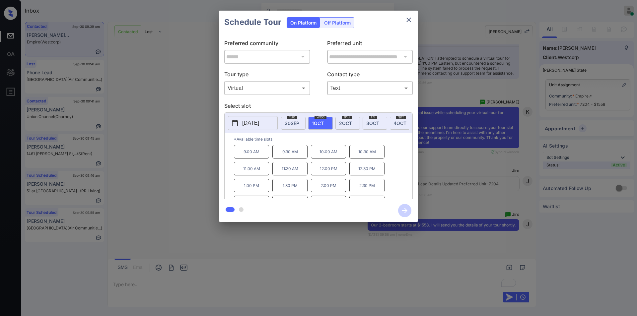
click at [143, 141] on div "**********" at bounding box center [318, 116] width 637 height 233
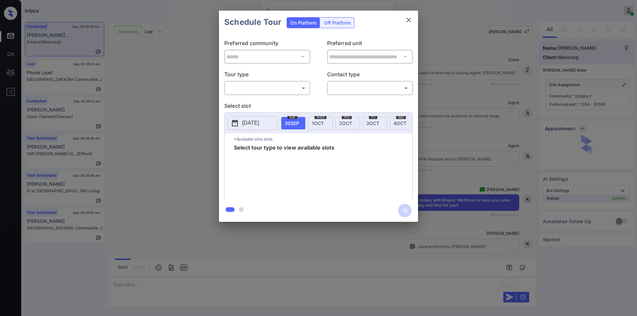
scroll to position [2088, 0]
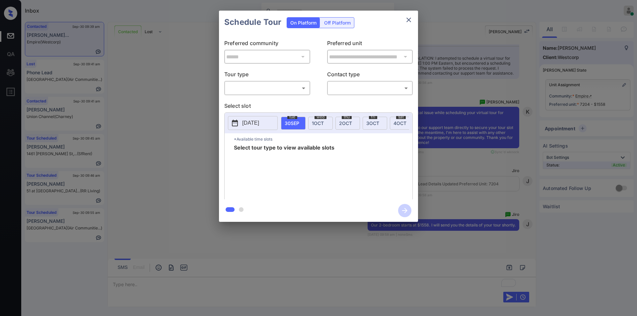
click at [266, 88] on body "Inbox [PERSON_NAME] Online Set yourself offline Set yourself on break Profile S…" at bounding box center [318, 158] width 637 height 316
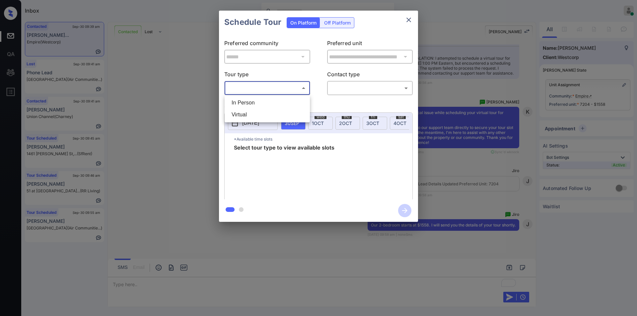
drag, startPoint x: 247, startPoint y: 115, endPoint x: 346, endPoint y: 100, distance: 100.1
click at [248, 115] on li "Virtual" at bounding box center [267, 115] width 82 height 12
type input "*******"
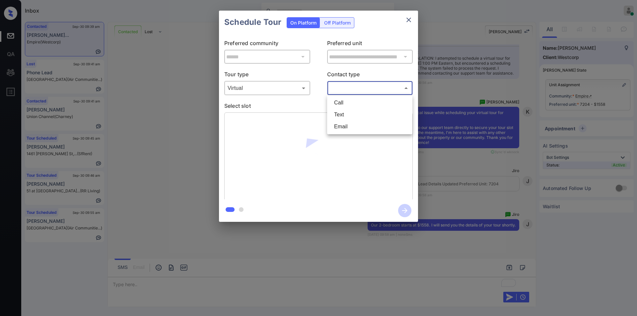
click at [356, 90] on body "Inbox [PERSON_NAME] Online Set yourself offline Set yourself on break Profile S…" at bounding box center [318, 158] width 637 height 316
click at [343, 118] on li "Text" at bounding box center [370, 115] width 82 height 12
type input "****"
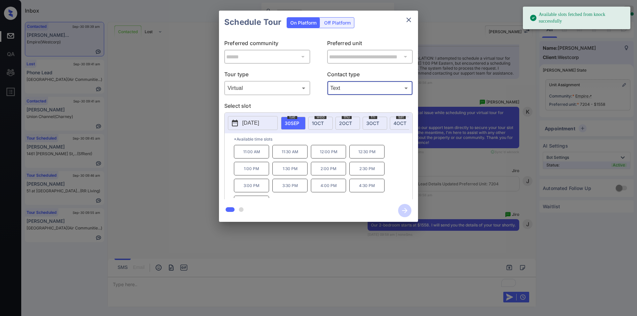
click at [246, 123] on p "[DATE]" at bounding box center [250, 123] width 17 height 8
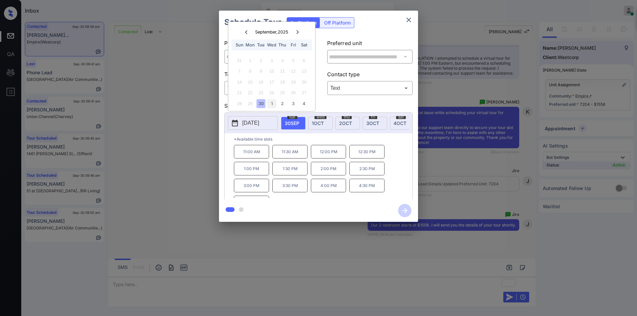
click at [273, 106] on div "1" at bounding box center [271, 103] width 9 height 9
click at [257, 191] on p "1:00 PM" at bounding box center [251, 186] width 35 height 14
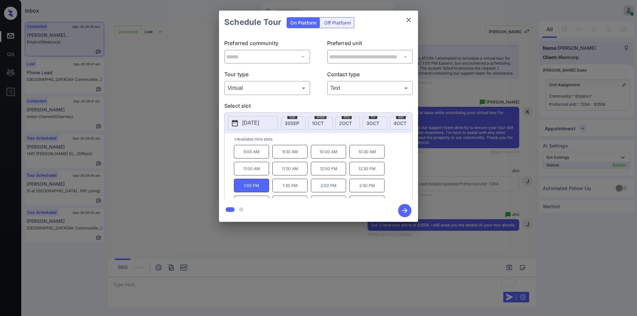
click at [402, 207] on icon "button" at bounding box center [404, 210] width 13 height 13
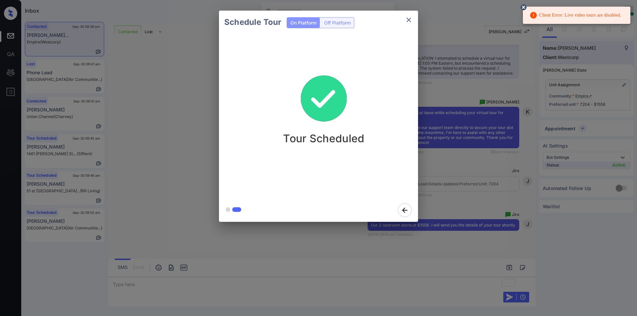
click at [408, 15] on button "close" at bounding box center [408, 19] width 13 height 13
